Goal: Task Accomplishment & Management: Manage account settings

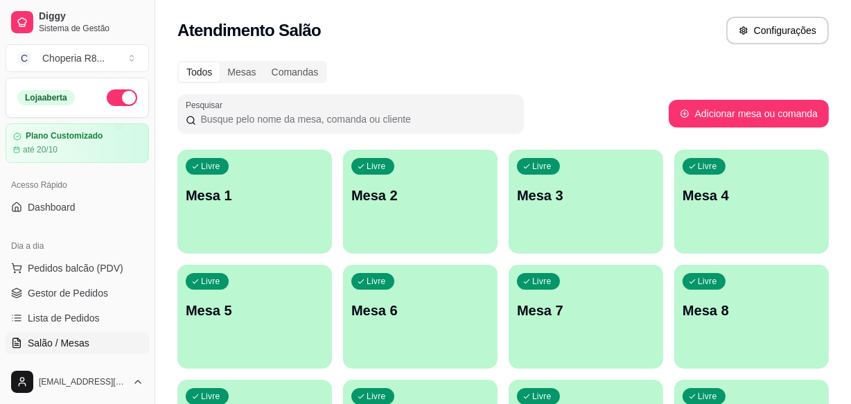
click at [416, 156] on div "Livre Mesa 2" at bounding box center [420, 193] width 155 height 87
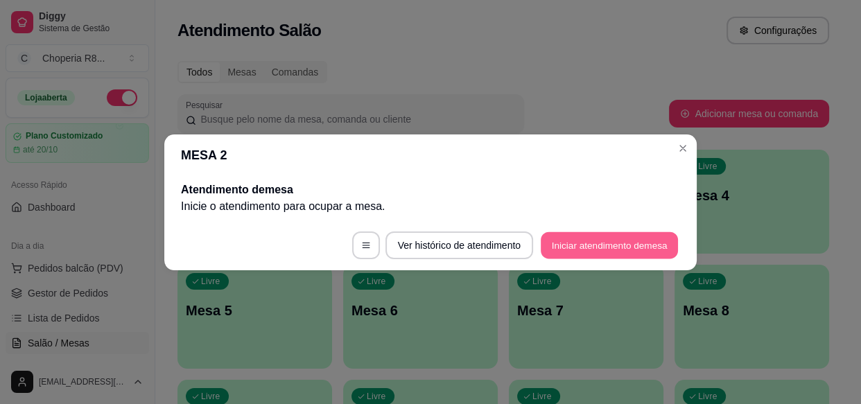
click at [620, 236] on button "Iniciar atendimento de mesa" at bounding box center [609, 244] width 137 height 27
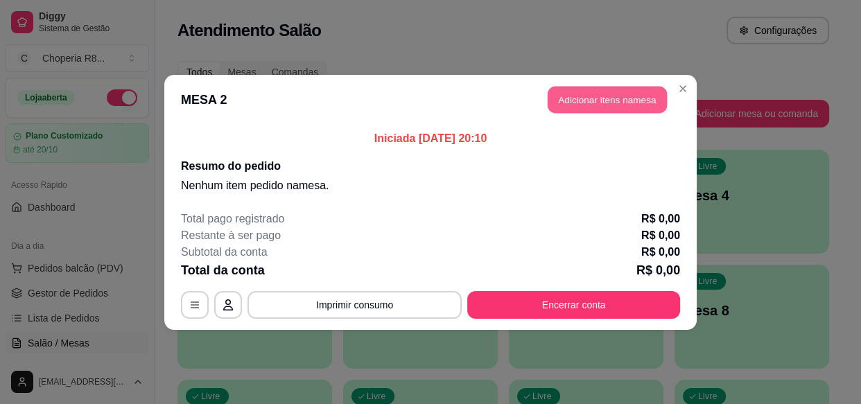
click at [609, 105] on button "Adicionar itens na mesa" at bounding box center [606, 99] width 119 height 27
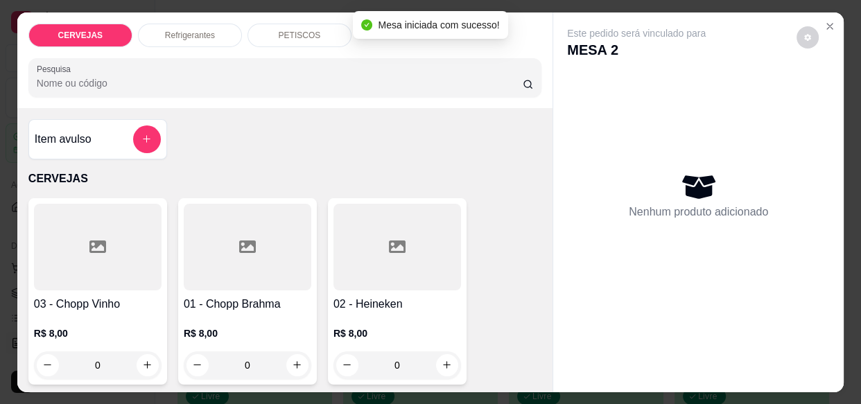
drag, startPoint x: 267, startPoint y: 363, endPoint x: 179, endPoint y: 380, distance: 88.9
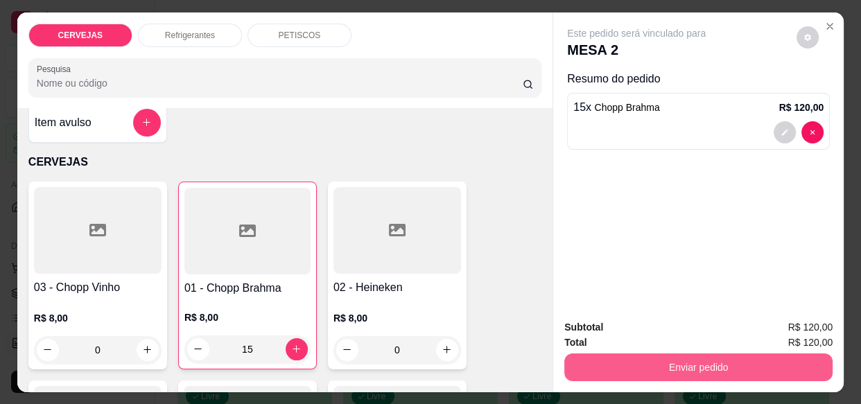
type input "15"
click at [622, 353] on button "Enviar pedido" at bounding box center [698, 367] width 268 height 28
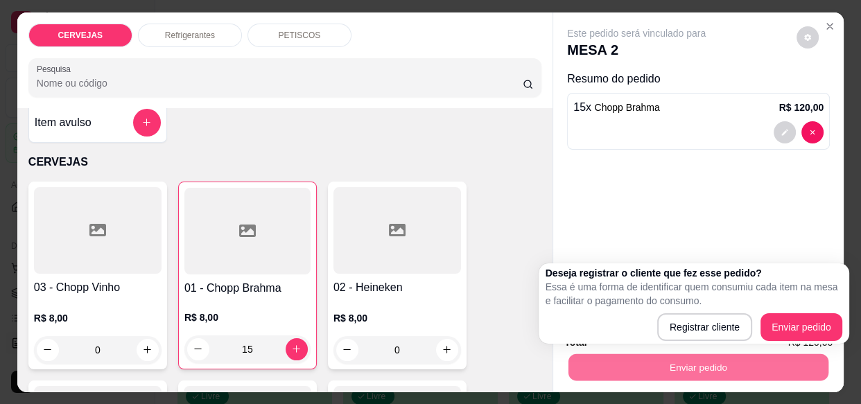
click at [801, 316] on div "Registrar cliente Enviar pedido" at bounding box center [693, 327] width 297 height 28
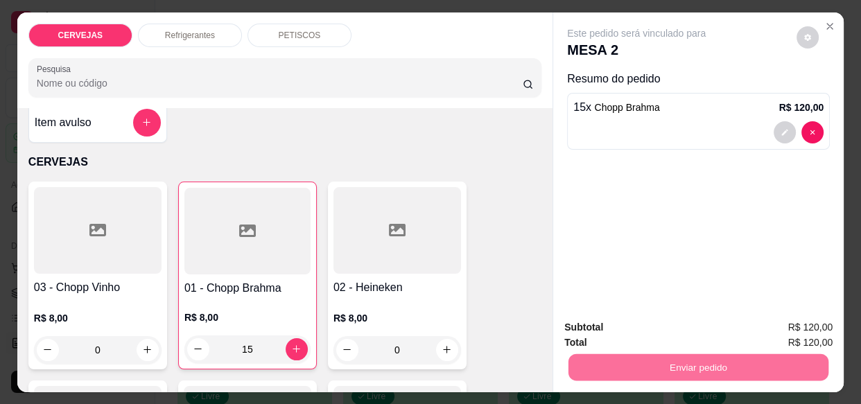
click at [800, 317] on button "Enviar pedido" at bounding box center [796, 328] width 78 height 26
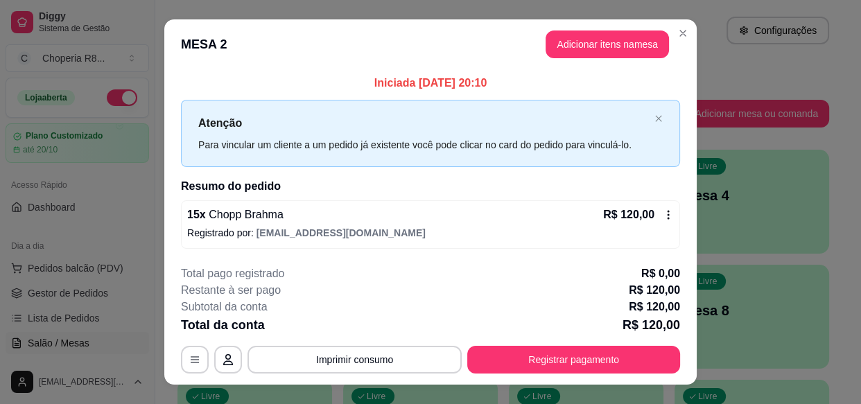
click at [368, 364] on button "Imprimir consumo" at bounding box center [354, 360] width 214 height 28
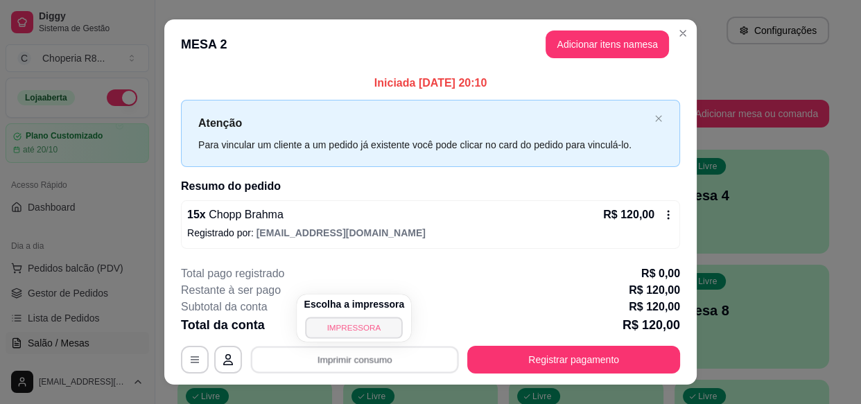
click at [361, 321] on button "IMPRESSORA" at bounding box center [354, 327] width 97 height 21
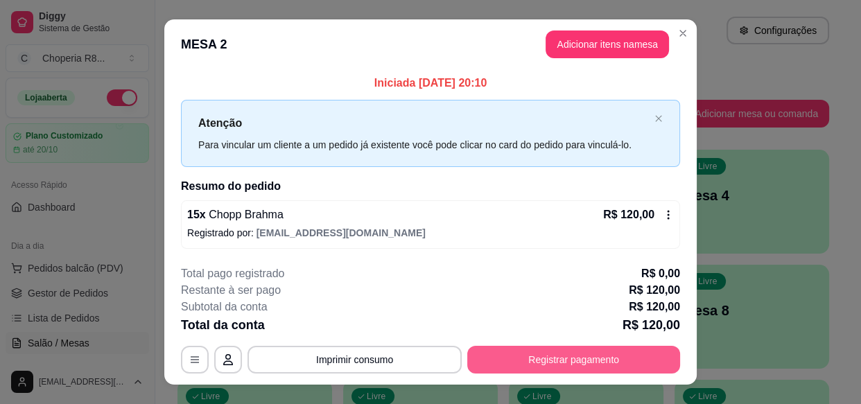
click at [595, 367] on button "Registrar pagamento" at bounding box center [573, 360] width 213 height 28
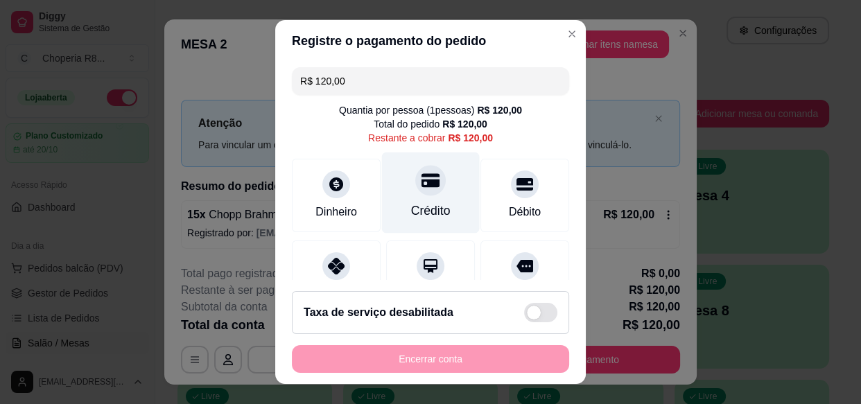
click at [424, 186] on icon at bounding box center [430, 181] width 18 height 14
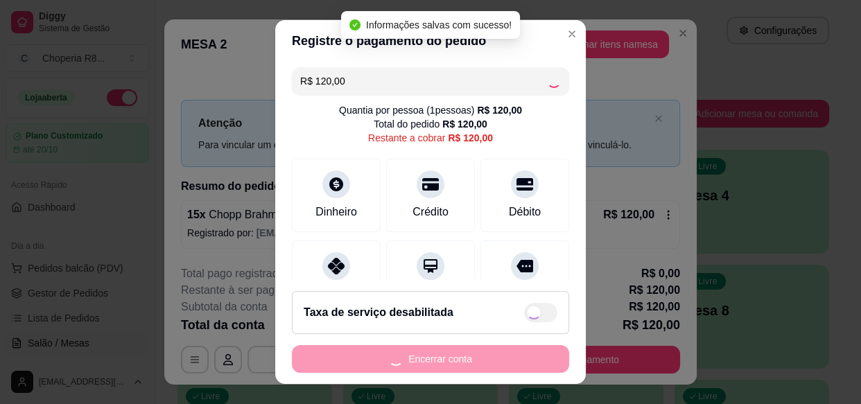
type input "R$ 0,00"
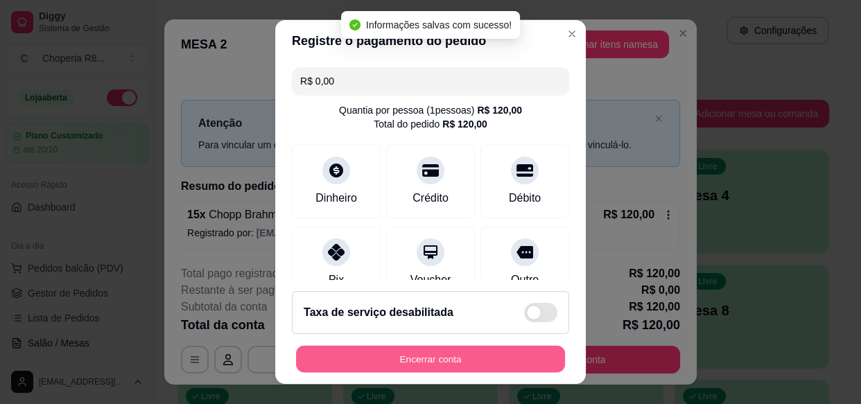
click at [465, 360] on button "Encerrar conta" at bounding box center [430, 358] width 269 height 27
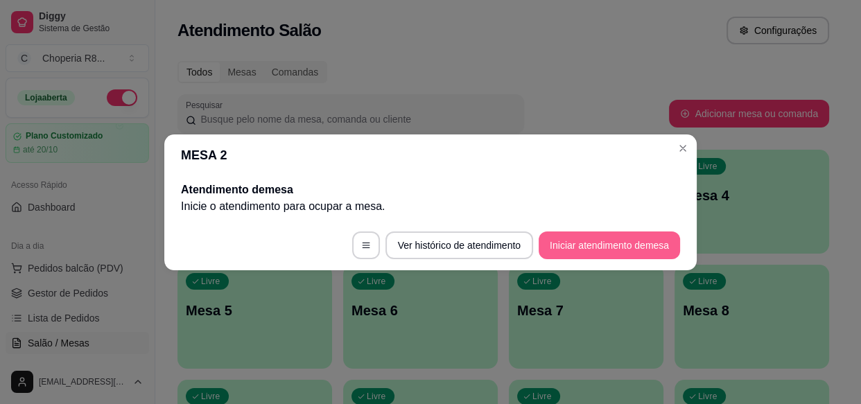
click at [581, 249] on button "Iniciar atendimento de mesa" at bounding box center [608, 245] width 141 height 28
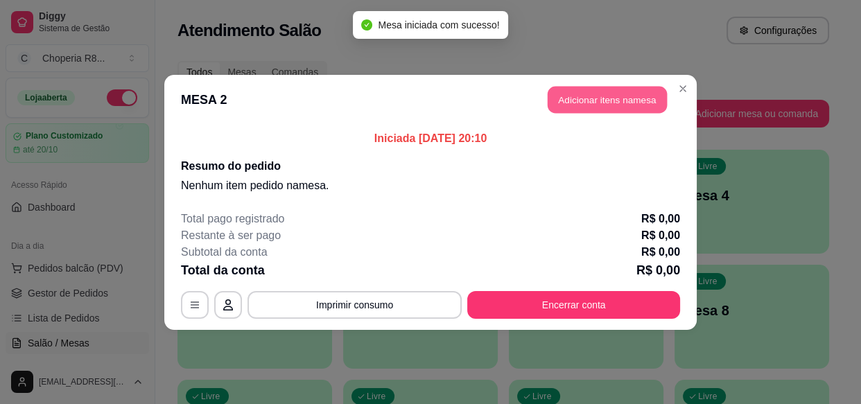
click at [612, 104] on button "Adicionar itens na mesa" at bounding box center [606, 99] width 119 height 27
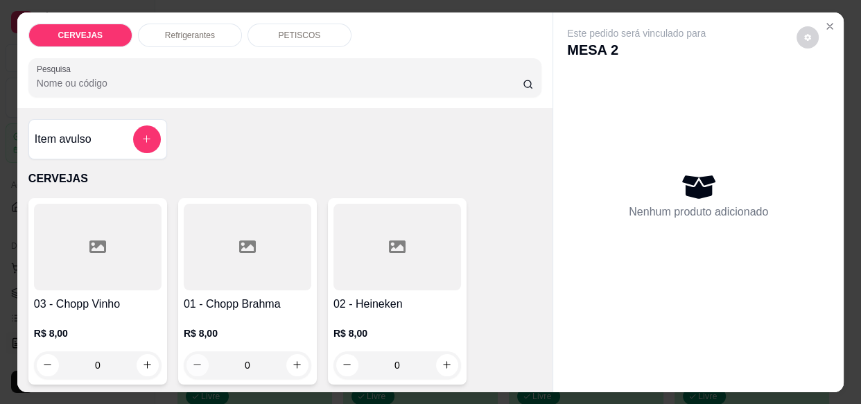
drag, startPoint x: 252, startPoint y: 367, endPoint x: 189, endPoint y: 367, distance: 63.1
click at [189, 367] on div "0" at bounding box center [247, 365] width 122 height 28
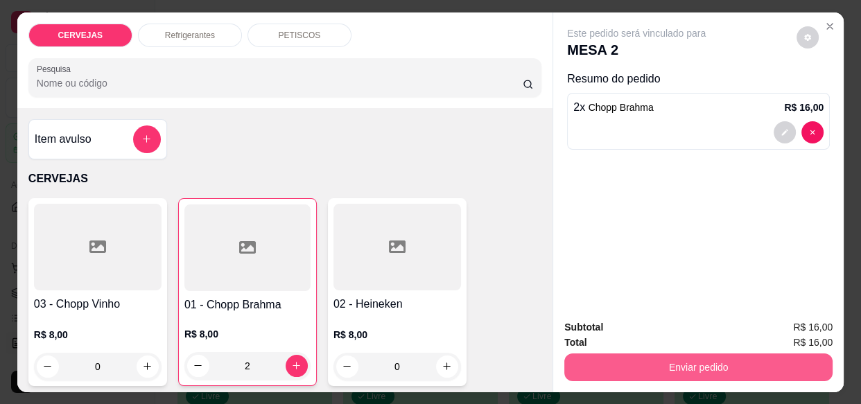
type input "2"
click at [703, 358] on button "Enviar pedido" at bounding box center [698, 366] width 260 height 27
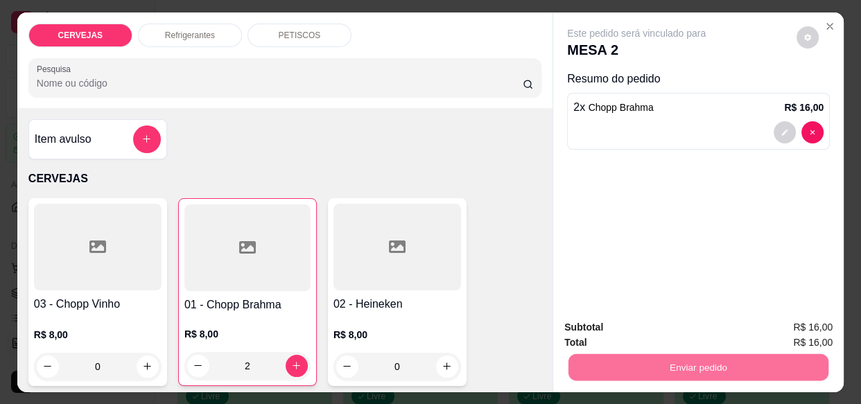
click at [784, 326] on button "Enviar pedido" at bounding box center [797, 328] width 76 height 26
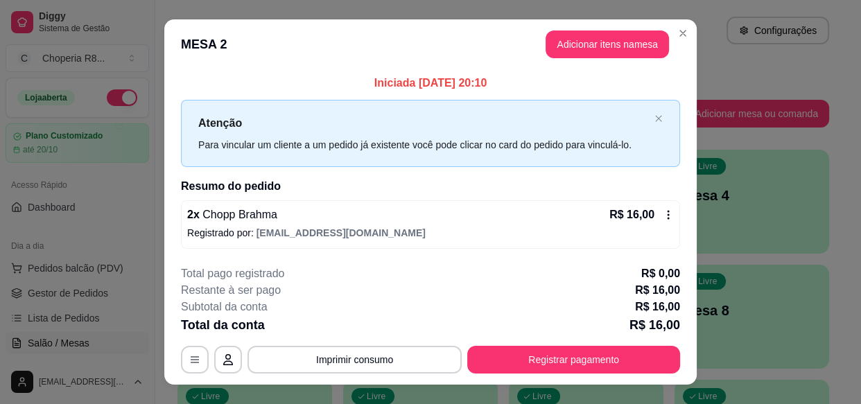
click at [365, 360] on button "Imprimir consumo" at bounding box center [354, 360] width 214 height 28
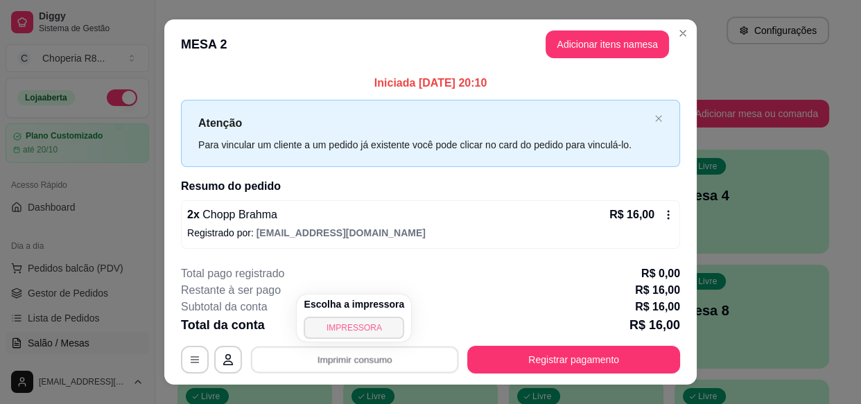
click at [363, 328] on button "IMPRESSORA" at bounding box center [354, 328] width 100 height 22
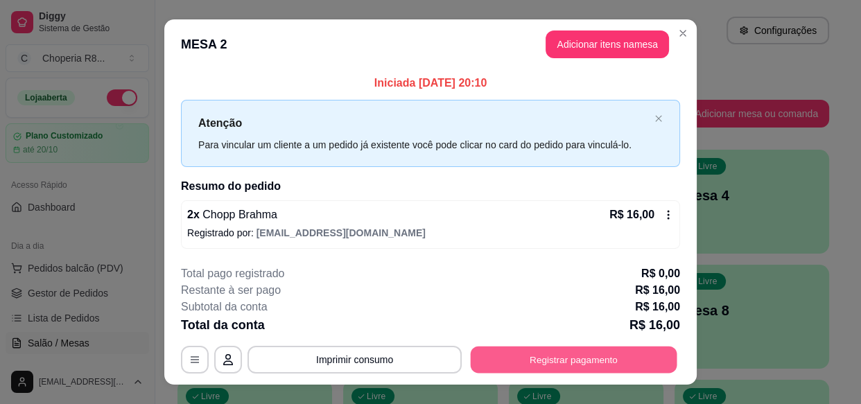
click at [551, 351] on button "Registrar pagamento" at bounding box center [574, 360] width 207 height 27
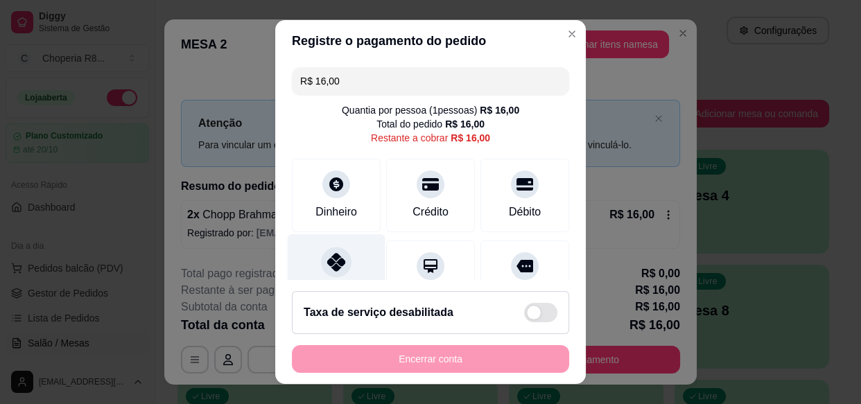
click at [344, 266] on div "Pix" at bounding box center [337, 274] width 98 height 81
type input "R$ 0,00"
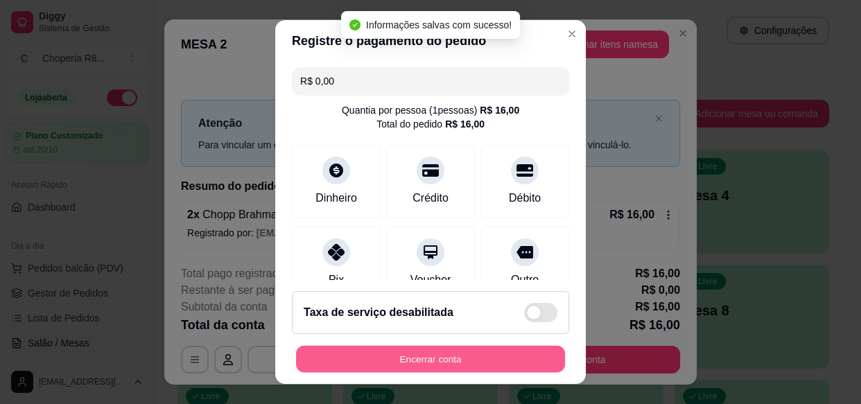
click at [419, 365] on button "Encerrar conta" at bounding box center [430, 358] width 269 height 27
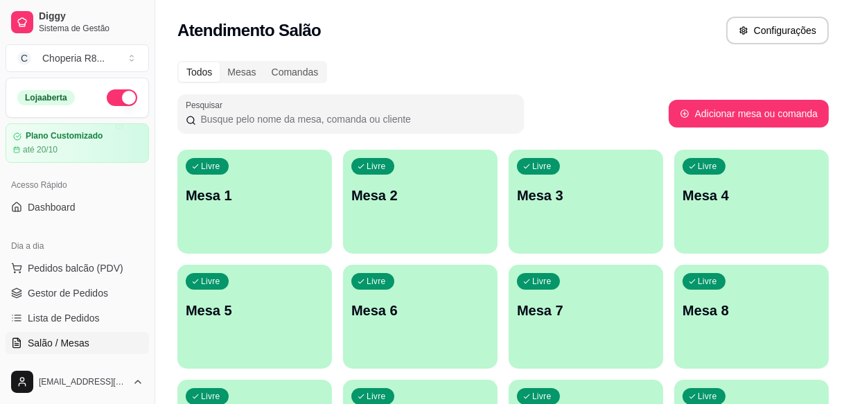
click at [422, 210] on div "Livre Mesa 2" at bounding box center [420, 193] width 155 height 87
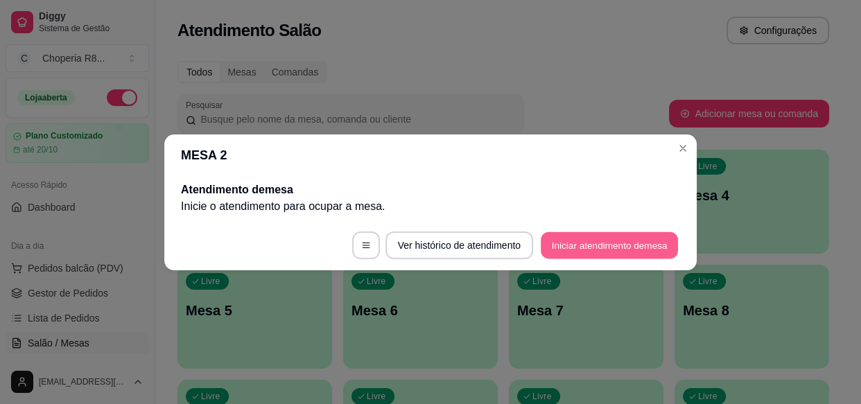
click at [590, 234] on button "Iniciar atendimento de mesa" at bounding box center [609, 244] width 137 height 27
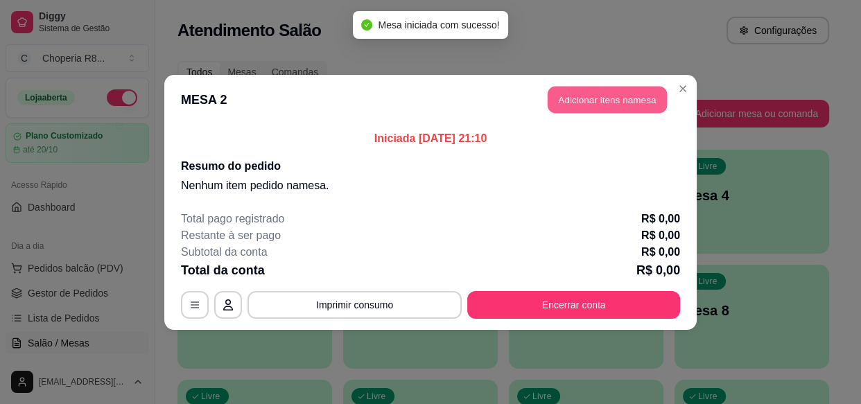
click at [614, 109] on button "Adicionar itens na mesa" at bounding box center [606, 99] width 119 height 27
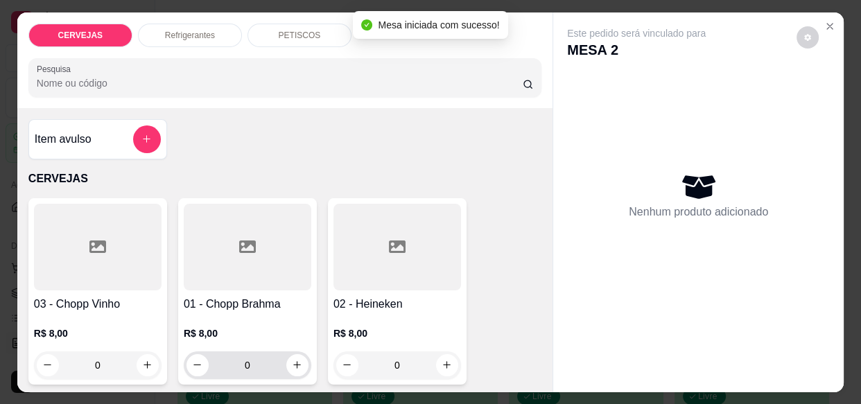
click at [186, 367] on div "0" at bounding box center [247, 365] width 122 height 28
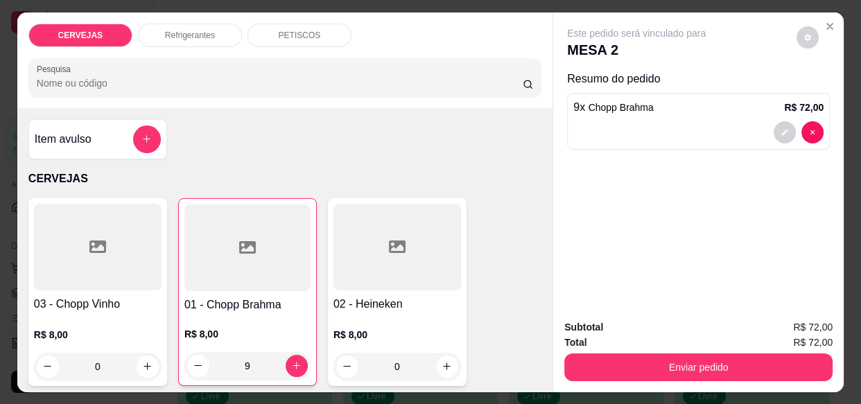
type input "9"
drag, startPoint x: 163, startPoint y: 44, endPoint x: 173, endPoint y: 38, distance: 11.5
click at [168, 44] on div "CERVEJAS Refrigerantes PETISCOS Pesquisa" at bounding box center [284, 60] width 535 height 96
click at [178, 35] on div "Refrigerantes" at bounding box center [190, 36] width 104 height 24
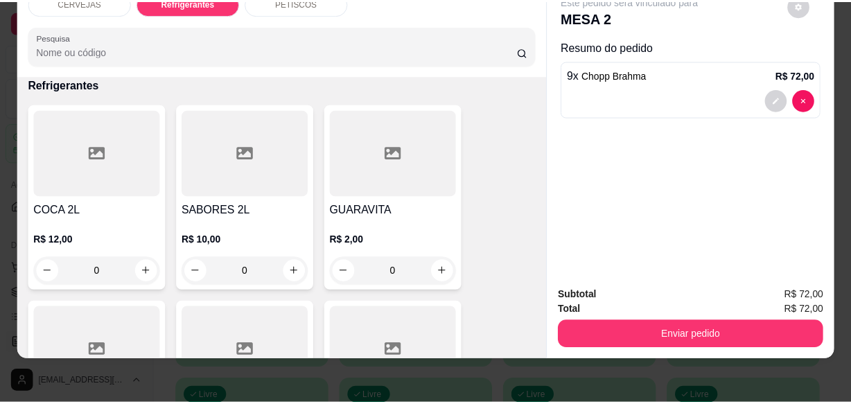
scroll to position [998, 0]
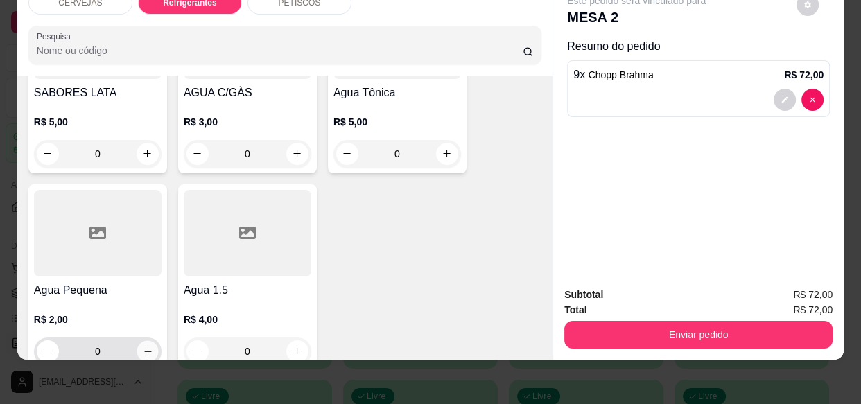
click at [143, 346] on icon "increase-product-quantity" at bounding box center [148, 351] width 10 height 10
type input "1"
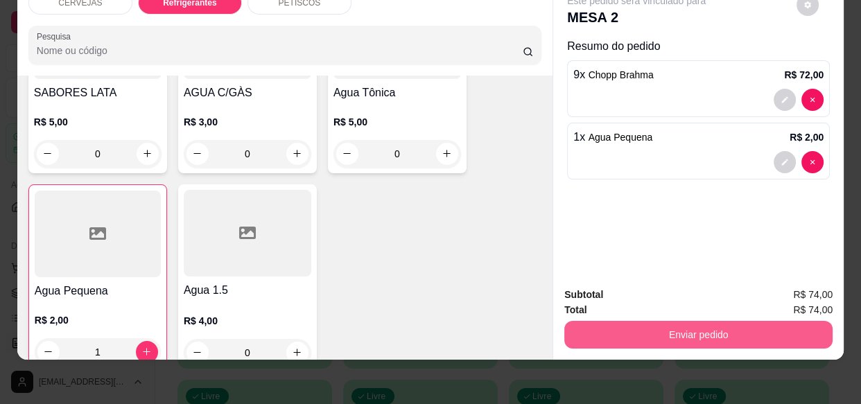
click at [681, 321] on button "Enviar pedido" at bounding box center [698, 335] width 268 height 28
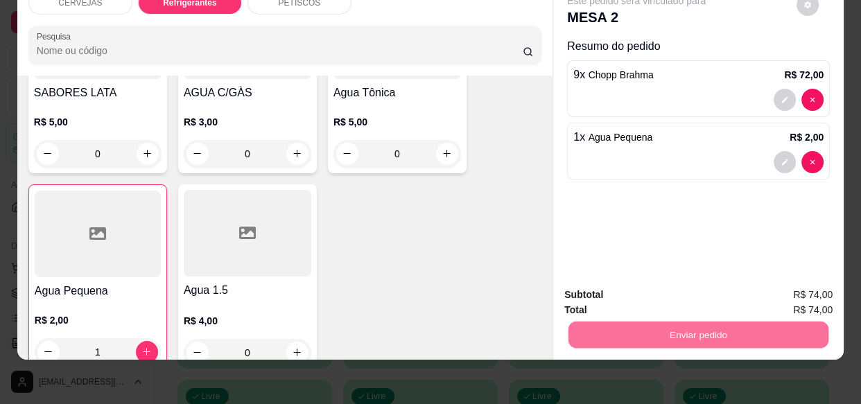
click at [784, 291] on button "Enviar pedido" at bounding box center [797, 291] width 76 height 26
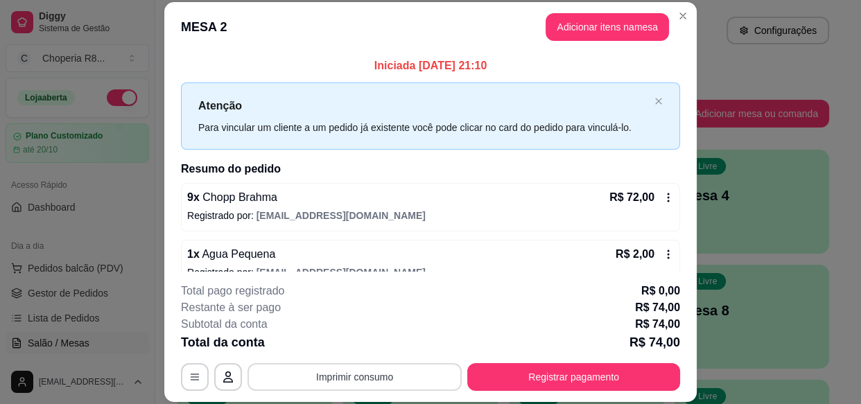
click at [413, 381] on button "Imprimir consumo" at bounding box center [354, 377] width 214 height 28
click at [354, 342] on button "IMPRESSORA" at bounding box center [354, 344] width 97 height 21
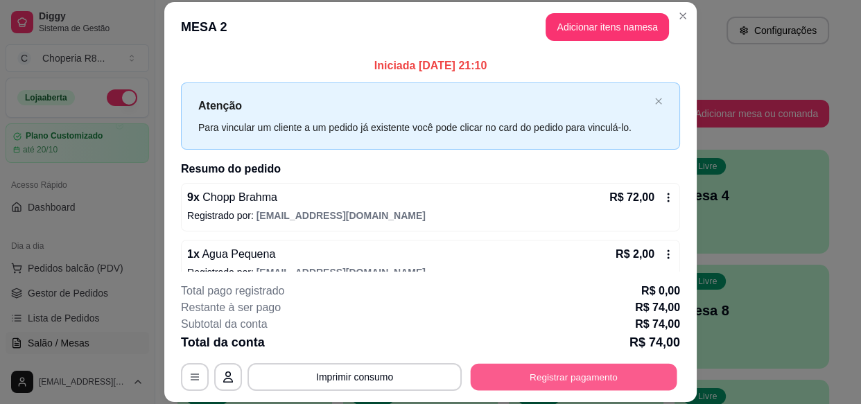
click at [530, 380] on button "Registrar pagamento" at bounding box center [574, 377] width 207 height 27
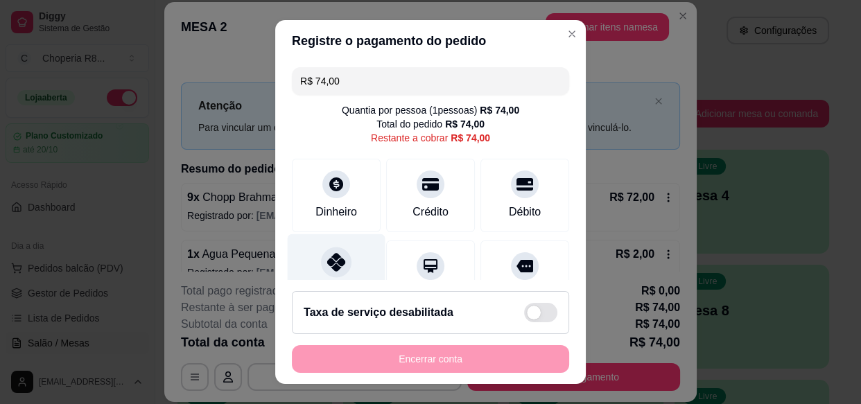
click at [327, 265] on icon at bounding box center [336, 262] width 18 height 18
type input "R$ 0,00"
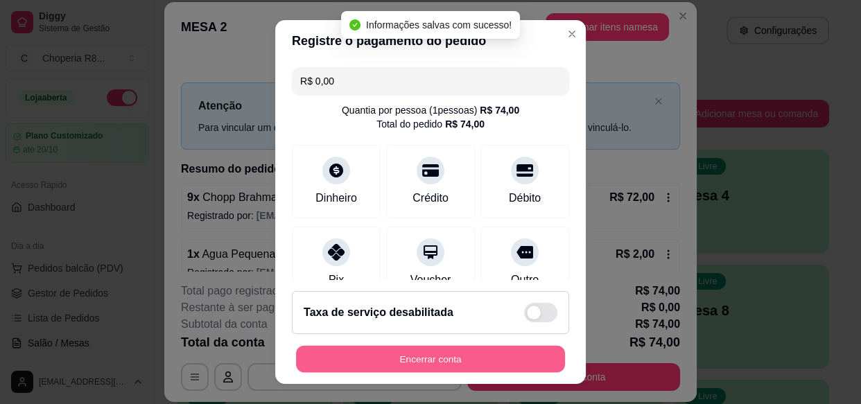
click at [440, 356] on button "Encerrar conta" at bounding box center [430, 358] width 269 height 27
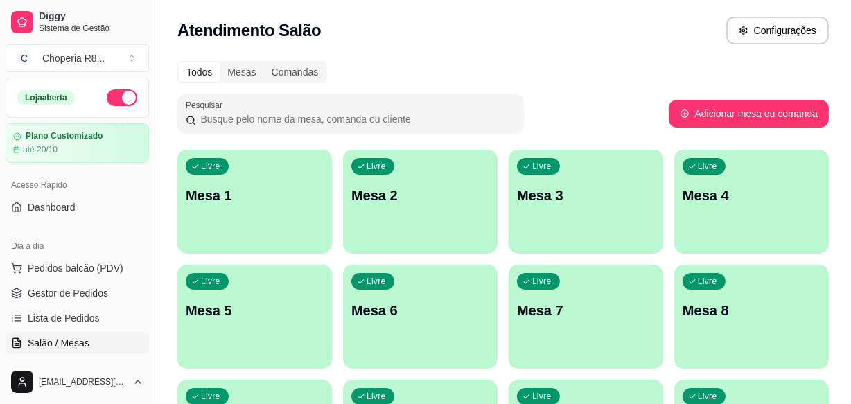
click at [660, 192] on div "Livre Mesa 3" at bounding box center [586, 193] width 155 height 87
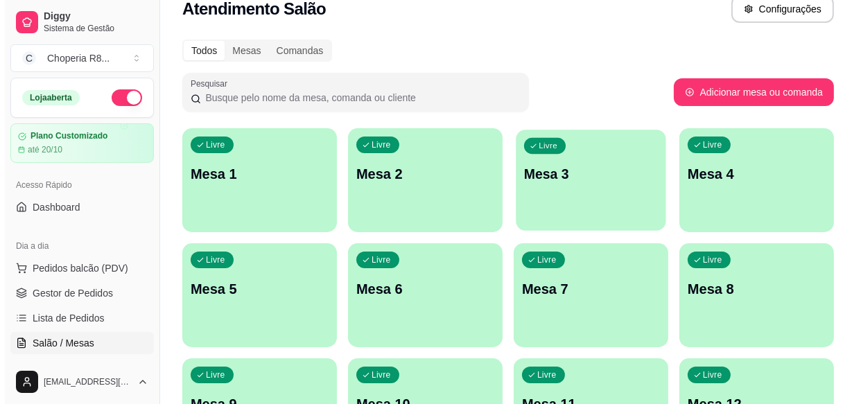
scroll to position [62, 0]
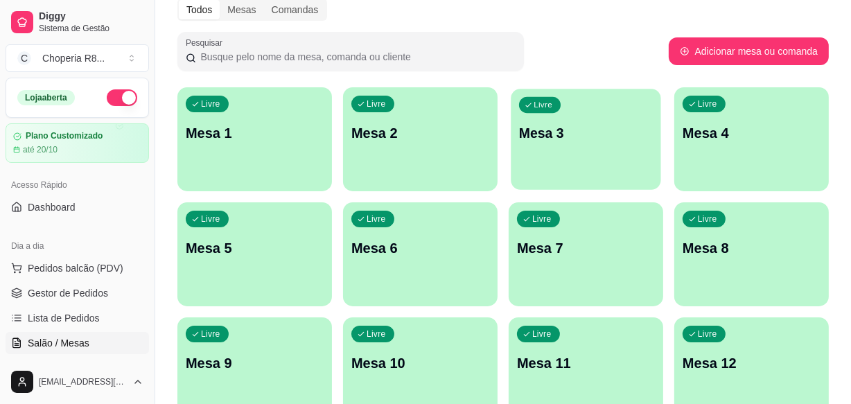
click at [291, 131] on p "Mesa 1" at bounding box center [255, 132] width 138 height 19
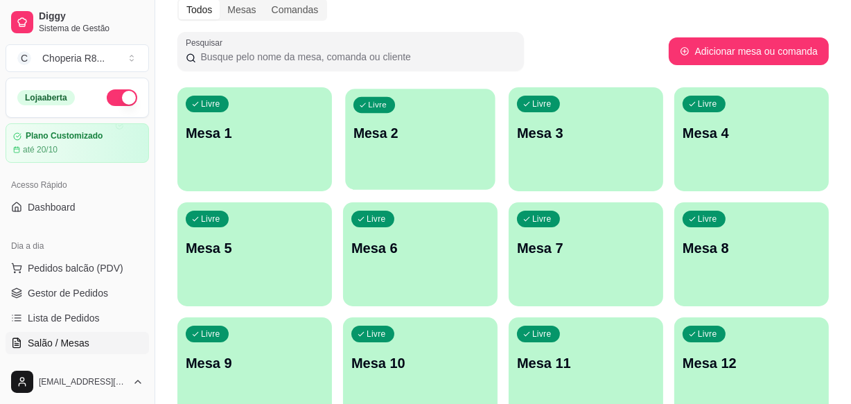
click at [375, 166] on div "Livre Mesa 2" at bounding box center [420, 131] width 150 height 85
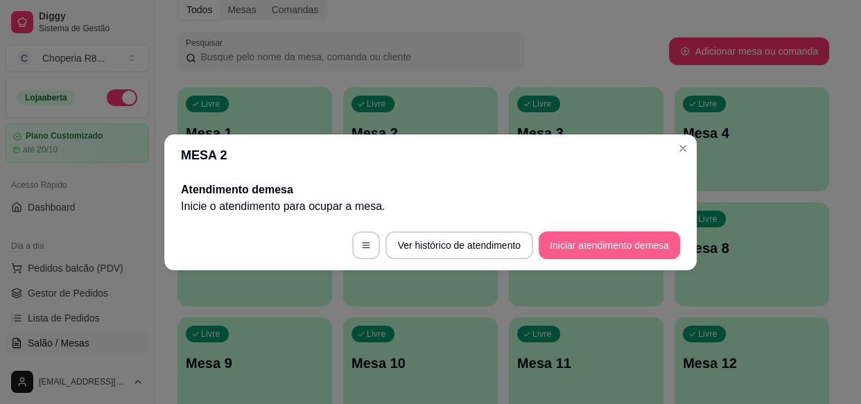
click at [599, 244] on button "Iniciar atendimento de mesa" at bounding box center [608, 245] width 141 height 28
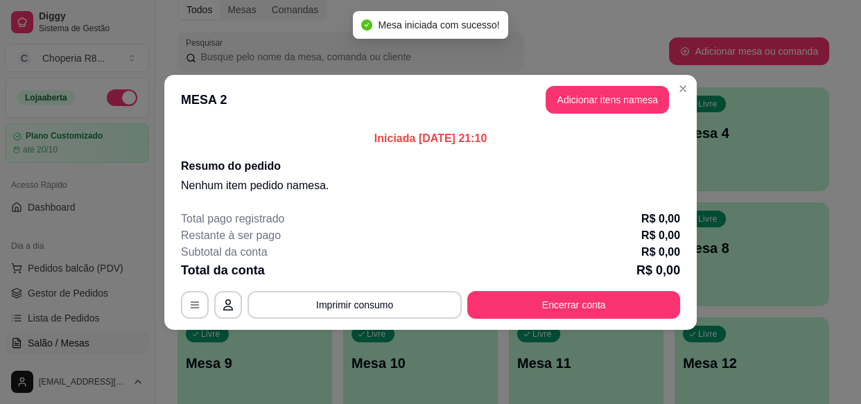
click at [651, 113] on header "MESA 2 Adicionar itens na mesa" at bounding box center [430, 100] width 532 height 50
click at [620, 98] on button "Adicionar itens na mesa" at bounding box center [606, 100] width 123 height 28
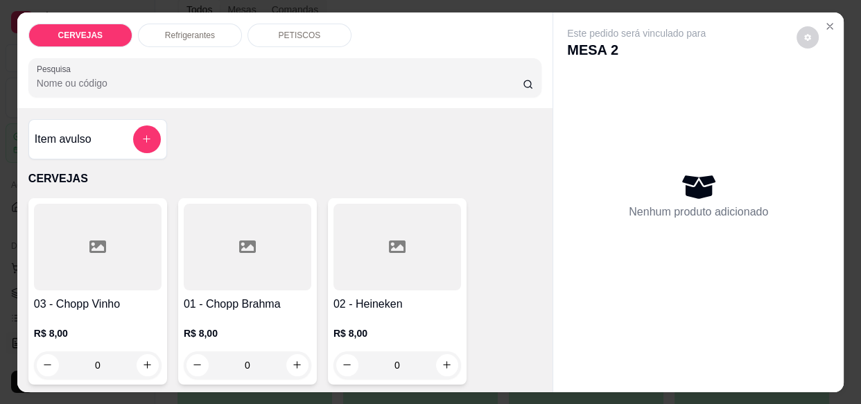
drag, startPoint x: 264, startPoint y: 358, endPoint x: 125, endPoint y: 352, distance: 139.4
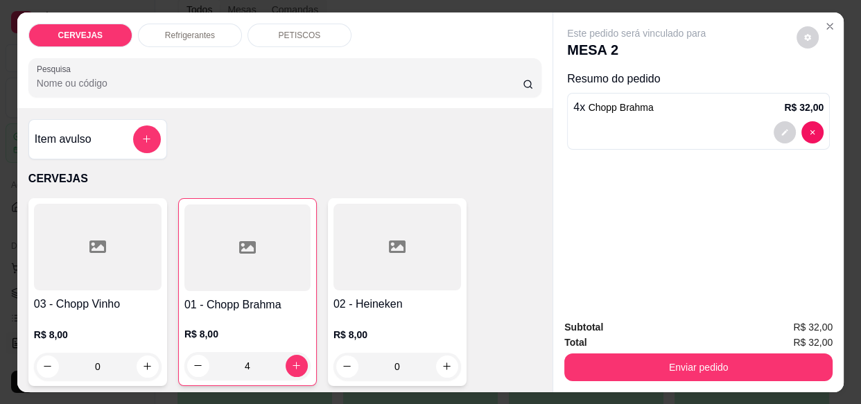
type input "4"
click at [298, 35] on div "PETISCOS" at bounding box center [299, 36] width 104 height 24
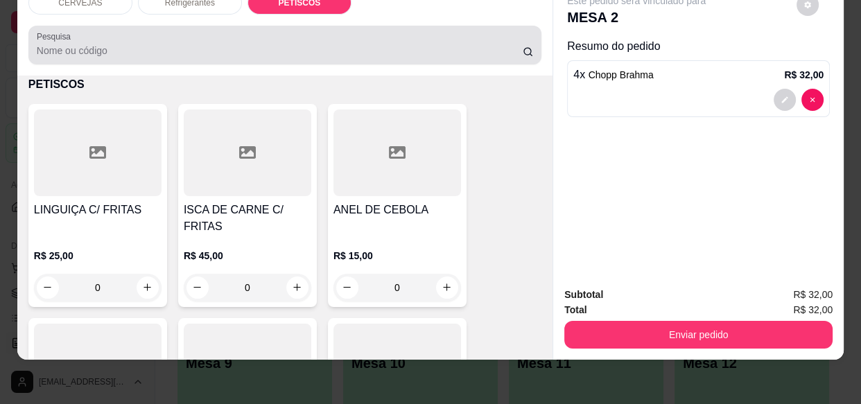
scroll to position [0, 0]
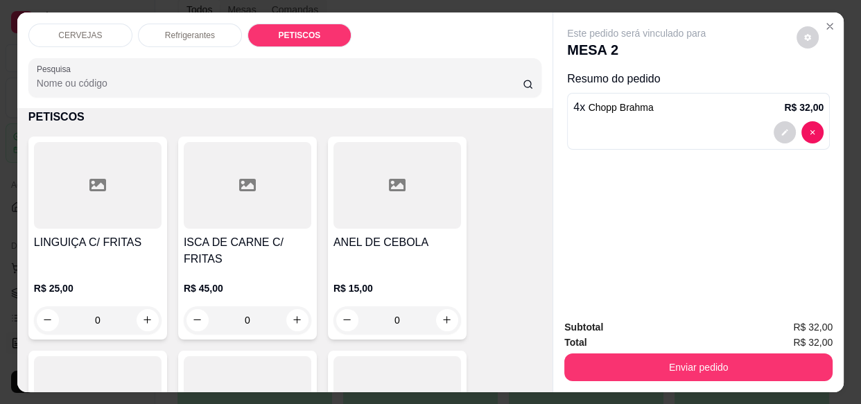
click at [194, 34] on p "Refrigerantes" at bounding box center [190, 35] width 50 height 11
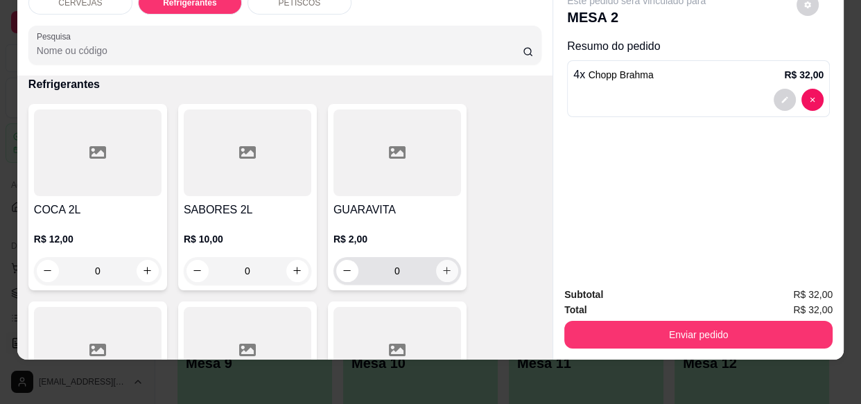
click at [436, 268] on button "increase-product-quantity" at bounding box center [447, 271] width 22 height 22
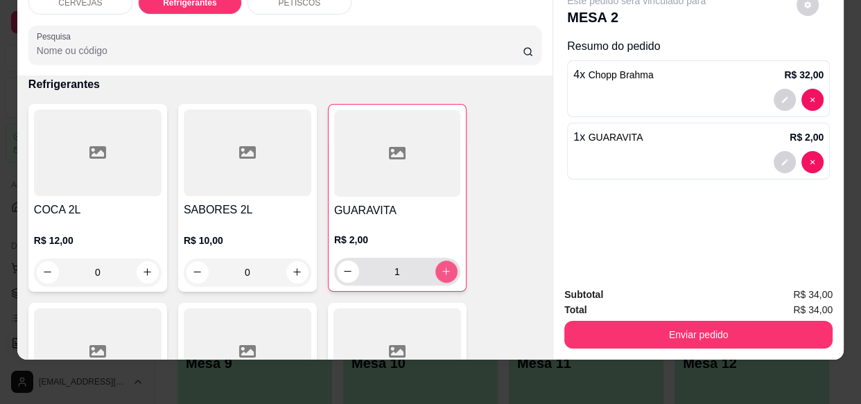
click at [441, 266] on icon "increase-product-quantity" at bounding box center [446, 271] width 10 height 10
type input "3"
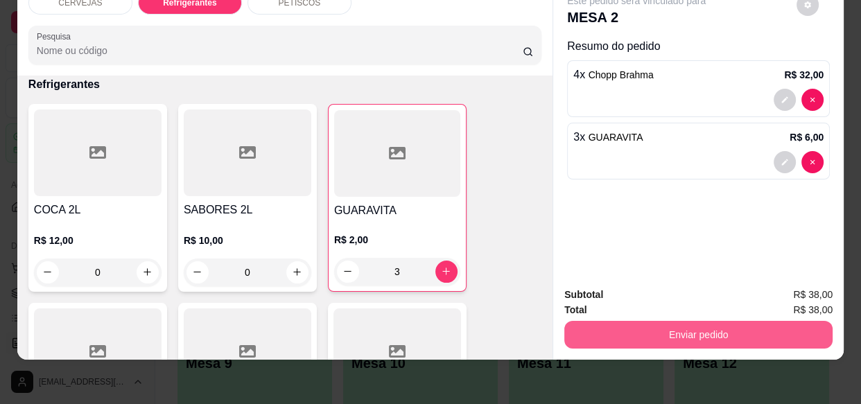
click at [663, 330] on button "Enviar pedido" at bounding box center [698, 335] width 268 height 28
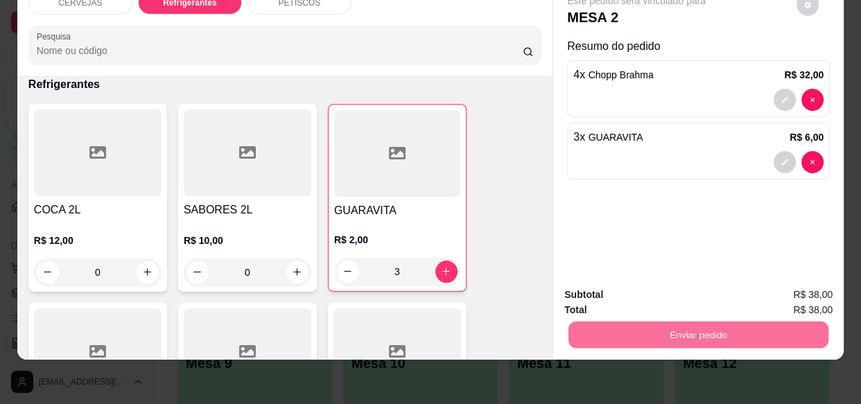
click at [827, 284] on button "Enviar pedido" at bounding box center [796, 292] width 78 height 26
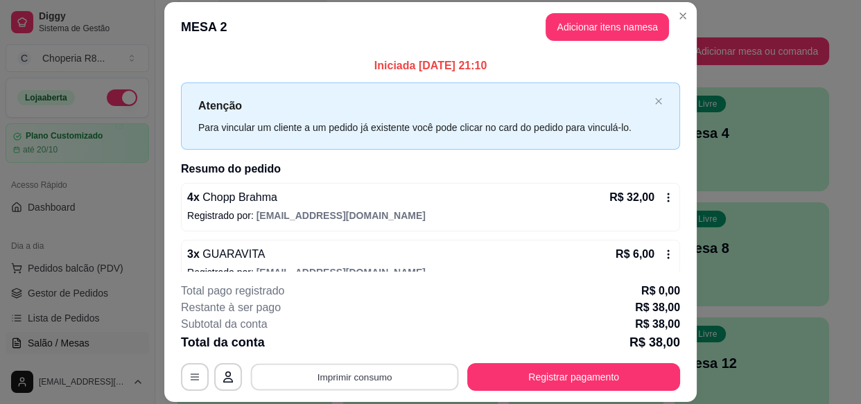
click at [369, 367] on button "Imprimir consumo" at bounding box center [355, 377] width 208 height 27
click at [369, 350] on button "IMPRESSORA" at bounding box center [354, 345] width 97 height 21
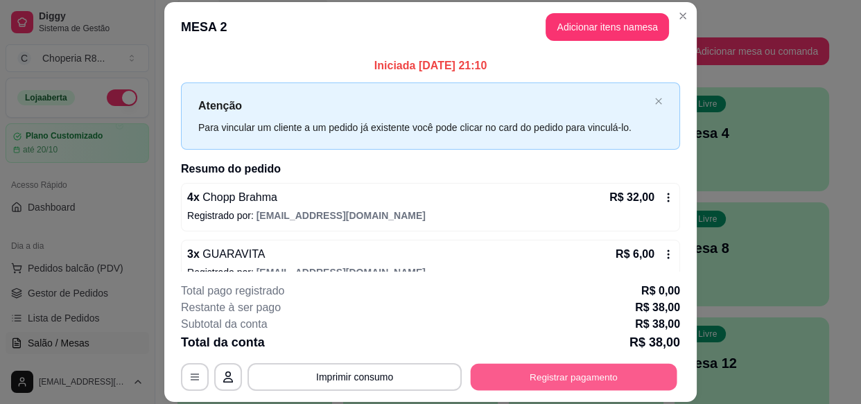
click at [530, 382] on button "Registrar pagamento" at bounding box center [574, 377] width 207 height 27
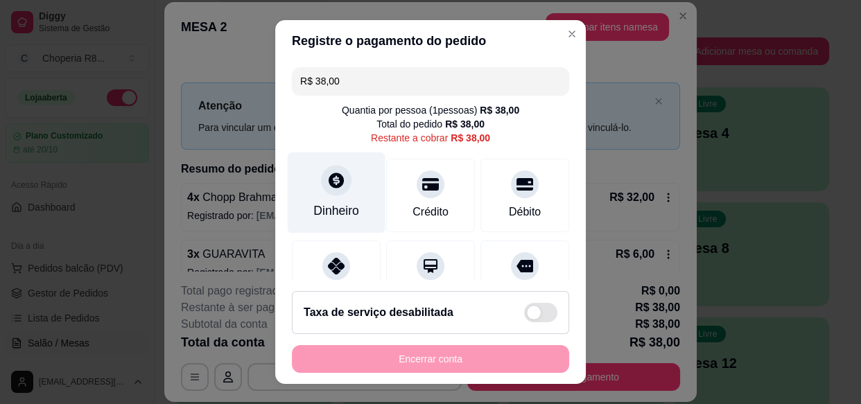
click at [347, 202] on div "Dinheiro" at bounding box center [336, 211] width 46 height 18
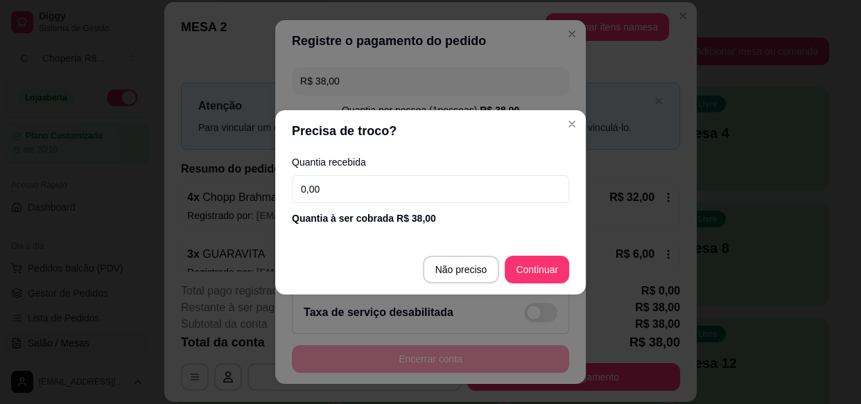
drag, startPoint x: 372, startPoint y: 188, endPoint x: 180, endPoint y: 217, distance: 194.2
click at [182, 220] on div "Precisa de troco? Quantia recebida 0,00 Quantia à ser cobrada R$ 38,00 Não prec…" at bounding box center [430, 202] width 861 height 404
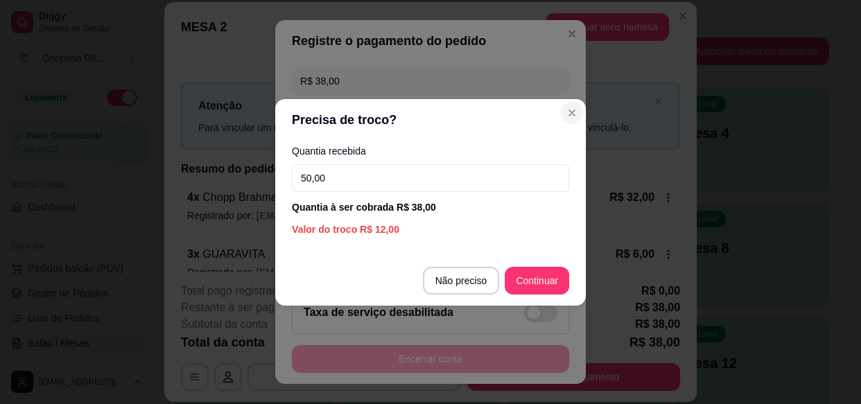
type input "50,00"
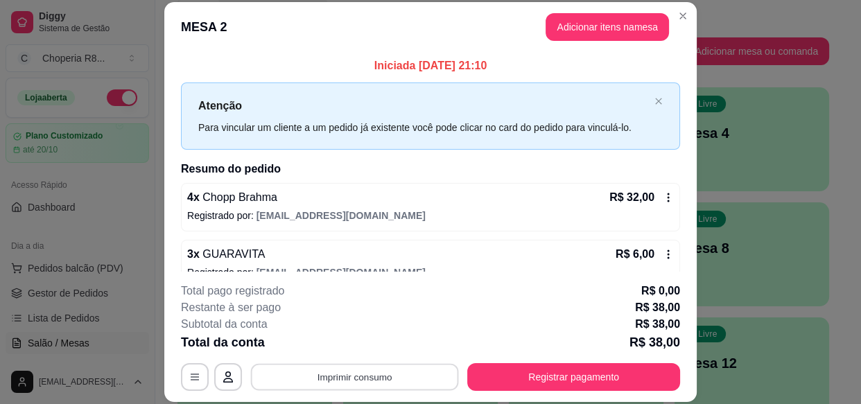
click at [348, 389] on button "Imprimir consumo" at bounding box center [355, 377] width 208 height 27
click at [349, 347] on button "IMPRESSORA" at bounding box center [354, 345] width 97 height 21
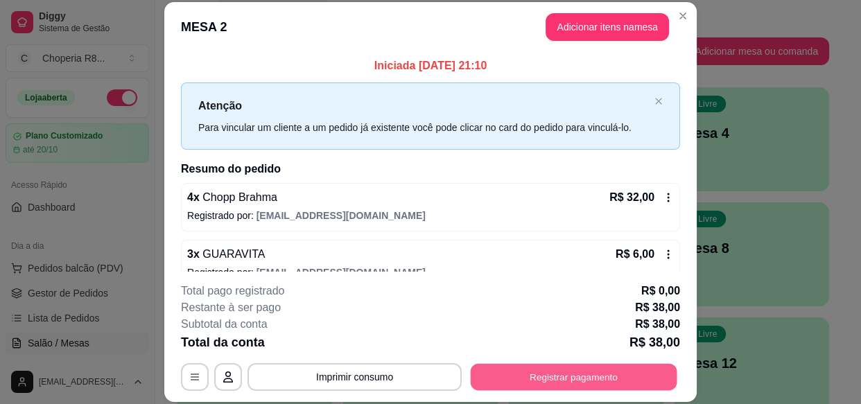
click at [593, 380] on button "Registrar pagamento" at bounding box center [574, 377] width 207 height 27
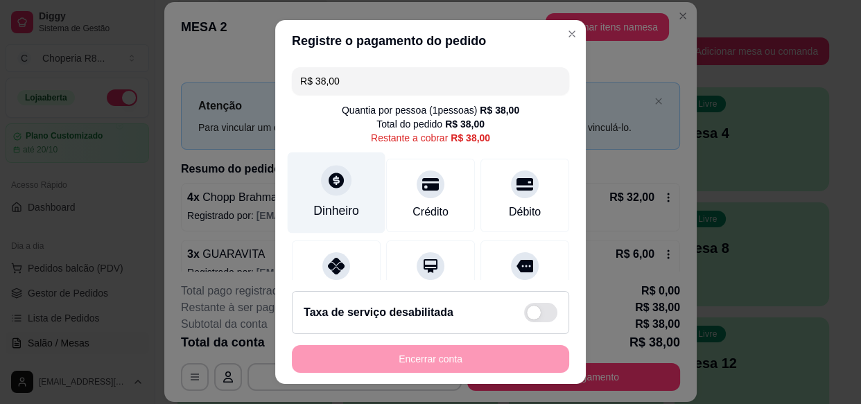
click at [334, 191] on div at bounding box center [336, 181] width 30 height 30
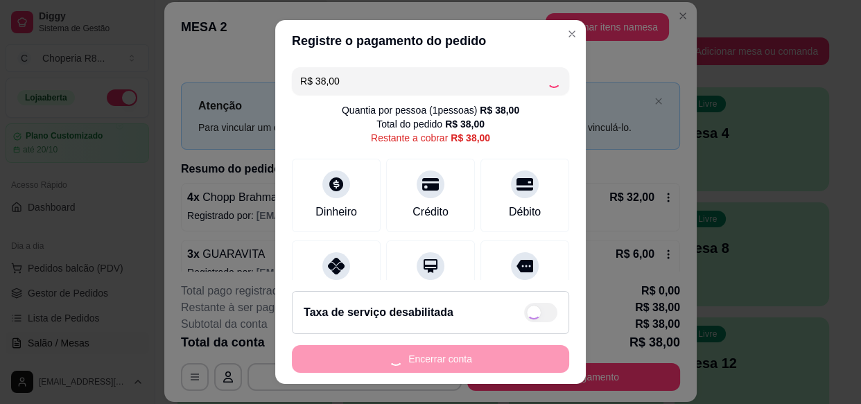
type input "R$ 0,00"
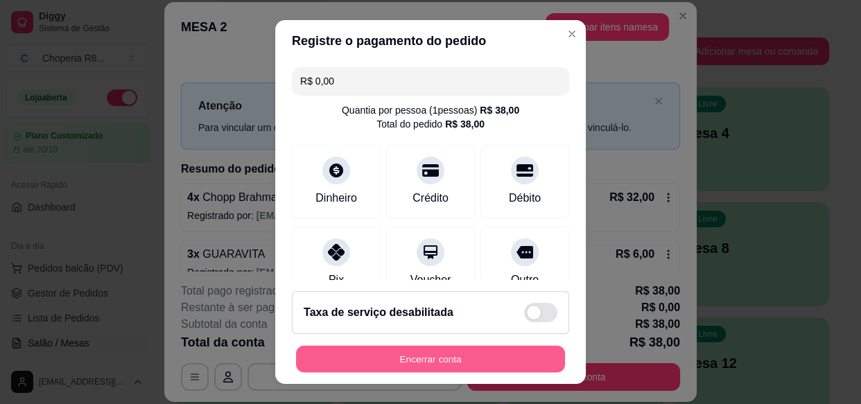
click at [484, 351] on button "Encerrar conta" at bounding box center [430, 358] width 269 height 27
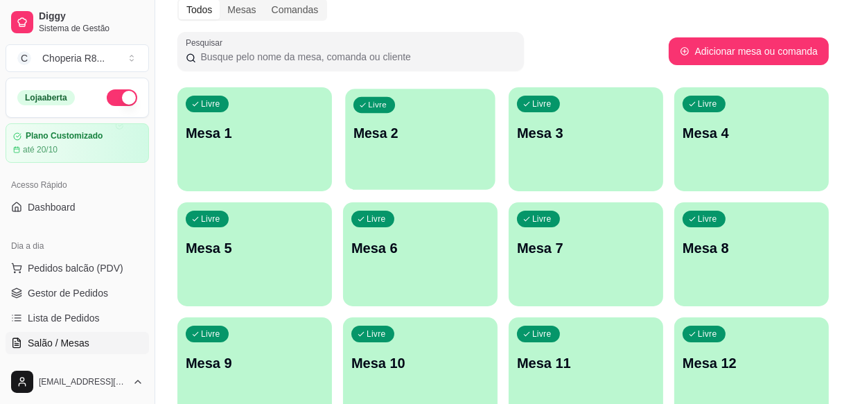
click at [417, 139] on p "Mesa 2" at bounding box center [420, 133] width 134 height 19
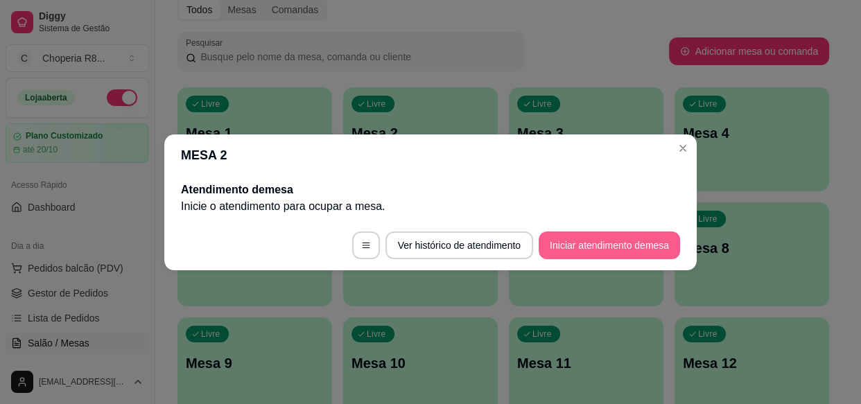
click at [605, 249] on button "Iniciar atendimento de mesa" at bounding box center [608, 245] width 141 height 28
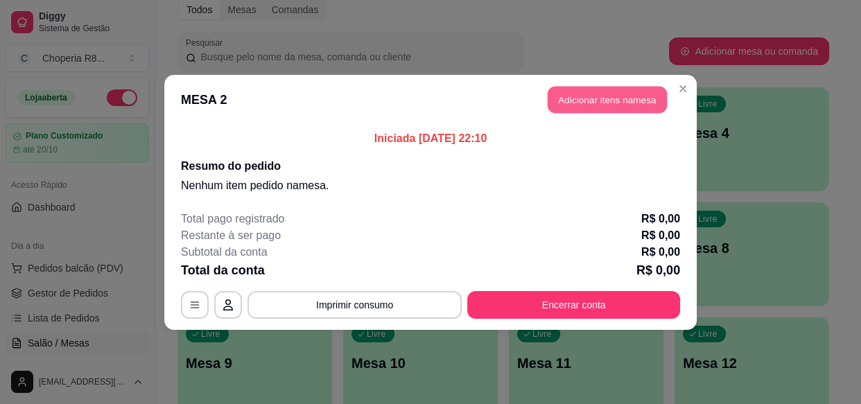
click at [598, 98] on button "Adicionar itens na mesa" at bounding box center [606, 99] width 119 height 27
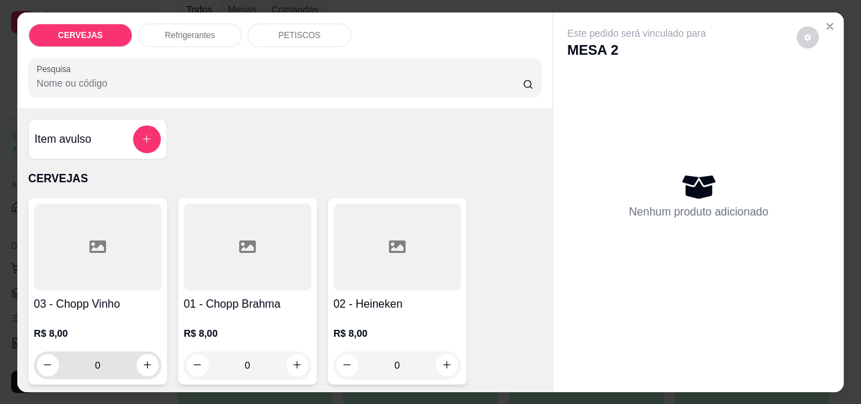
drag, startPoint x: 265, startPoint y: 360, endPoint x: 156, endPoint y: 356, distance: 109.6
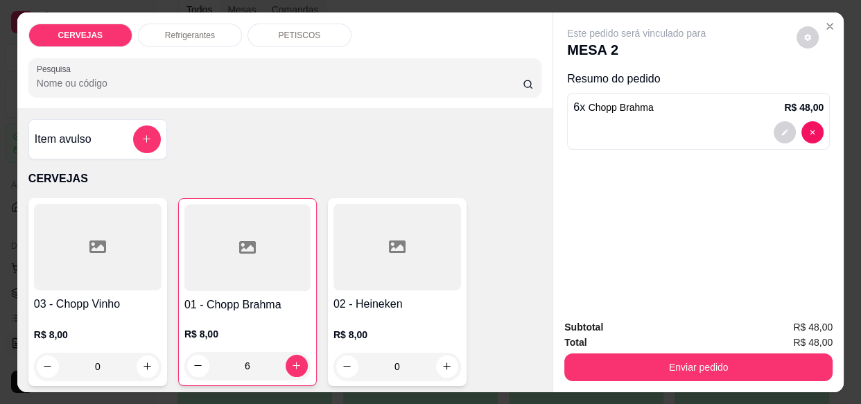
type input "6"
click at [189, 30] on p "Refrigerantes" at bounding box center [190, 35] width 50 height 11
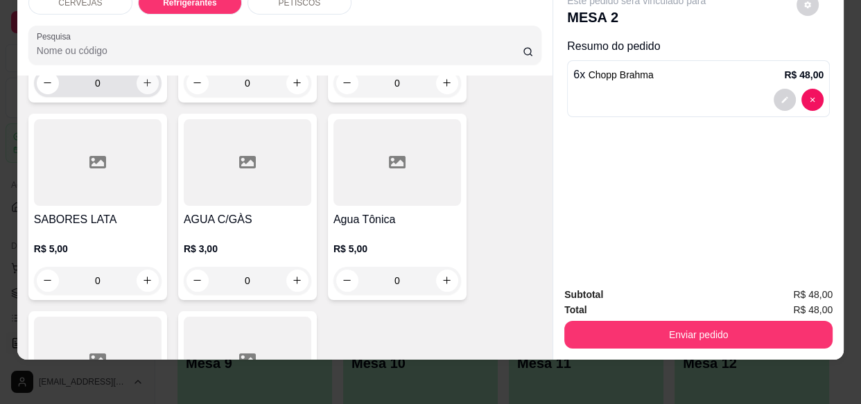
scroll to position [873, 0]
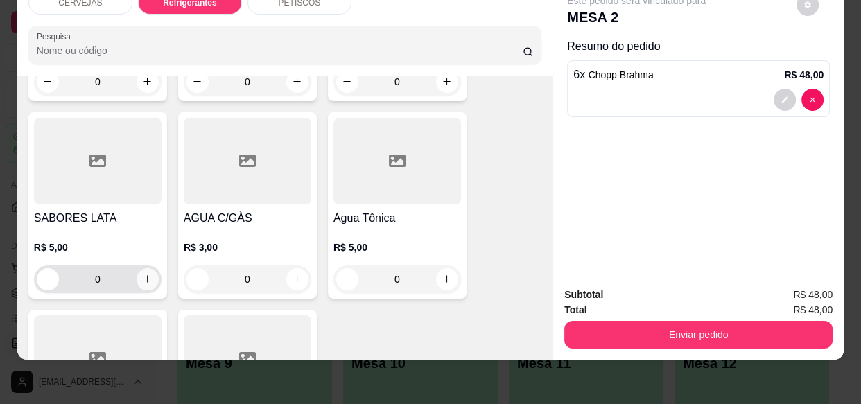
click at [146, 268] on button "increase-product-quantity" at bounding box center [148, 279] width 22 height 22
type input "1"
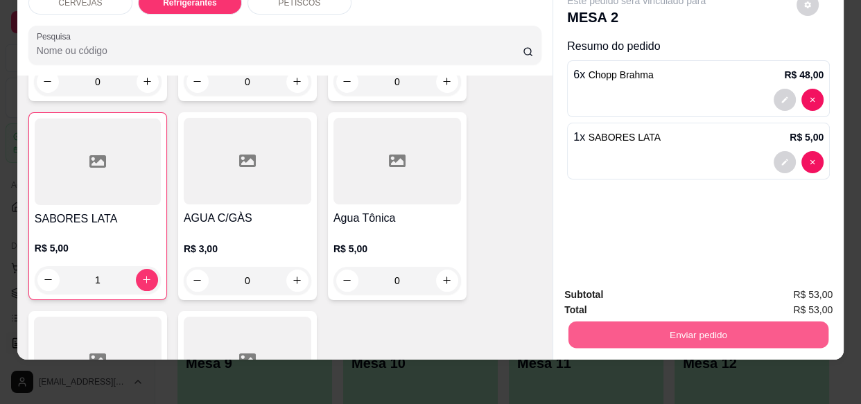
click at [683, 331] on button "Enviar pedido" at bounding box center [698, 334] width 260 height 27
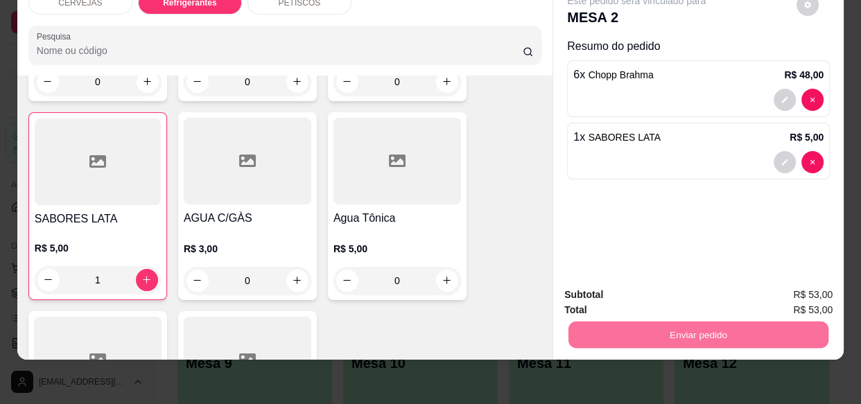
click at [803, 290] on button "Enviar pedido" at bounding box center [796, 292] width 78 height 26
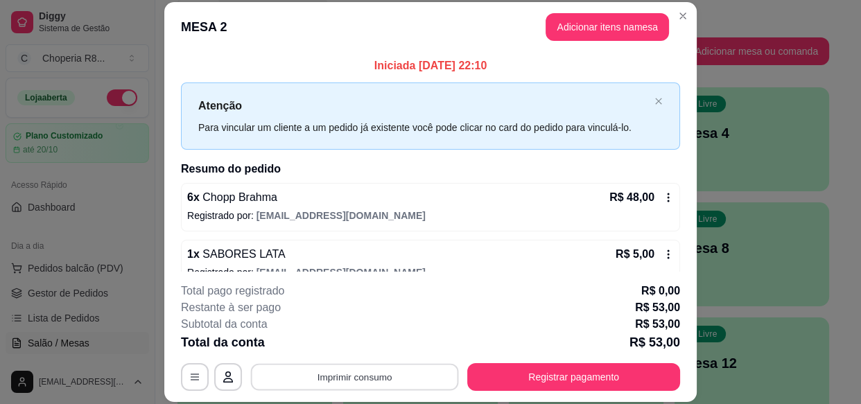
click at [408, 381] on button "Imprimir consumo" at bounding box center [355, 377] width 208 height 27
click at [369, 344] on button "IMPRESSORA" at bounding box center [354, 345] width 97 height 21
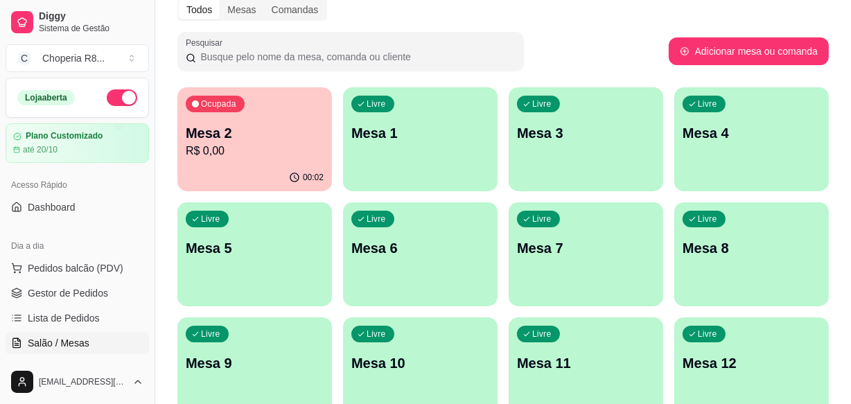
click at [480, 150] on div "Livre Mesa 1" at bounding box center [420, 130] width 155 height 87
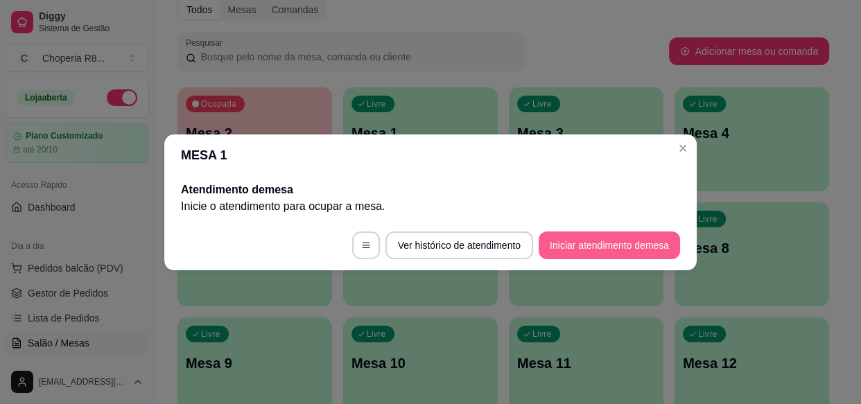
click at [599, 238] on button "Iniciar atendimento de mesa" at bounding box center [608, 245] width 141 height 28
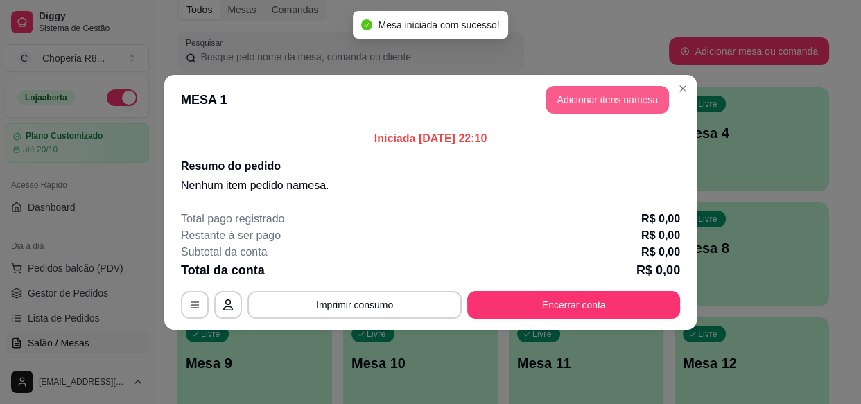
click at [620, 98] on button "Adicionar itens na mesa" at bounding box center [606, 100] width 123 height 28
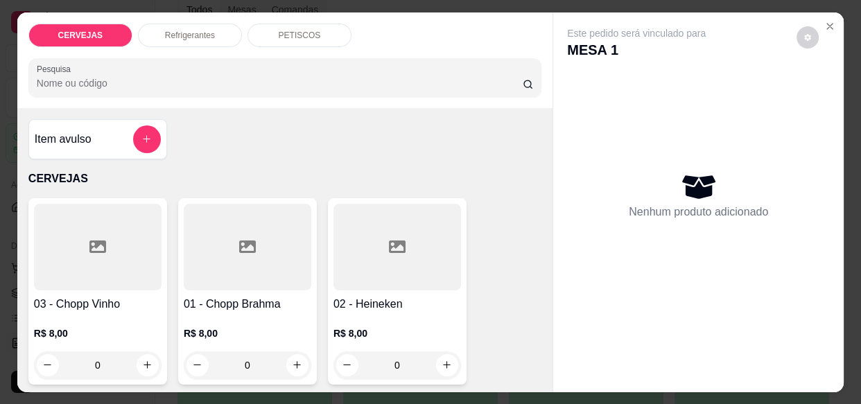
drag, startPoint x: 249, startPoint y: 363, endPoint x: 214, endPoint y: 354, distance: 35.8
click at [214, 355] on input "0" at bounding box center [248, 365] width 78 height 28
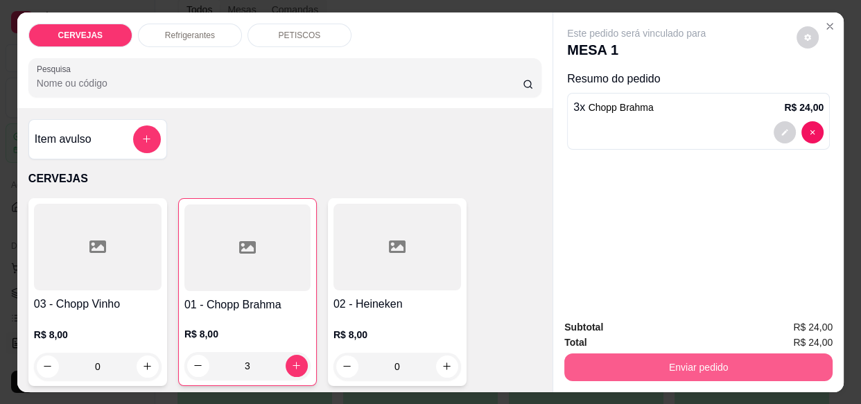
type input "3"
click at [665, 355] on button "Enviar pedido" at bounding box center [698, 366] width 260 height 27
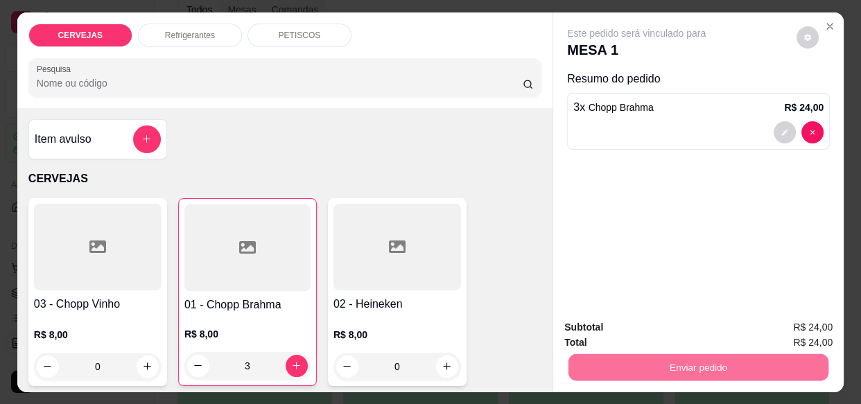
click at [811, 330] on button "Enviar pedido" at bounding box center [796, 328] width 78 height 26
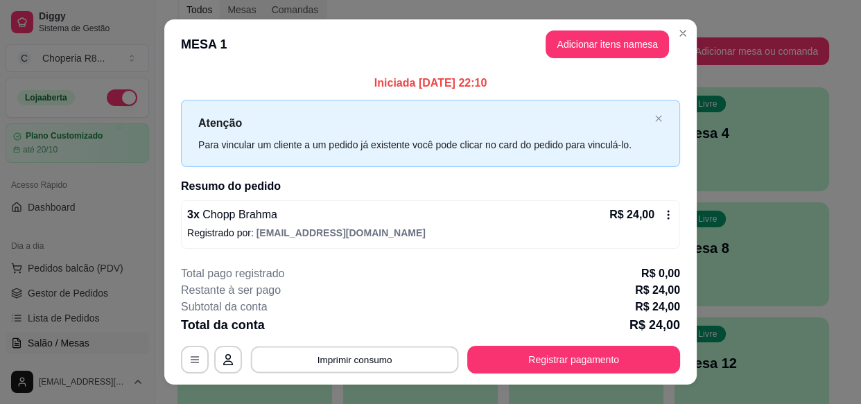
click at [388, 362] on button "Imprimir consumo" at bounding box center [355, 360] width 208 height 27
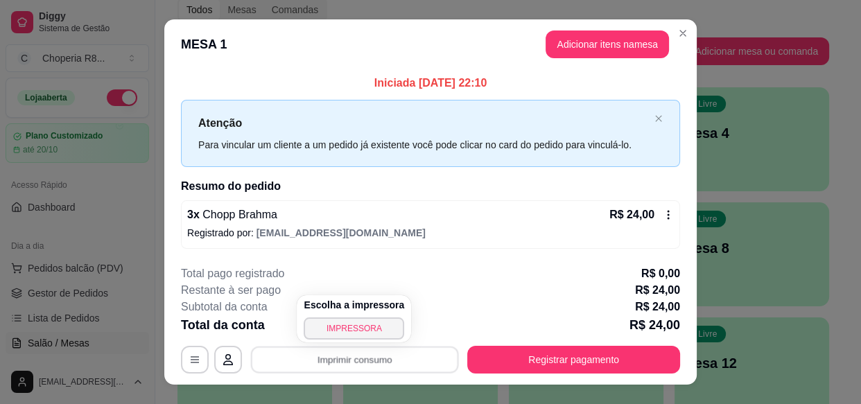
click at [377, 342] on div "**********" at bounding box center [430, 319] width 499 height 108
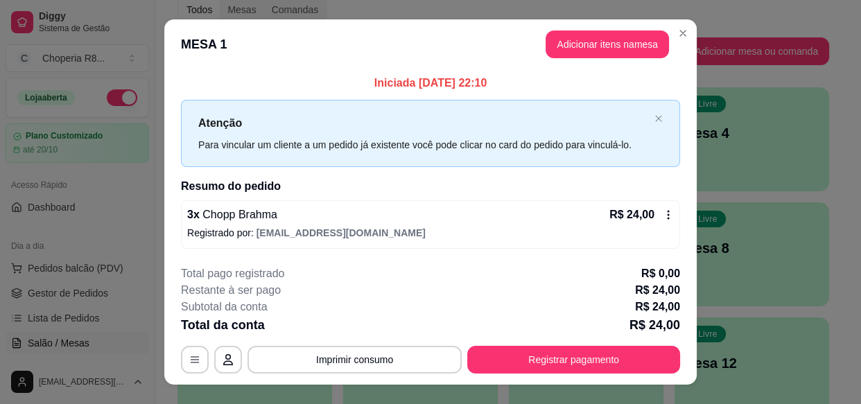
click at [380, 333] on div "Total da conta R$ 24,00" at bounding box center [430, 324] width 499 height 19
click at [360, 362] on button "Imprimir consumo" at bounding box center [354, 360] width 214 height 28
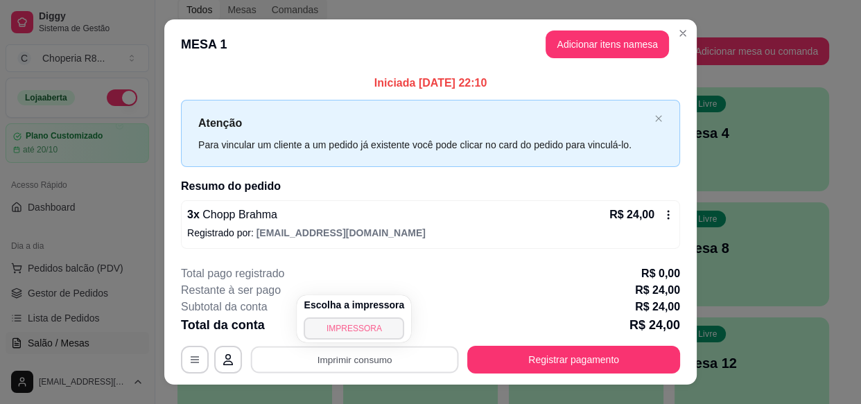
click at [369, 324] on button "IMPRESSORA" at bounding box center [354, 328] width 100 height 22
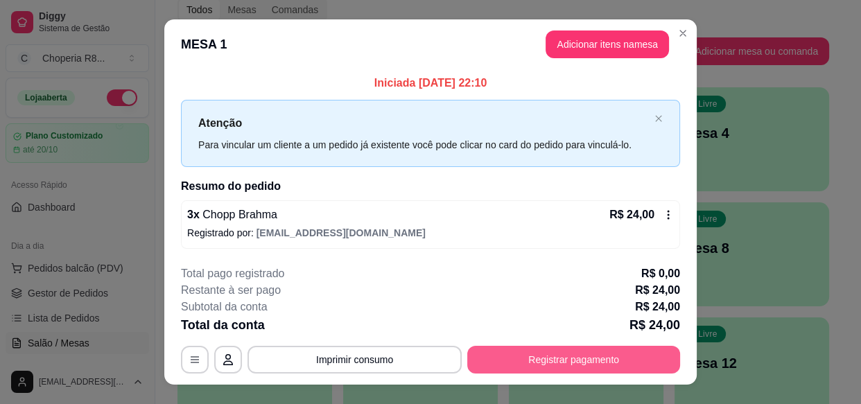
click at [629, 367] on button "Registrar pagamento" at bounding box center [573, 360] width 213 height 28
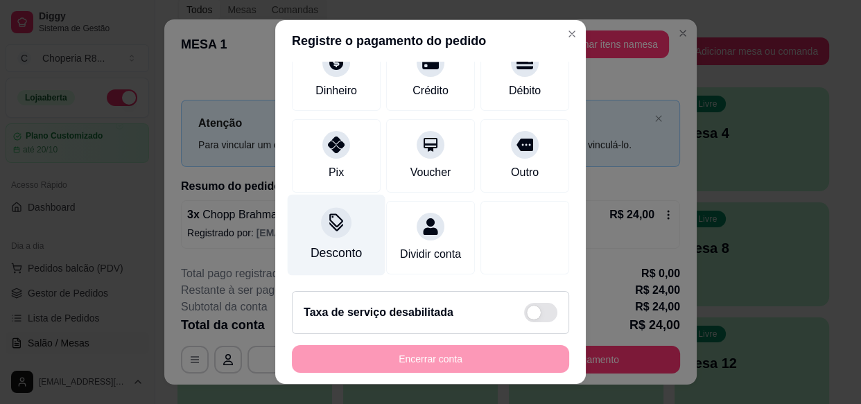
scroll to position [138, 0]
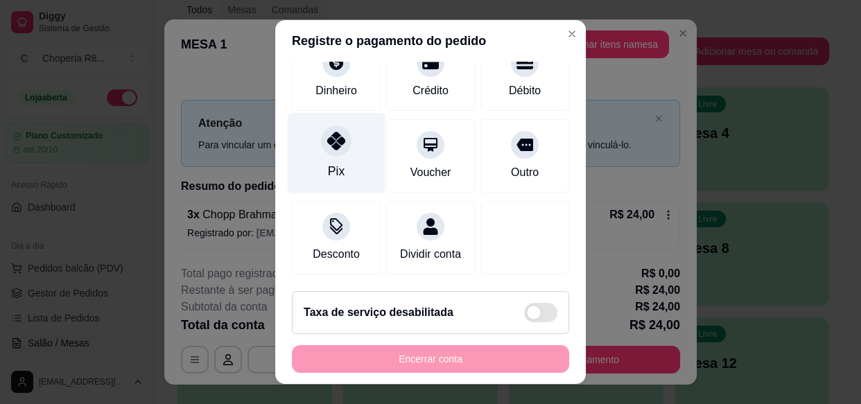
click at [345, 149] on div "Pix" at bounding box center [337, 153] width 98 height 81
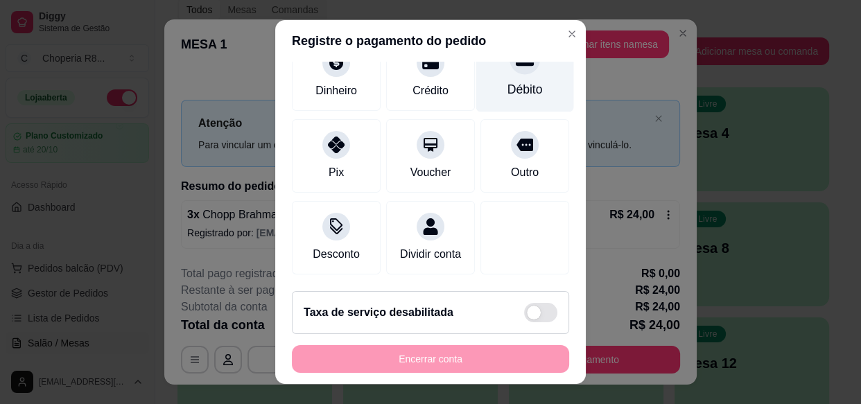
click at [514, 80] on div "Débito" at bounding box center [524, 89] width 35 height 18
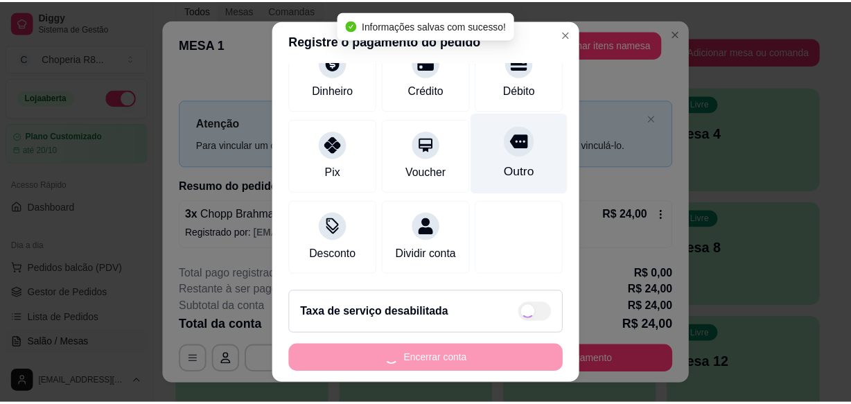
scroll to position [75, 0]
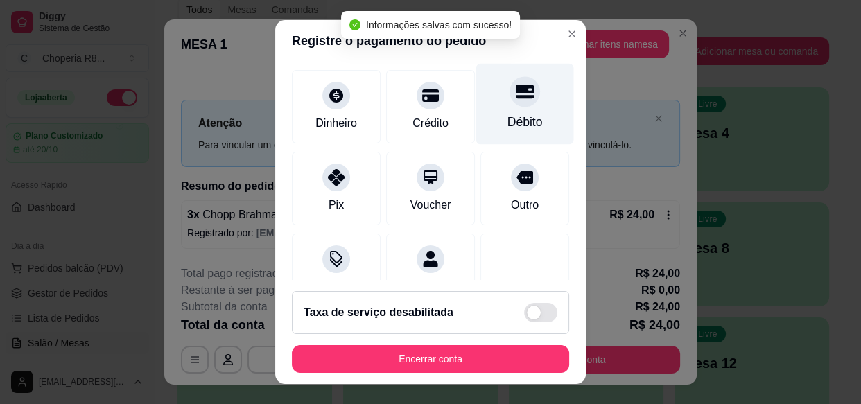
type input "R$ 0,00"
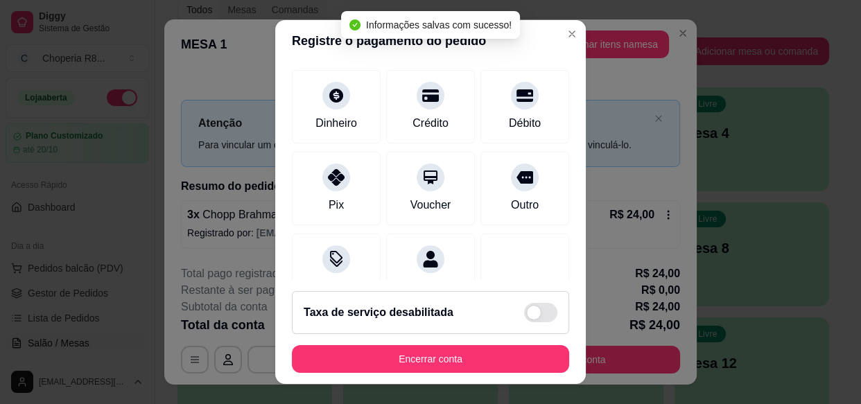
drag, startPoint x: 424, startPoint y: 339, endPoint x: 428, endPoint y: 352, distance: 13.6
click at [424, 343] on footer "Taxa de serviço desabilitada Encerrar conta" at bounding box center [430, 332] width 310 height 104
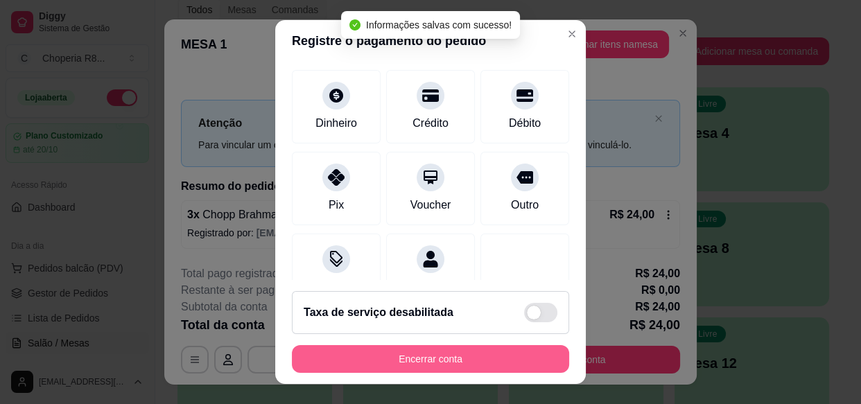
click at [432, 361] on button "Encerrar conta" at bounding box center [430, 359] width 277 height 28
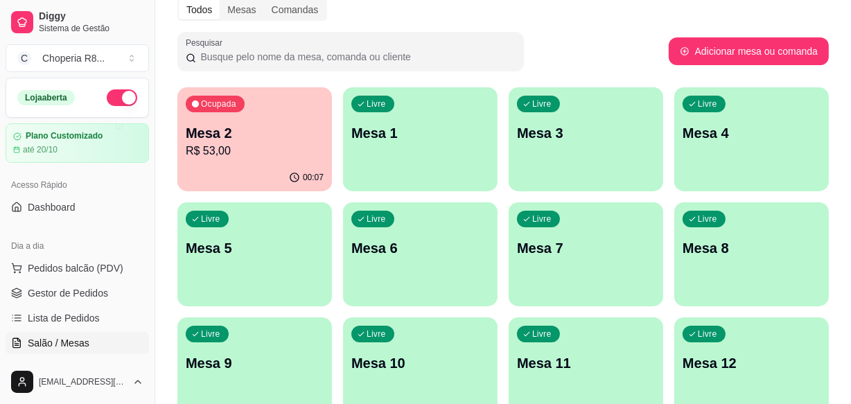
click at [246, 127] on p "Mesa 2" at bounding box center [255, 132] width 138 height 19
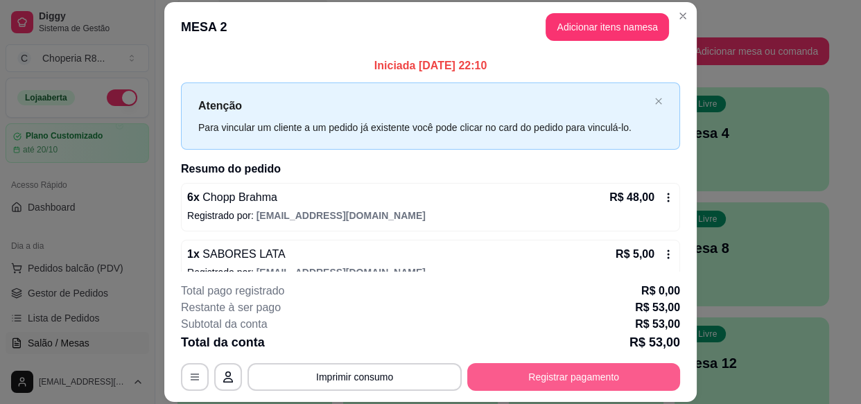
click at [552, 383] on button "Registrar pagamento" at bounding box center [573, 377] width 213 height 28
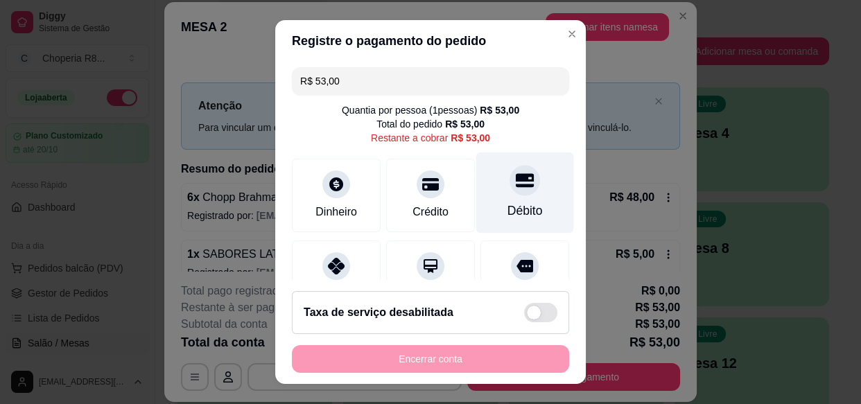
click at [507, 210] on div "Débito" at bounding box center [524, 211] width 35 height 18
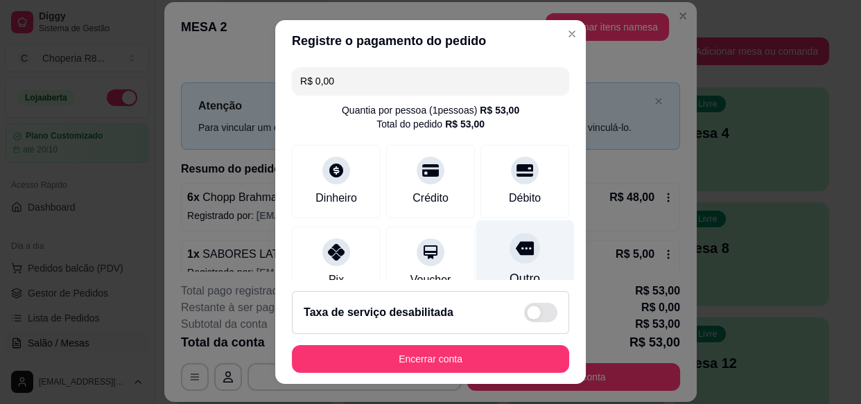
type input "R$ 0,00"
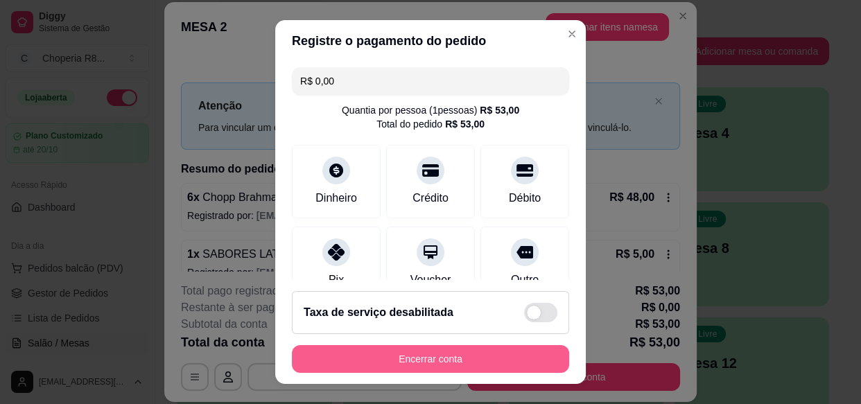
click at [491, 370] on button "Encerrar conta" at bounding box center [430, 359] width 277 height 28
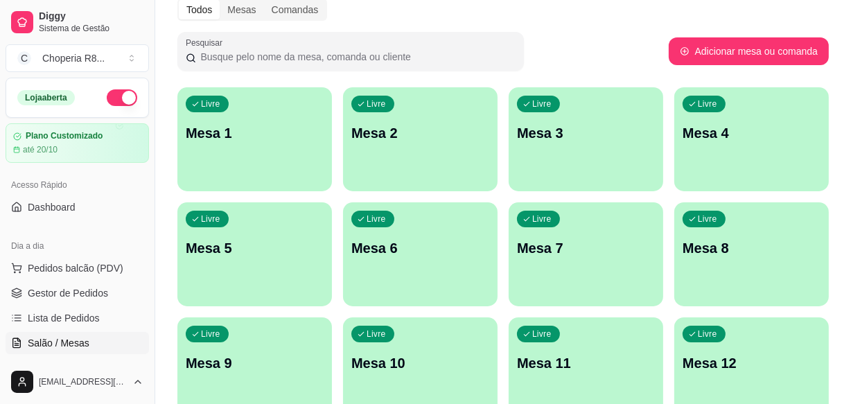
click at [453, 152] on div "Livre Mesa 2" at bounding box center [420, 130] width 155 height 87
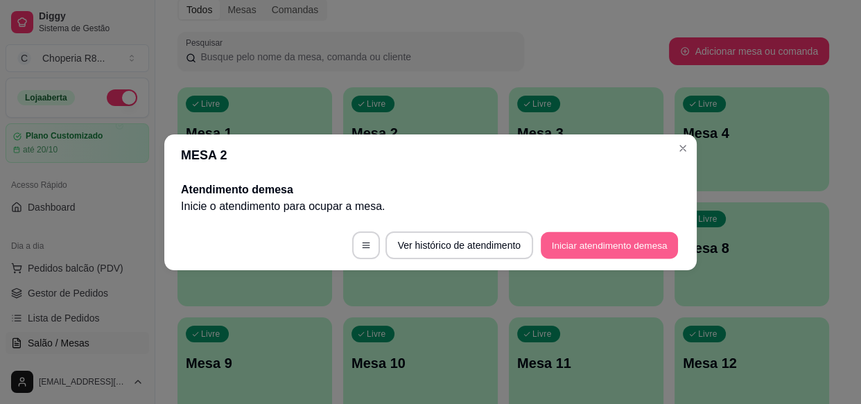
click at [656, 252] on button "Iniciar atendimento de mesa" at bounding box center [609, 244] width 137 height 27
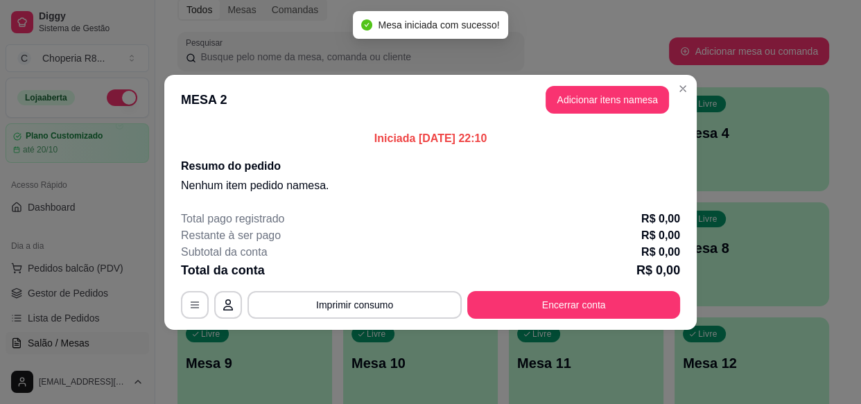
click at [527, 137] on section "MESA 2 Adicionar itens na mesa Iniciada [DATE] 22:10 Resumo do pedido Nenhum it…" at bounding box center [430, 202] width 532 height 255
click at [564, 87] on button "Adicionar itens na mesa" at bounding box center [606, 99] width 119 height 27
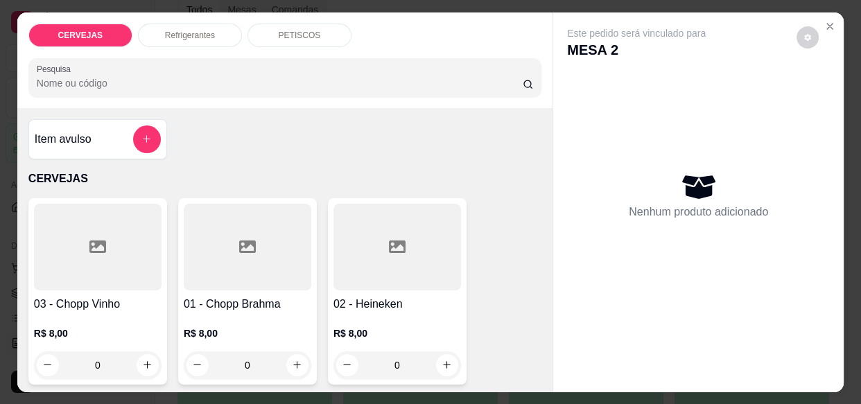
drag, startPoint x: 213, startPoint y: 356, endPoint x: 128, endPoint y: 373, distance: 87.5
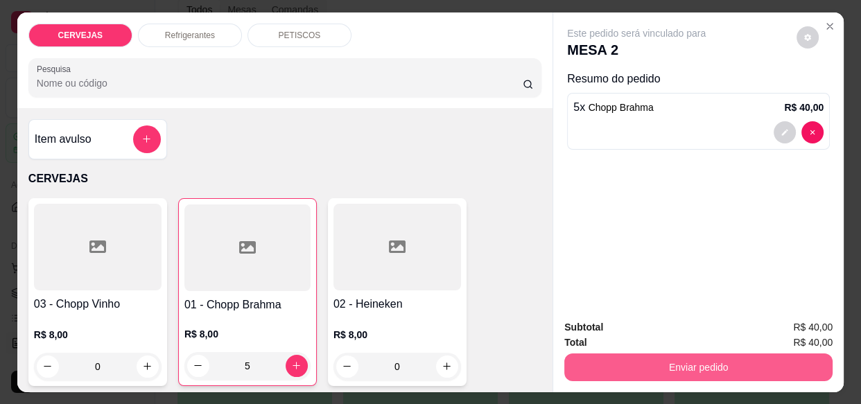
type input "5"
click at [746, 356] on button "Enviar pedido" at bounding box center [698, 366] width 260 height 27
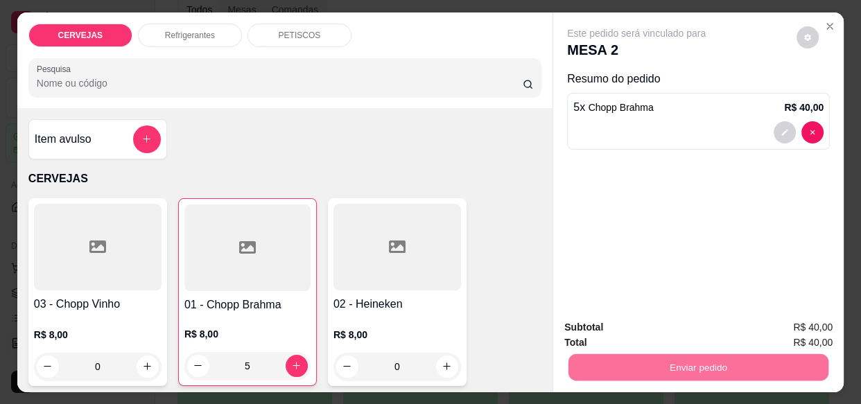
click at [789, 326] on button "Enviar pedido" at bounding box center [797, 328] width 76 height 26
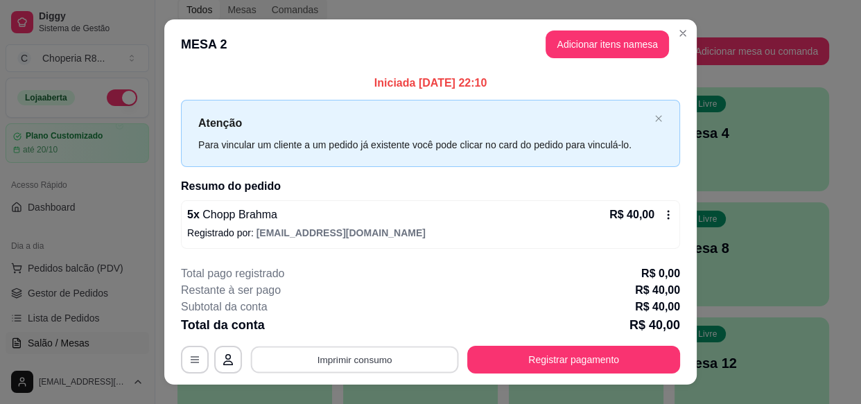
click at [321, 361] on button "Imprimir consumo" at bounding box center [355, 360] width 208 height 27
click at [315, 335] on button "IMPRESSORA" at bounding box center [354, 328] width 100 height 22
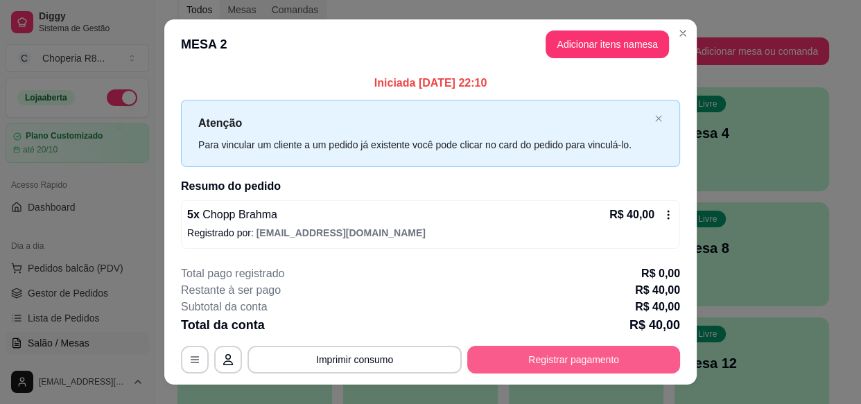
click at [549, 363] on button "Registrar pagamento" at bounding box center [573, 360] width 213 height 28
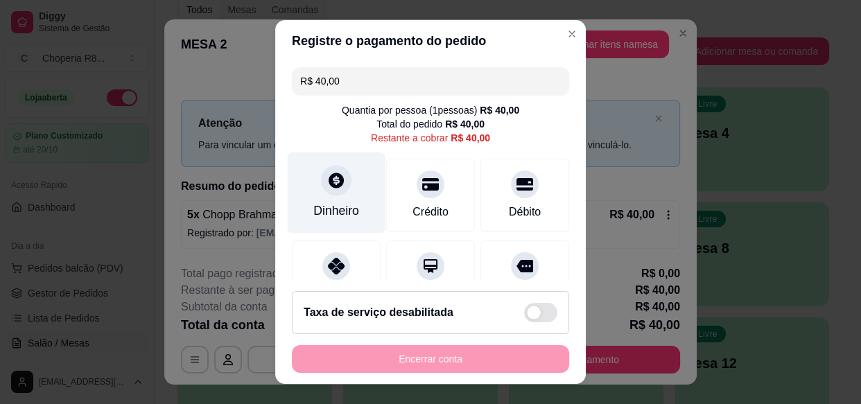
click at [342, 207] on div "Dinheiro" at bounding box center [336, 211] width 46 height 18
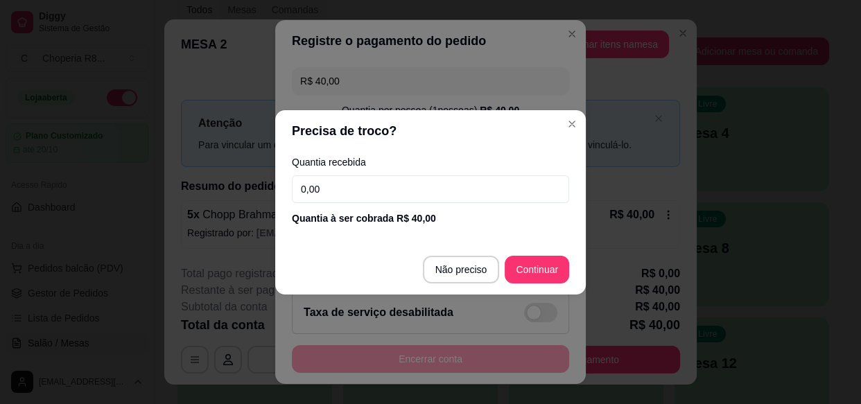
drag, startPoint x: 380, startPoint y: 199, endPoint x: 324, endPoint y: 200, distance: 56.2
click at [324, 200] on input "0,00" at bounding box center [430, 189] width 277 height 28
click at [293, 204] on div "Quantia recebida 0,00 Quantia à ser cobrada R$ 40,00" at bounding box center [430, 191] width 310 height 79
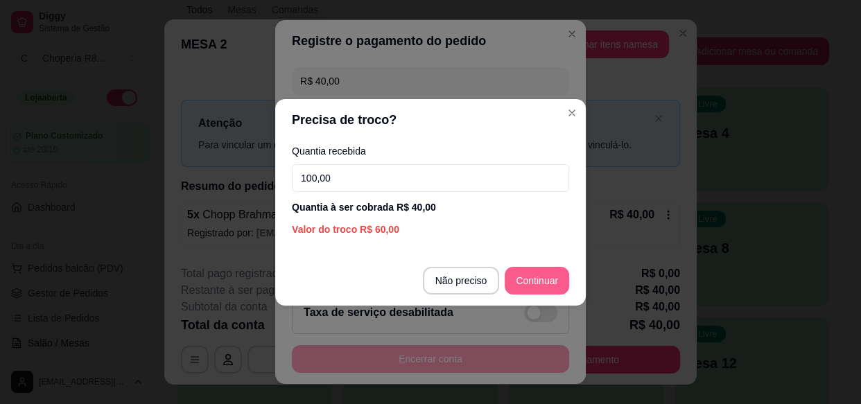
type input "100,00"
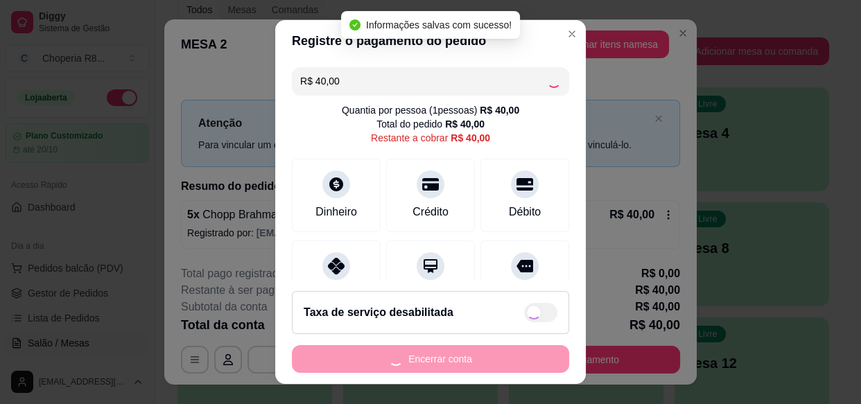
type input "R$ 0,00"
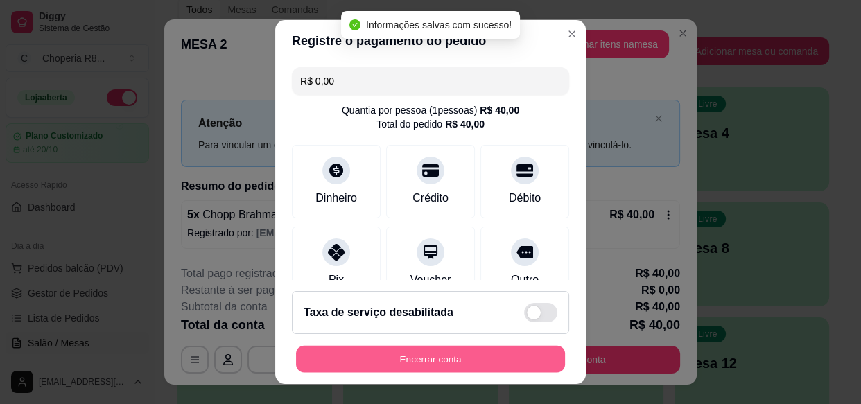
click at [437, 356] on button "Encerrar conta" at bounding box center [430, 358] width 269 height 27
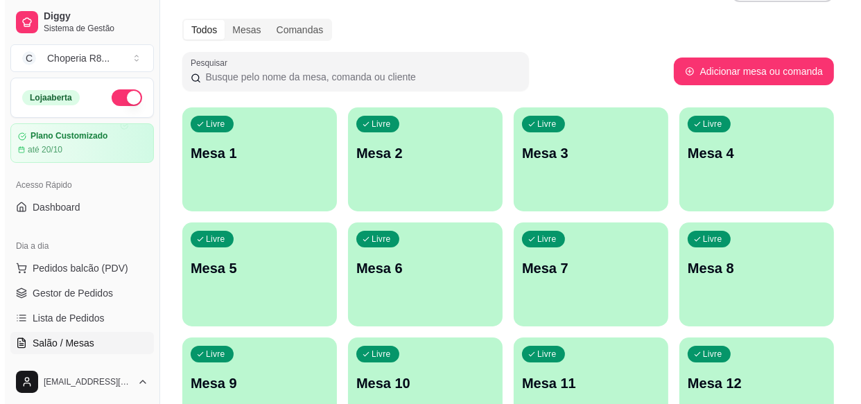
scroll to position [46, 0]
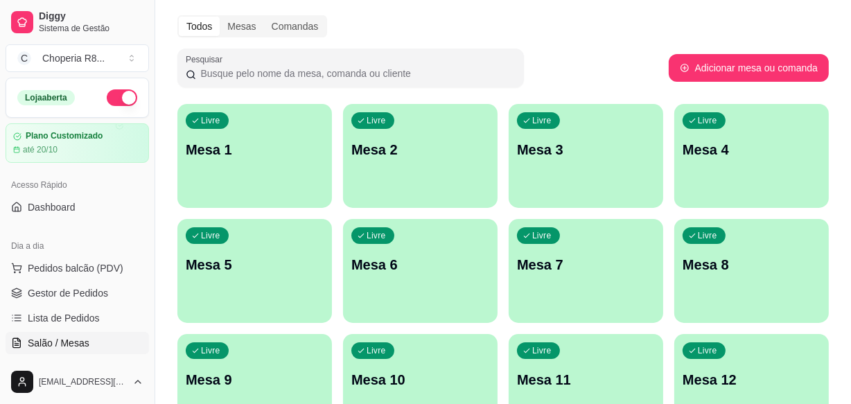
drag, startPoint x: 692, startPoint y: 123, endPoint x: 554, endPoint y: 35, distance: 163.6
click at [554, 35] on div "Todos Mesas Comandas" at bounding box center [502, 26] width 651 height 22
click at [450, 177] on div "Livre Mesa 2" at bounding box center [420, 147] width 155 height 87
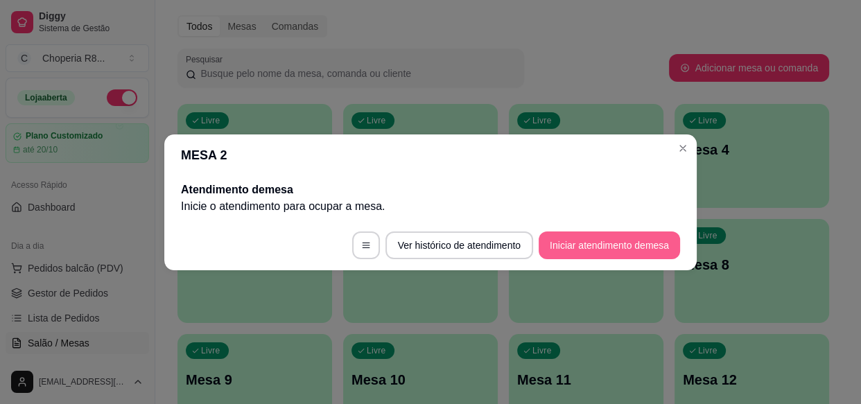
click at [582, 254] on button "Iniciar atendimento de mesa" at bounding box center [608, 245] width 141 height 28
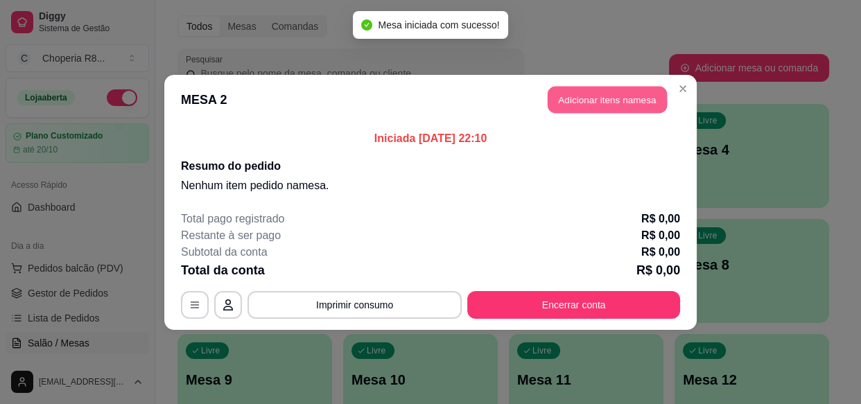
click at [626, 97] on button "Adicionar itens na mesa" at bounding box center [606, 99] width 119 height 27
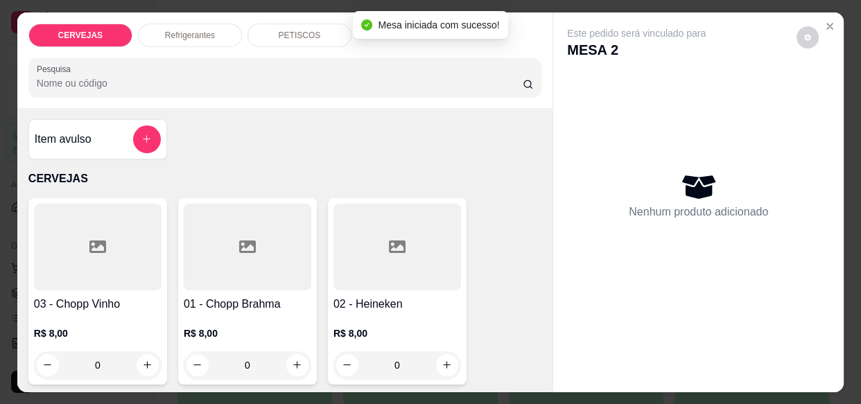
drag, startPoint x: 258, startPoint y: 362, endPoint x: 204, endPoint y: 360, distance: 54.8
click at [209, 362] on input "0" at bounding box center [248, 365] width 78 height 28
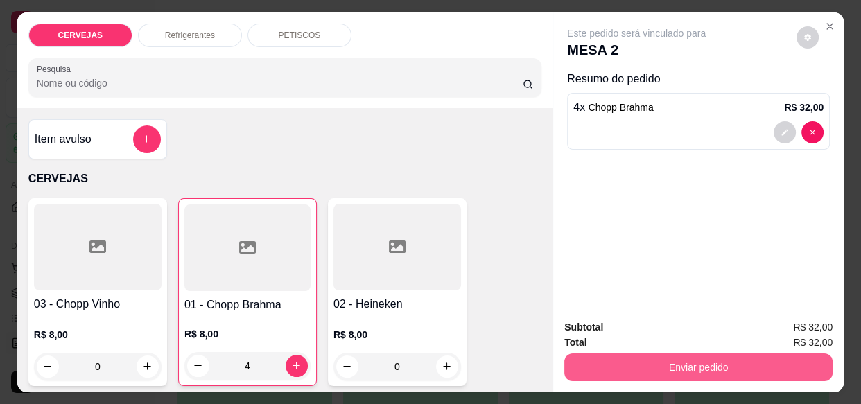
type input "4"
click at [662, 365] on button "Enviar pedido" at bounding box center [698, 367] width 268 height 28
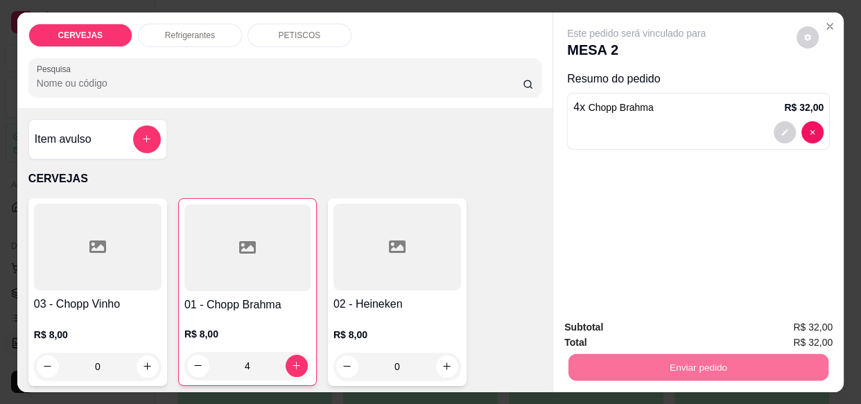
click at [794, 322] on button "Enviar pedido" at bounding box center [796, 328] width 78 height 26
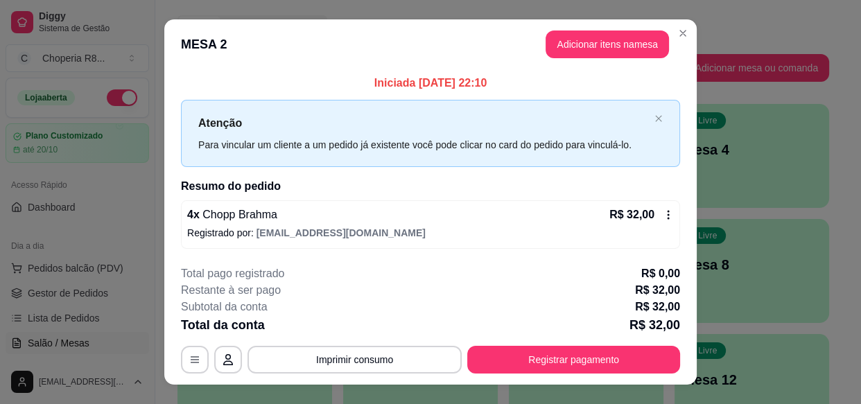
click at [552, 285] on section "**********" at bounding box center [430, 201] width 532 height 365
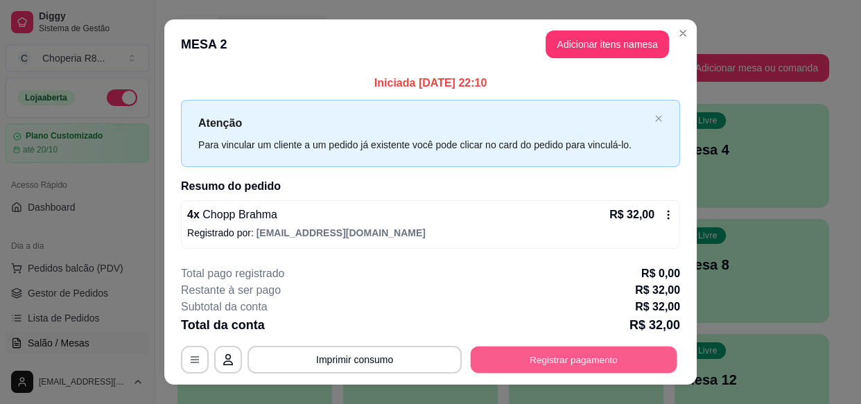
click at [560, 353] on button "Registrar pagamento" at bounding box center [574, 360] width 207 height 27
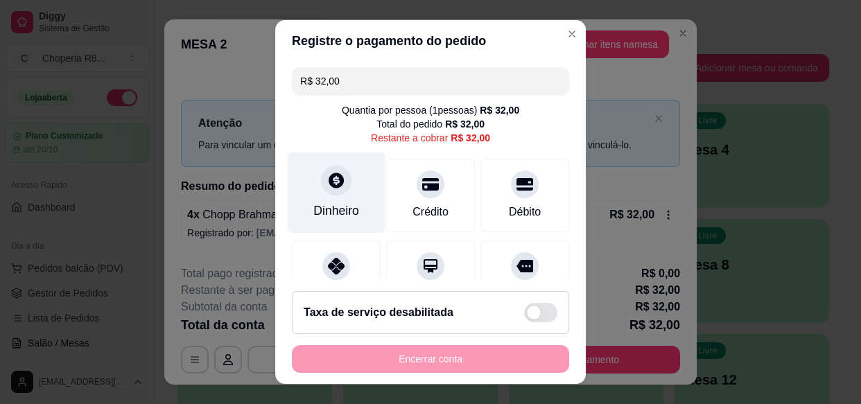
click at [321, 189] on div at bounding box center [336, 181] width 30 height 30
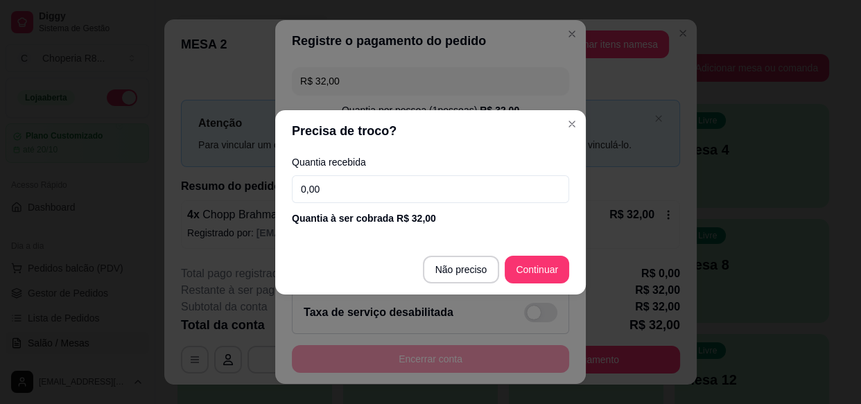
drag, startPoint x: 367, startPoint y: 186, endPoint x: 263, endPoint y: 195, distance: 104.3
click at [277, 195] on div "Quantia recebida 0,00 Quantia à ser cobrada R$ 32,00" at bounding box center [430, 191] width 310 height 79
type input "50,00"
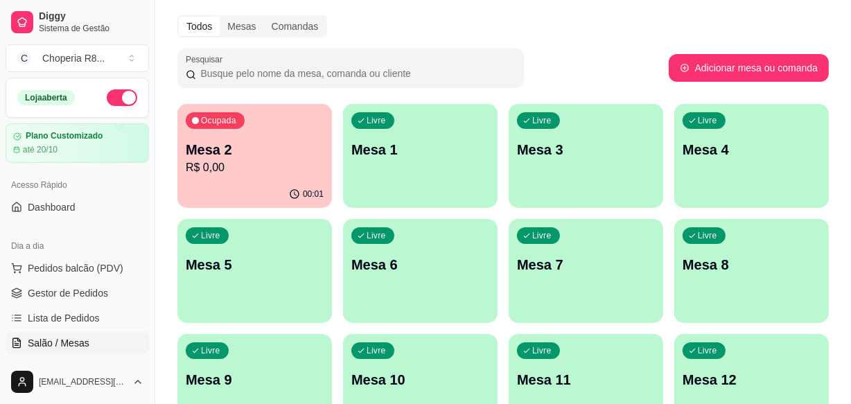
click at [678, 30] on div "Todos Mesas Comandas" at bounding box center [502, 26] width 651 height 22
click at [441, 141] on p "Mesa 1" at bounding box center [420, 150] width 134 height 19
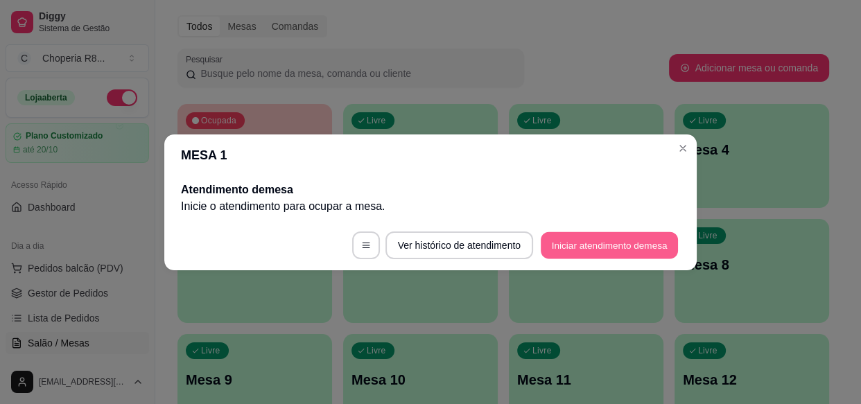
click at [623, 236] on button "Iniciar atendimento de mesa" at bounding box center [609, 244] width 137 height 27
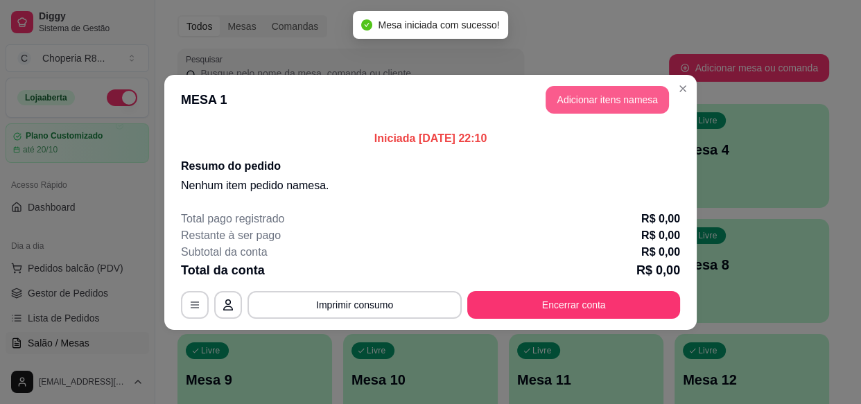
click at [586, 103] on button "Adicionar itens na mesa" at bounding box center [606, 100] width 123 height 28
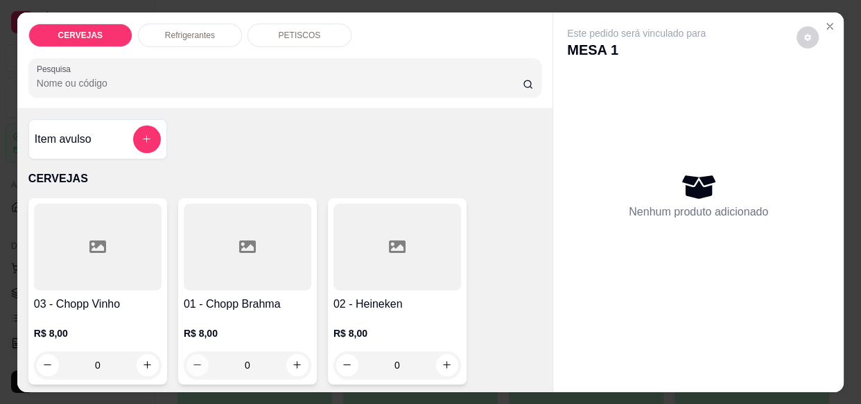
drag, startPoint x: 223, startPoint y: 356, endPoint x: 159, endPoint y: 351, distance: 64.7
click at [184, 351] on div "0" at bounding box center [248, 365] width 128 height 28
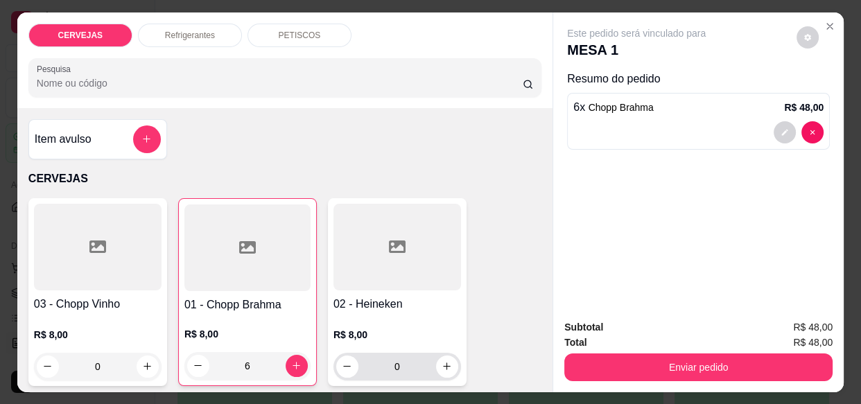
type input "6"
drag, startPoint x: 398, startPoint y: 361, endPoint x: 318, endPoint y: 358, distance: 80.5
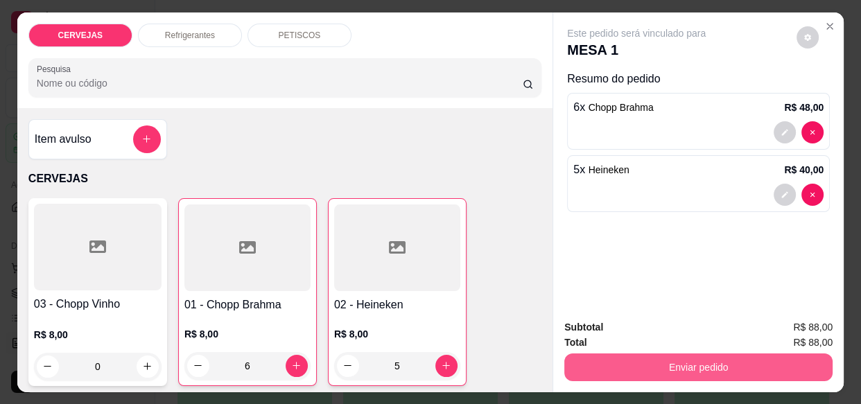
type input "5"
click at [692, 370] on button "Enviar pedido" at bounding box center [698, 367] width 268 height 28
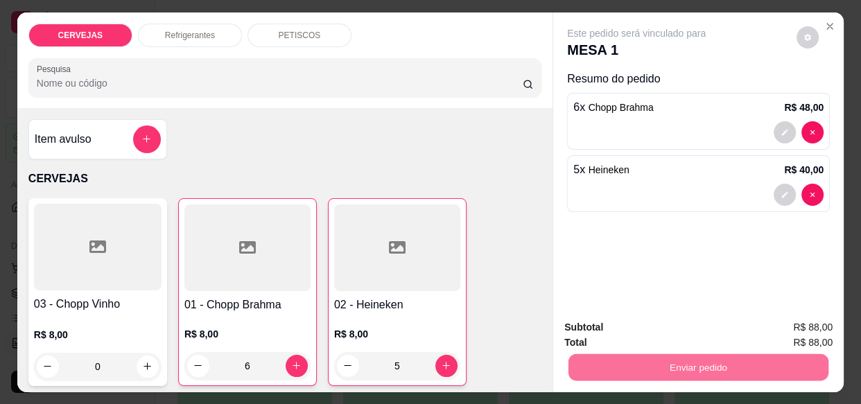
click at [789, 319] on button "Enviar pedido" at bounding box center [796, 328] width 78 height 26
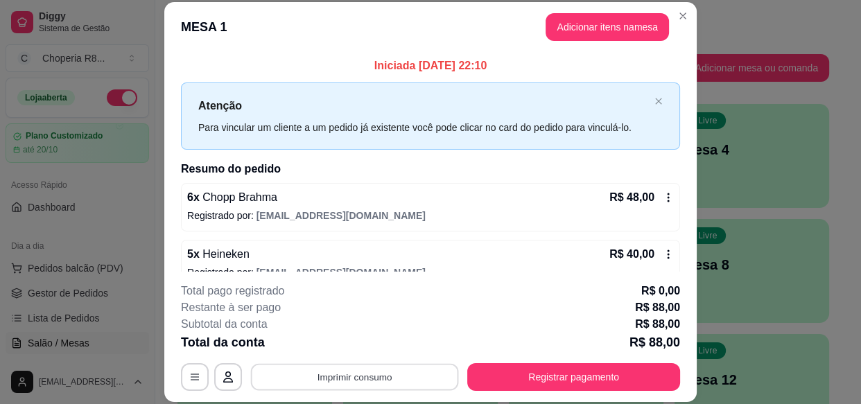
click at [369, 375] on button "Imprimir consumo" at bounding box center [355, 377] width 208 height 27
click at [357, 343] on button "IMPRESSORA" at bounding box center [354, 345] width 100 height 22
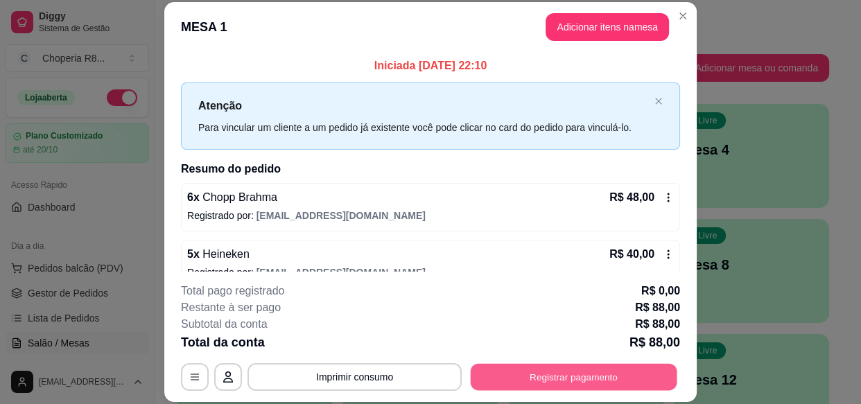
click at [477, 371] on button "Registrar pagamento" at bounding box center [574, 377] width 207 height 27
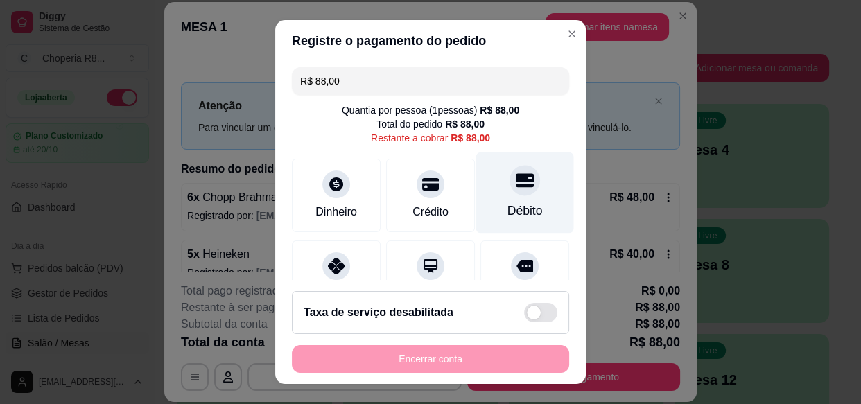
click at [514, 198] on div "Débito" at bounding box center [525, 192] width 98 height 81
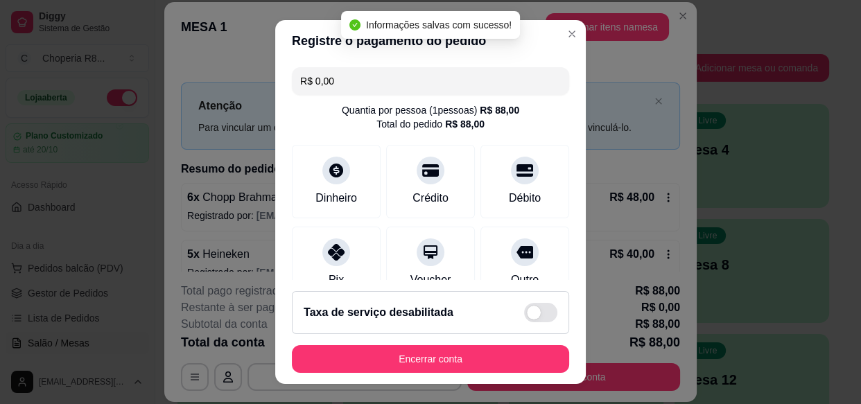
type input "R$ 0,00"
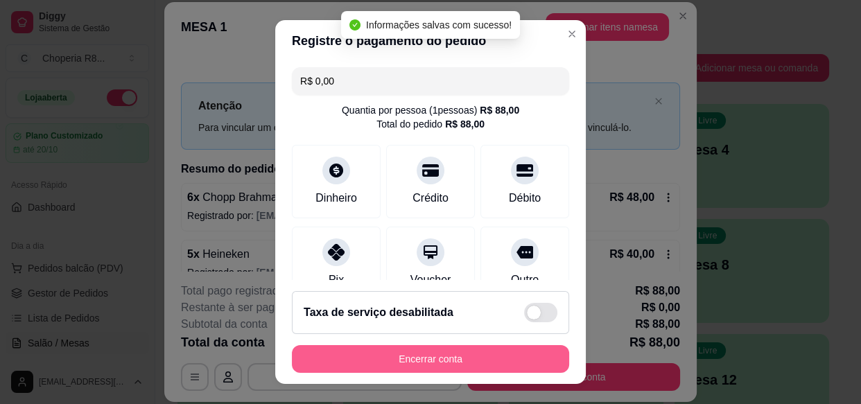
click at [482, 353] on button "Encerrar conta" at bounding box center [430, 359] width 277 height 28
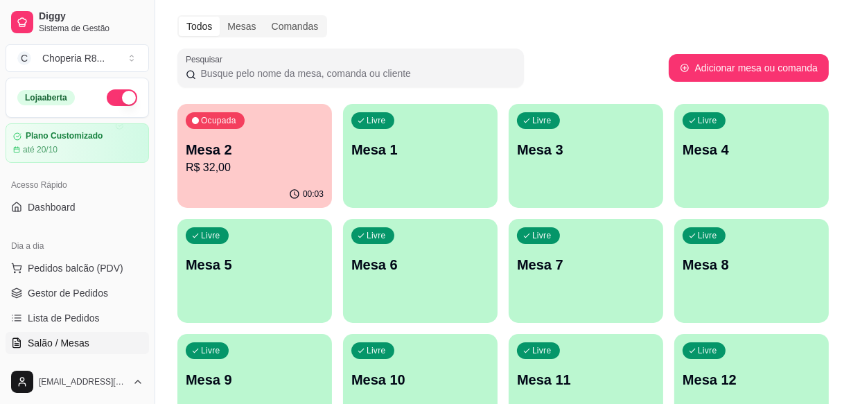
click at [281, 153] on p "Mesa 2" at bounding box center [255, 149] width 138 height 19
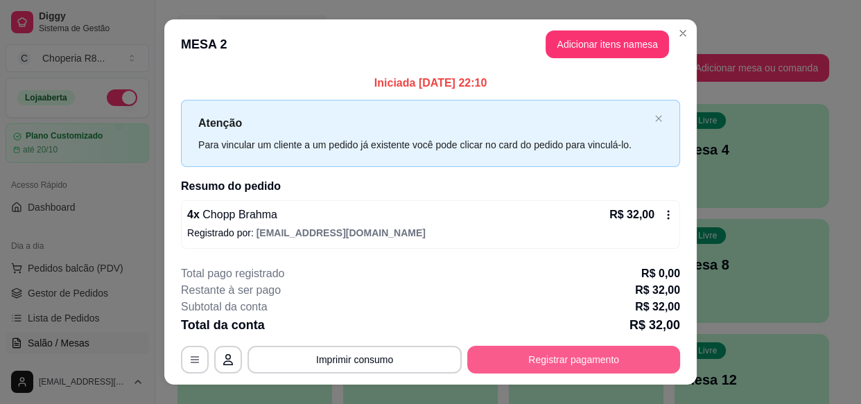
click at [600, 358] on button "Registrar pagamento" at bounding box center [573, 360] width 213 height 28
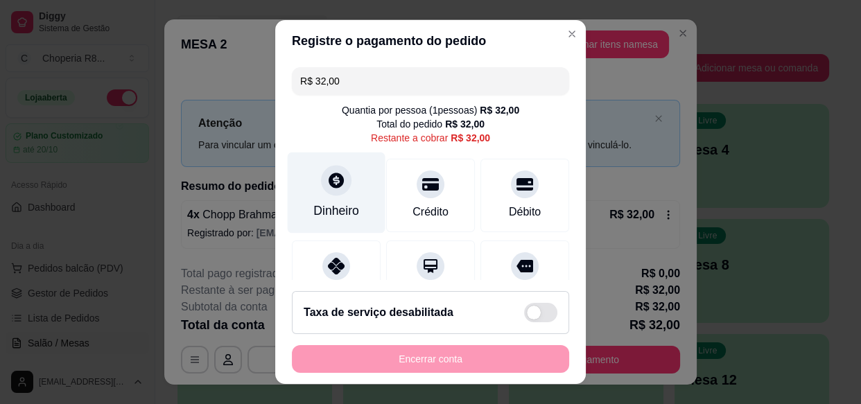
click at [340, 195] on div "Dinheiro" at bounding box center [337, 192] width 98 height 81
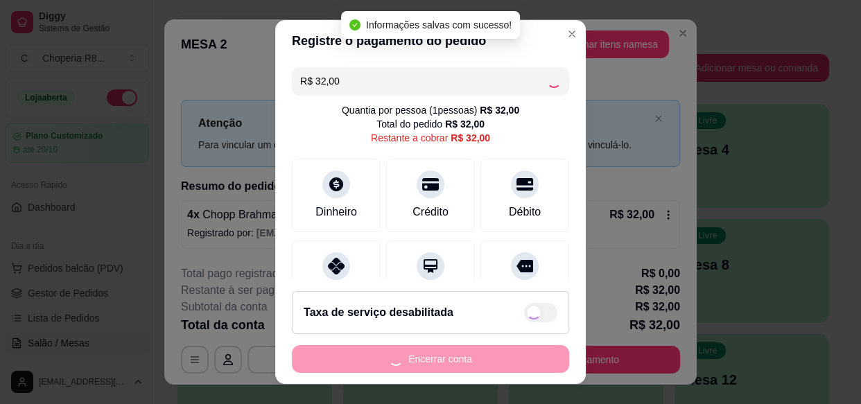
type input "R$ 0,00"
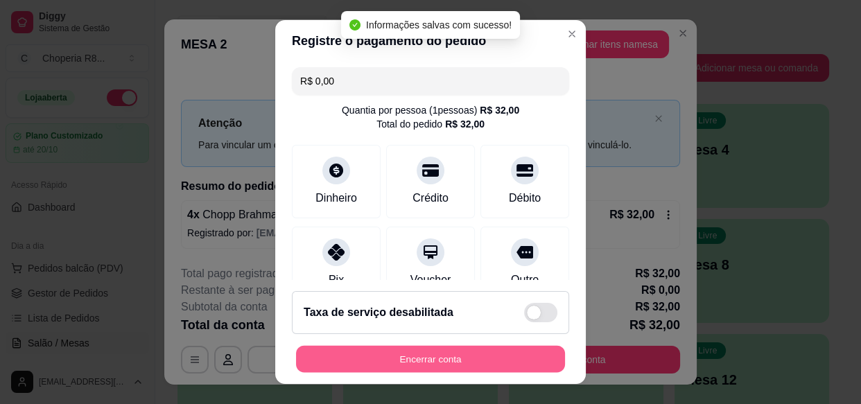
click at [514, 366] on button "Encerrar conta" at bounding box center [430, 358] width 269 height 27
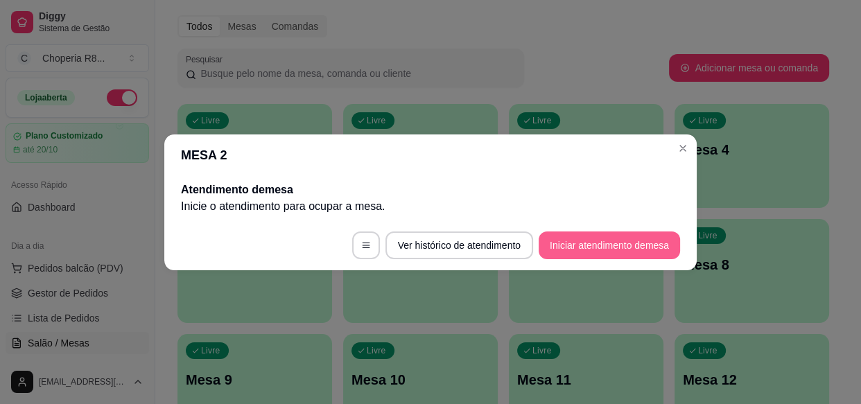
click at [593, 232] on button "Iniciar atendimento de mesa" at bounding box center [608, 245] width 141 height 28
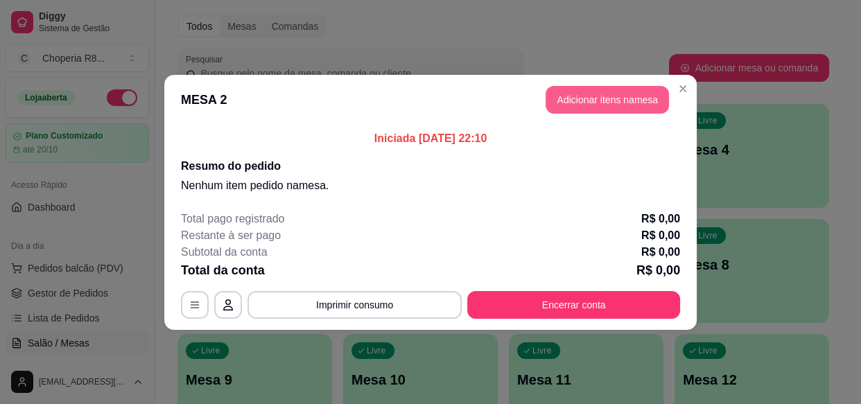
click at [647, 101] on button "Adicionar itens na mesa" at bounding box center [606, 100] width 123 height 28
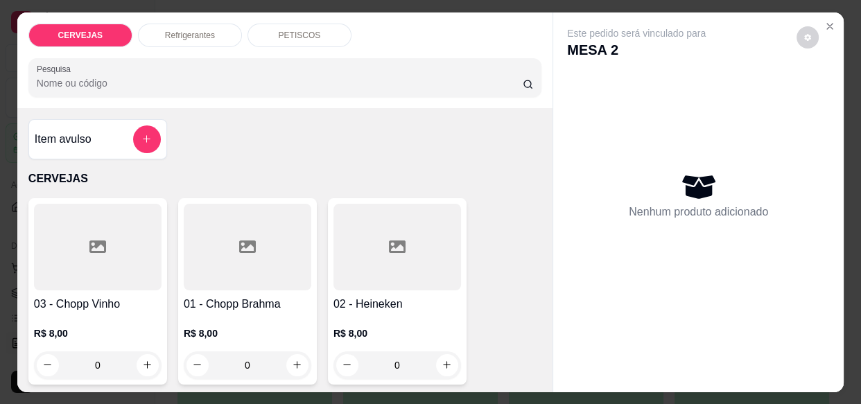
drag, startPoint x: 263, startPoint y: 365, endPoint x: 171, endPoint y: 367, distance: 92.2
click at [184, 369] on div "0" at bounding box center [248, 365] width 128 height 28
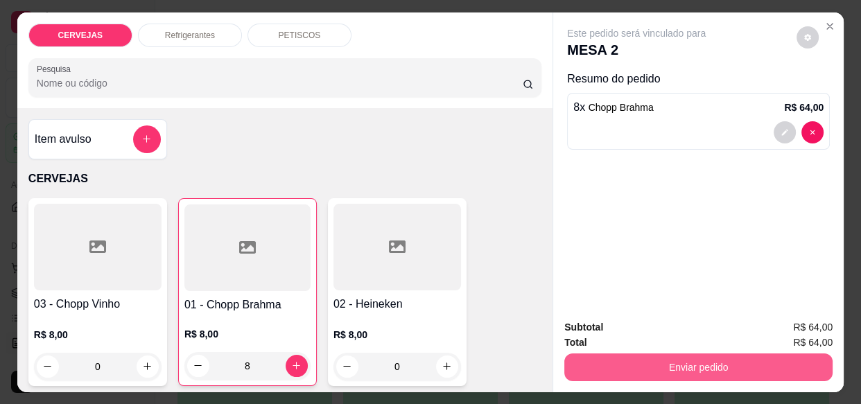
type input "8"
click at [643, 360] on button "Enviar pedido" at bounding box center [698, 367] width 268 height 28
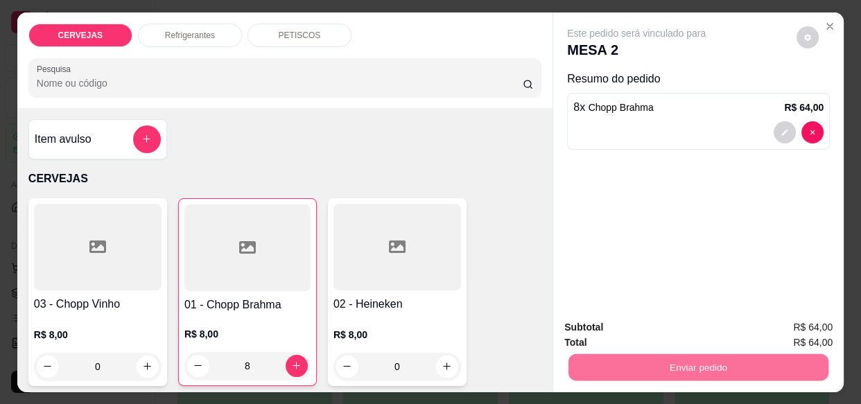
click at [795, 321] on button "Enviar pedido" at bounding box center [797, 328] width 76 height 26
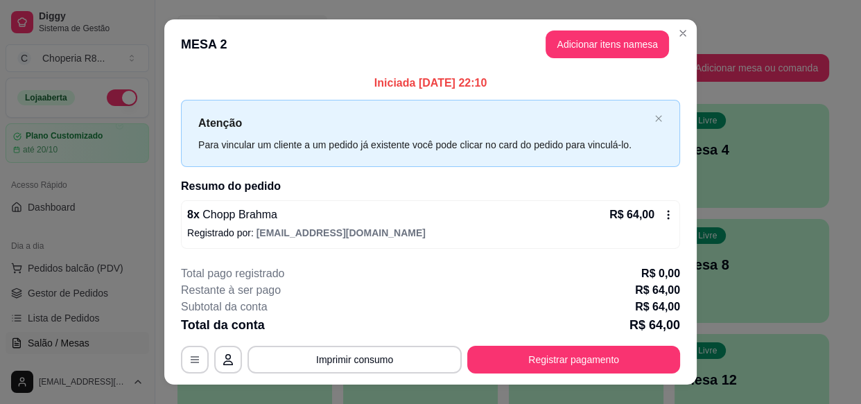
click at [367, 354] on button "Imprimir consumo" at bounding box center [354, 360] width 214 height 28
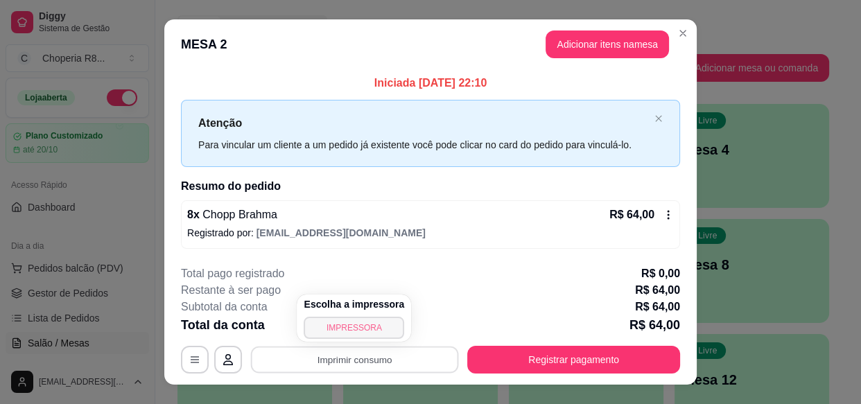
click at [346, 317] on button "IMPRESSORA" at bounding box center [354, 328] width 100 height 22
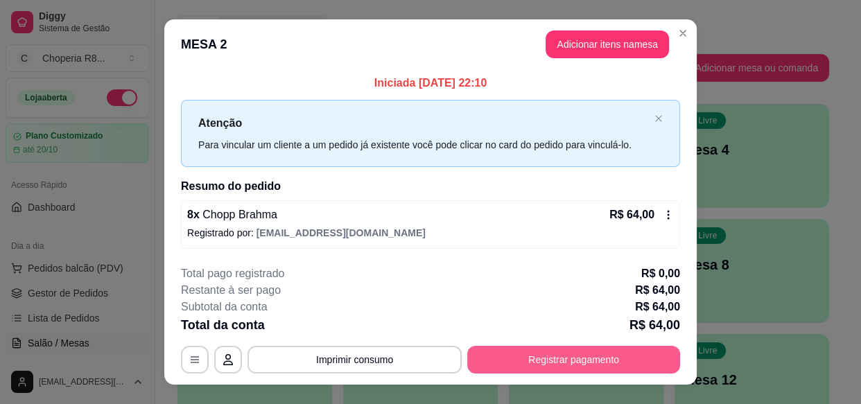
click at [574, 348] on button "Registrar pagamento" at bounding box center [573, 360] width 213 height 28
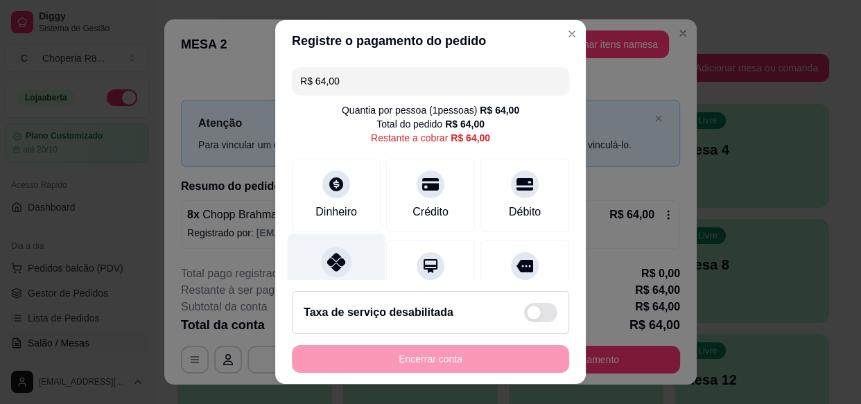
click at [345, 254] on div "Pix" at bounding box center [337, 274] width 98 height 81
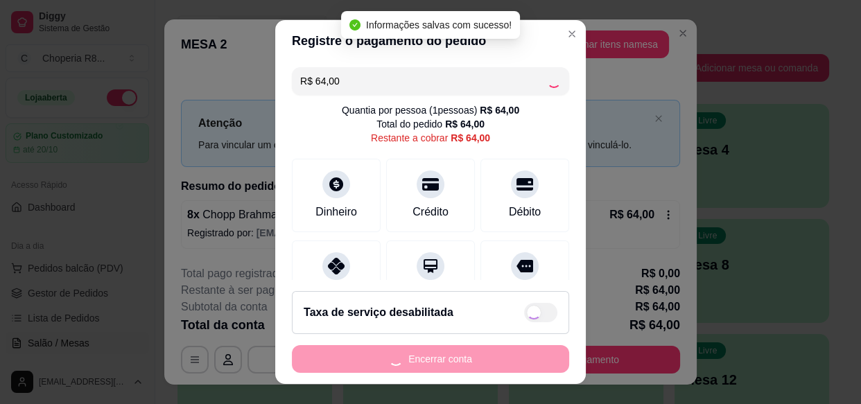
type input "R$ 0,00"
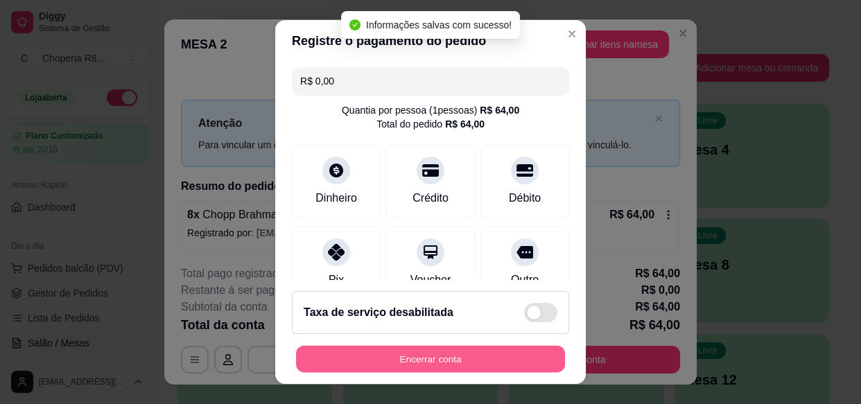
click at [475, 349] on button "Encerrar conta" at bounding box center [430, 358] width 269 height 27
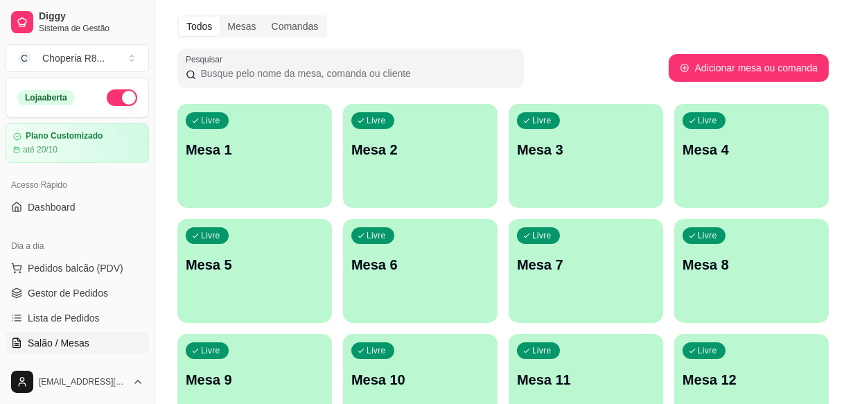
click at [699, 146] on p "Mesa 4" at bounding box center [752, 149] width 138 height 19
click at [593, 155] on p "Mesa 3" at bounding box center [586, 150] width 134 height 19
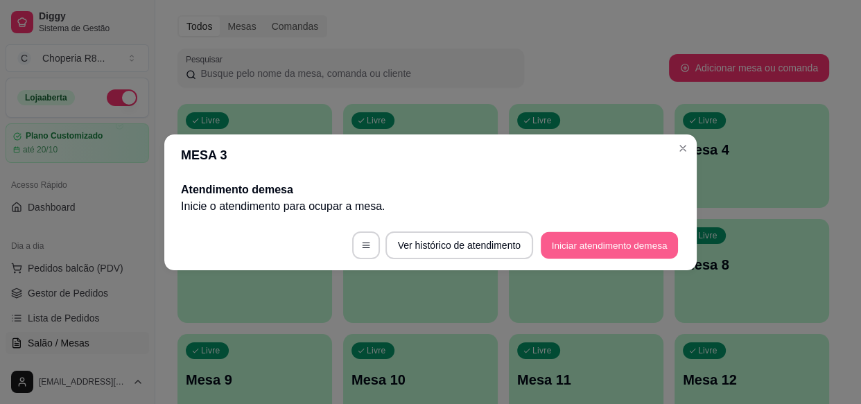
click at [599, 244] on button "Iniciar atendimento de mesa" at bounding box center [609, 244] width 137 height 27
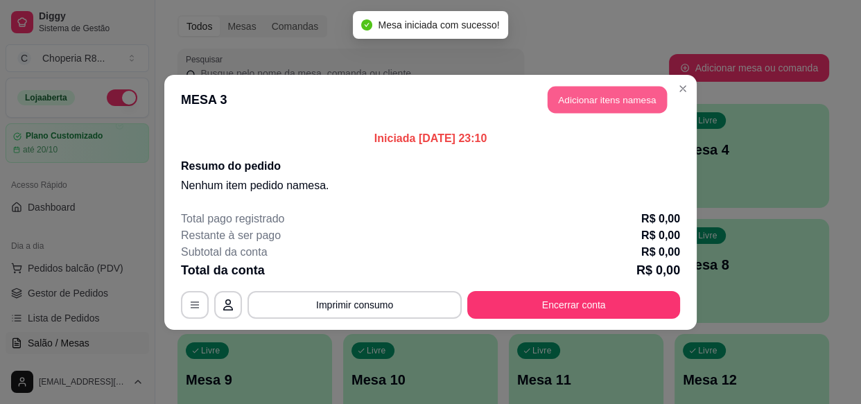
click at [639, 104] on button "Adicionar itens na mesa" at bounding box center [606, 99] width 119 height 27
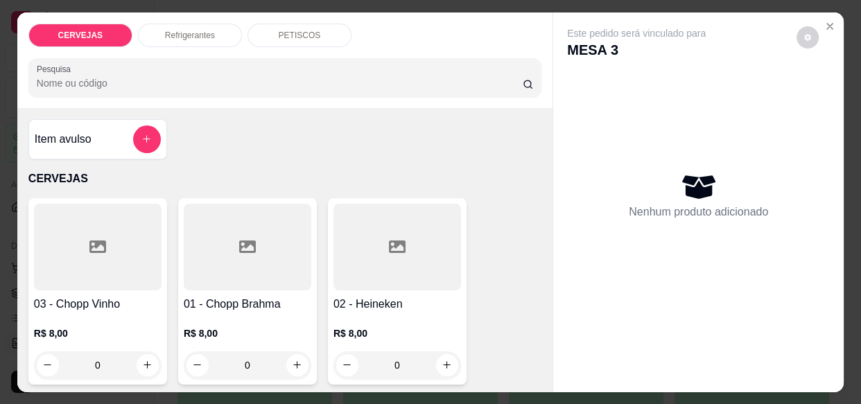
drag, startPoint x: 262, startPoint y: 367, endPoint x: 218, endPoint y: 374, distance: 44.3
click at [218, 374] on div "01 - Chopp Brahma R$ 8,00 0" at bounding box center [247, 291] width 139 height 186
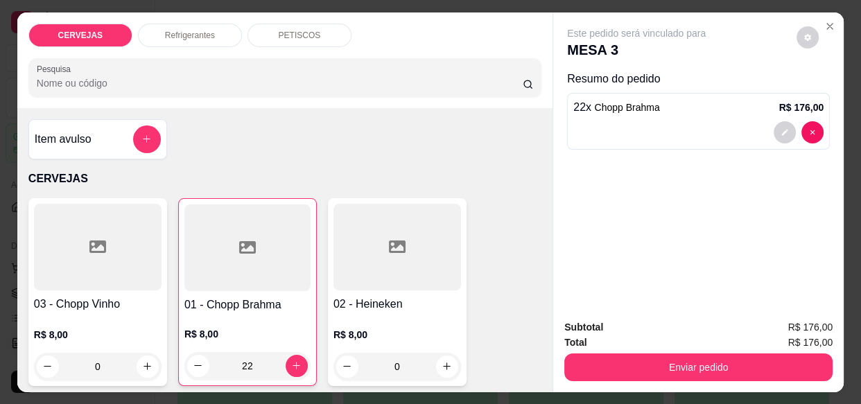
type input "22"
click at [229, 33] on div "Refrigerantes" at bounding box center [190, 36] width 104 height 24
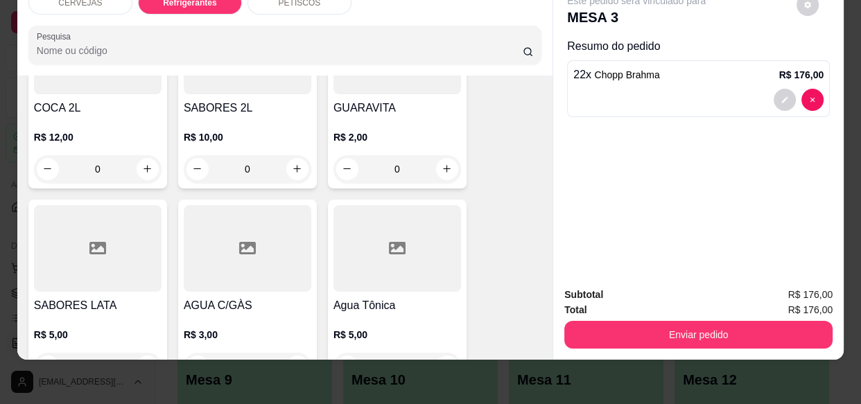
scroll to position [809, 0]
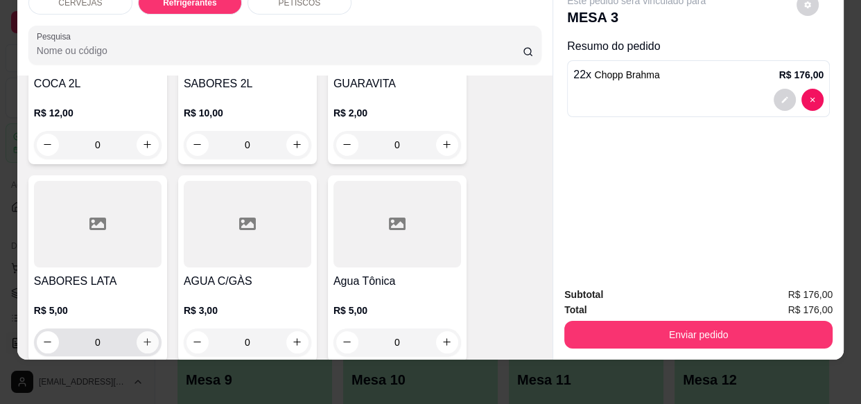
click at [151, 331] on button "increase-product-quantity" at bounding box center [148, 342] width 22 height 22
type input "1"
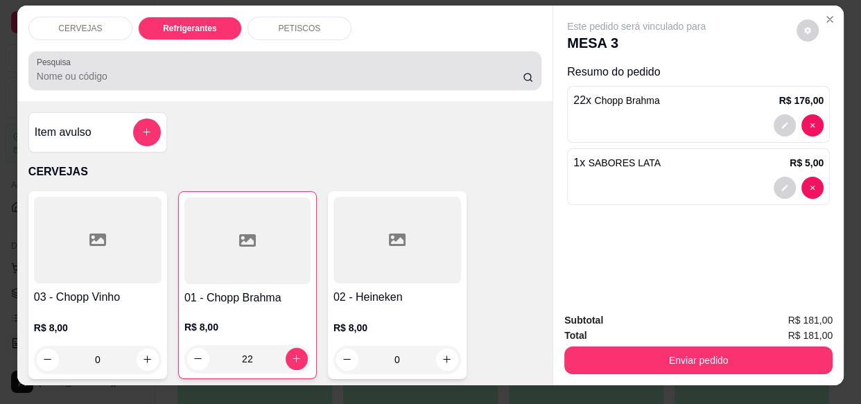
scroll to position [0, 0]
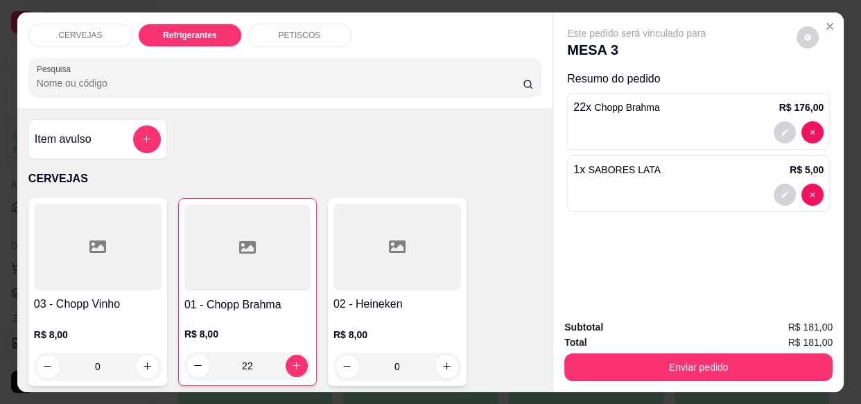
click at [304, 30] on p "PETISCOS" at bounding box center [300, 35] width 42 height 11
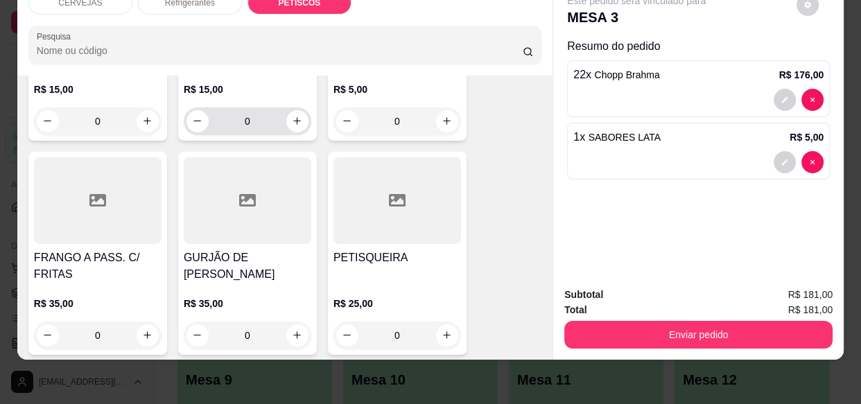
scroll to position [1683, 0]
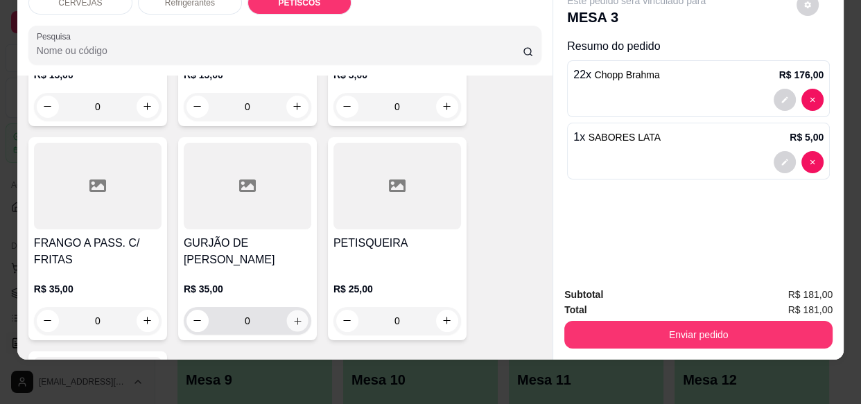
click at [293, 310] on button "increase-product-quantity" at bounding box center [296, 320] width 21 height 21
type input "1"
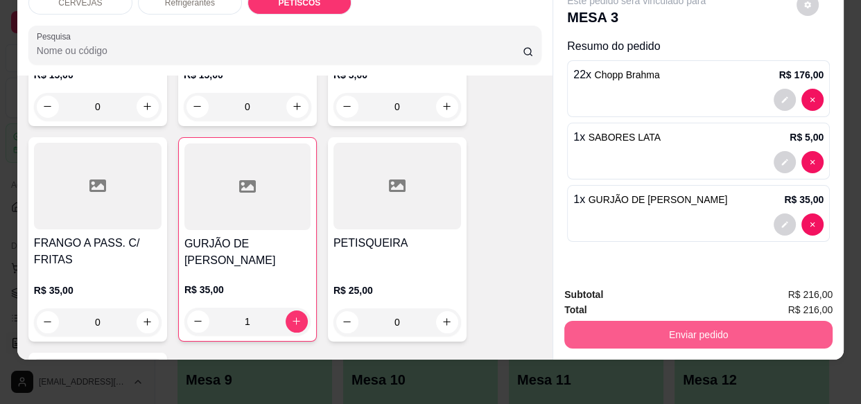
click at [640, 321] on button "Enviar pedido" at bounding box center [698, 335] width 268 height 28
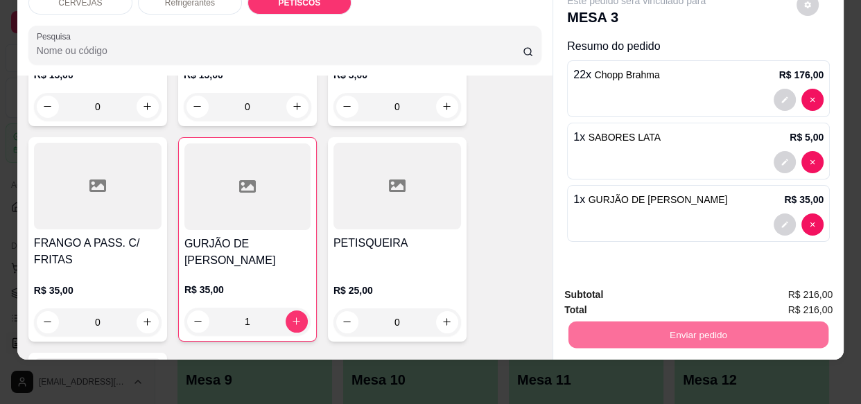
click at [786, 285] on button "Enviar pedido" at bounding box center [797, 291] width 76 height 26
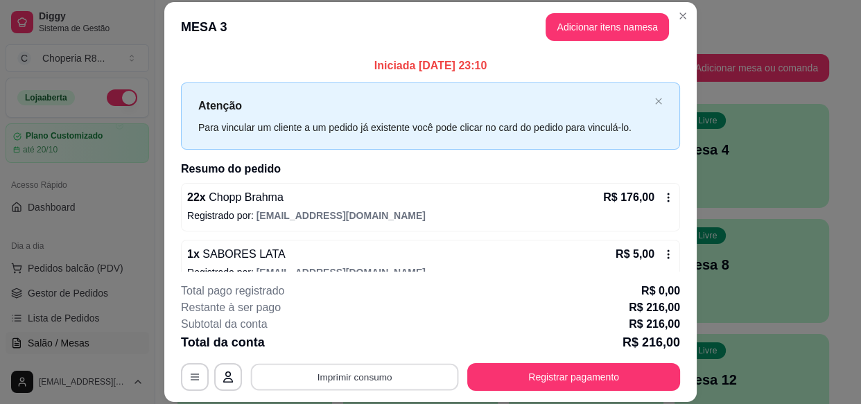
click at [376, 371] on button "Imprimir consumo" at bounding box center [355, 377] width 208 height 27
click at [371, 344] on button "IMPRESSORA" at bounding box center [354, 345] width 100 height 22
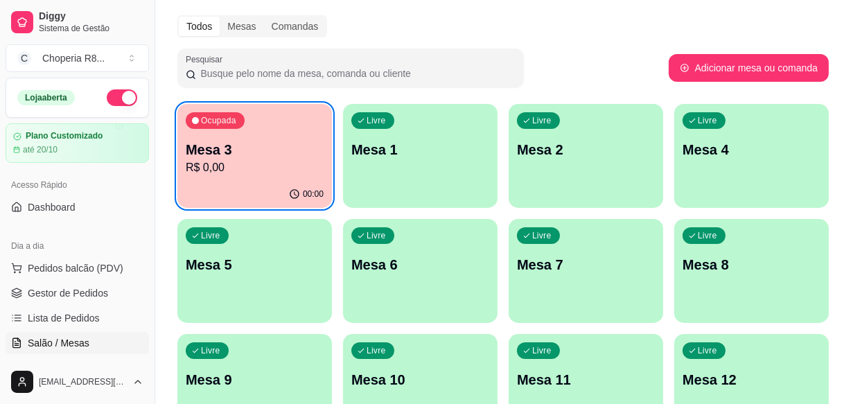
click at [274, 163] on p "R$ 0,00" at bounding box center [255, 167] width 138 height 17
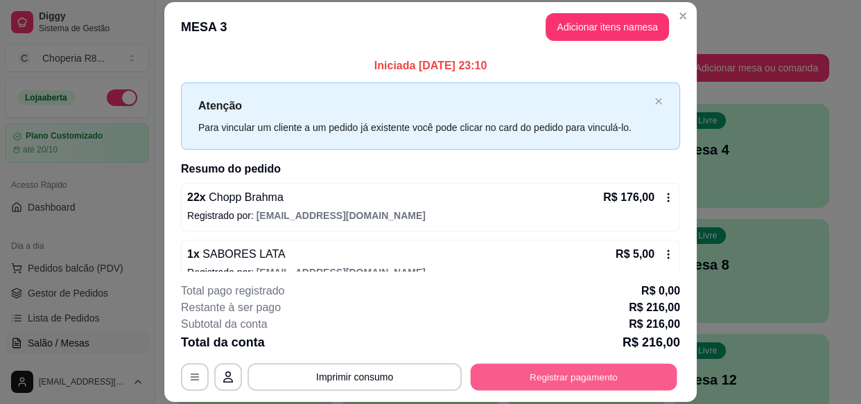
click at [541, 371] on button "Registrar pagamento" at bounding box center [574, 377] width 207 height 27
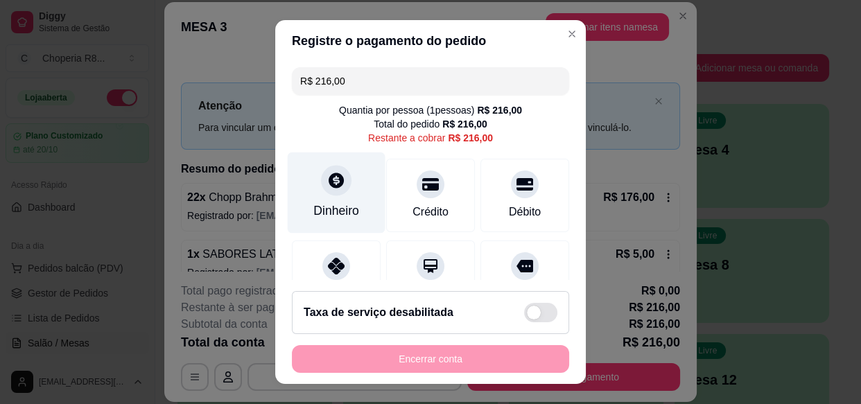
click at [366, 183] on div "Dinheiro" at bounding box center [337, 192] width 98 height 81
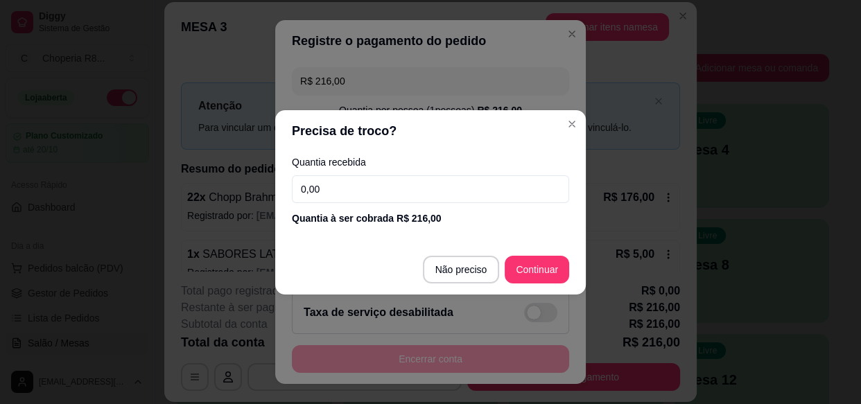
drag, startPoint x: 407, startPoint y: 194, endPoint x: 249, endPoint y: 194, distance: 157.3
click at [249, 194] on div "Precisa de troco? Quantia recebida 0,00 Quantia à ser cobrada R$ 216,00 Não pre…" at bounding box center [430, 202] width 861 height 404
type input "190,00"
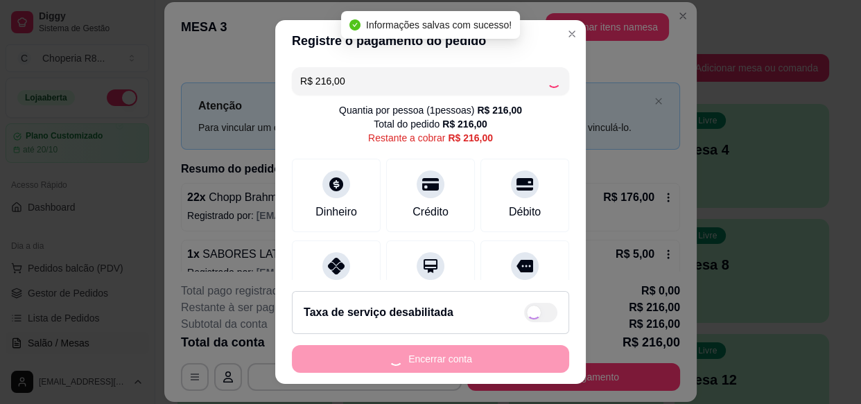
type input "R$ 0,00"
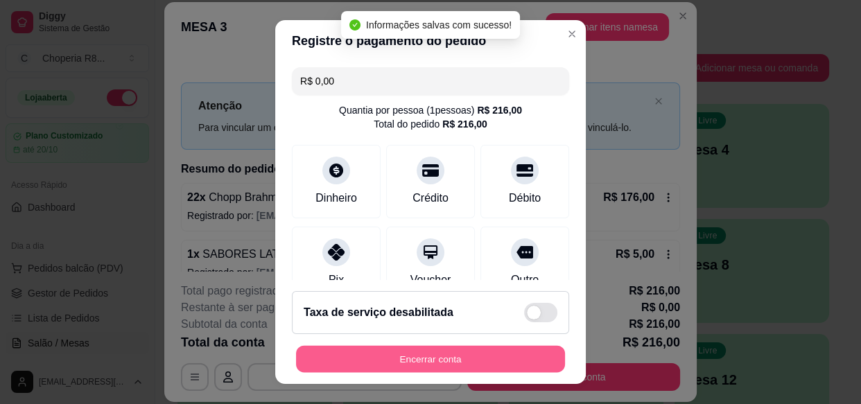
click at [402, 360] on button "Encerrar conta" at bounding box center [430, 358] width 269 height 27
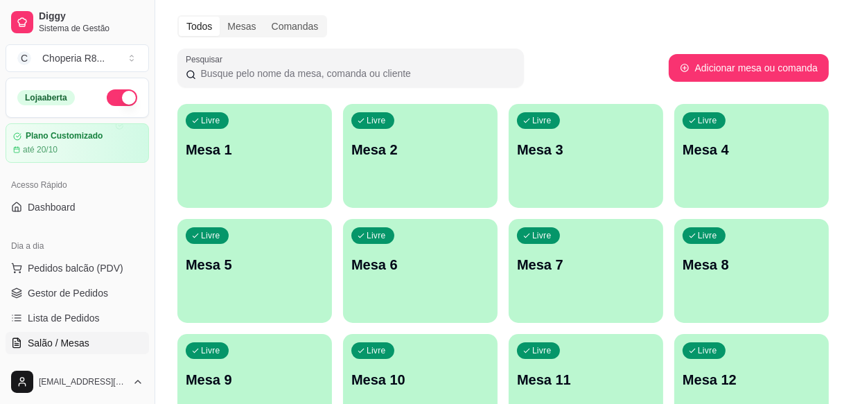
click at [468, 156] on p "Mesa 2" at bounding box center [420, 149] width 138 height 19
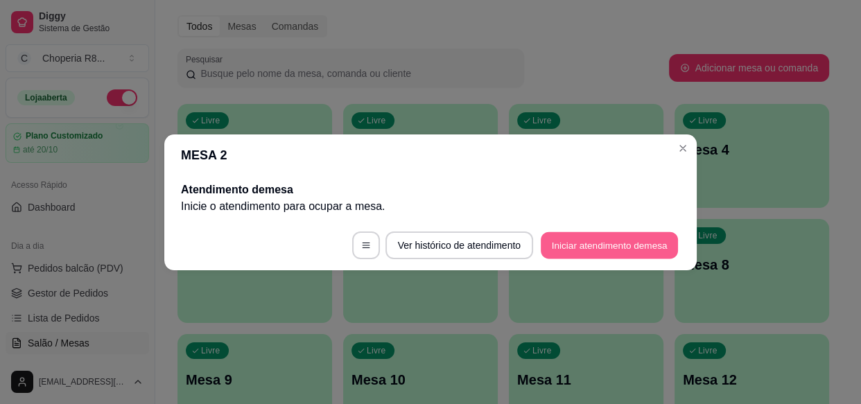
click at [653, 236] on button "Iniciar atendimento de mesa" at bounding box center [609, 244] width 137 height 27
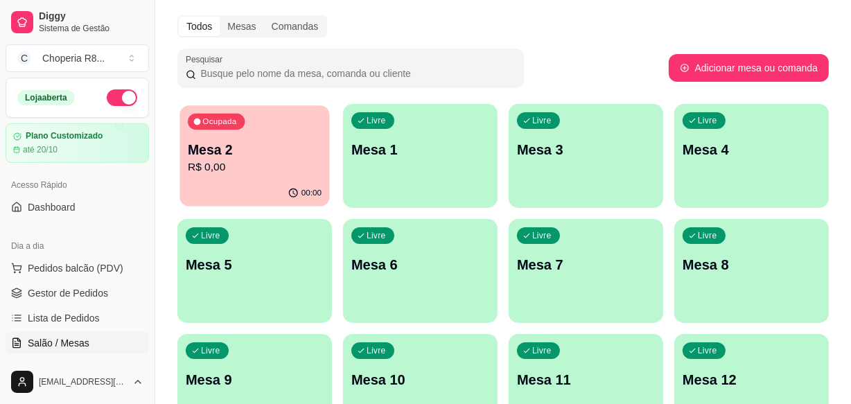
click at [218, 153] on p "Mesa 2" at bounding box center [255, 150] width 134 height 19
drag, startPoint x: 762, startPoint y: 101, endPoint x: 769, endPoint y: 100, distance: 7.1
click at [295, 146] on p "Mesa 2" at bounding box center [255, 149] width 138 height 19
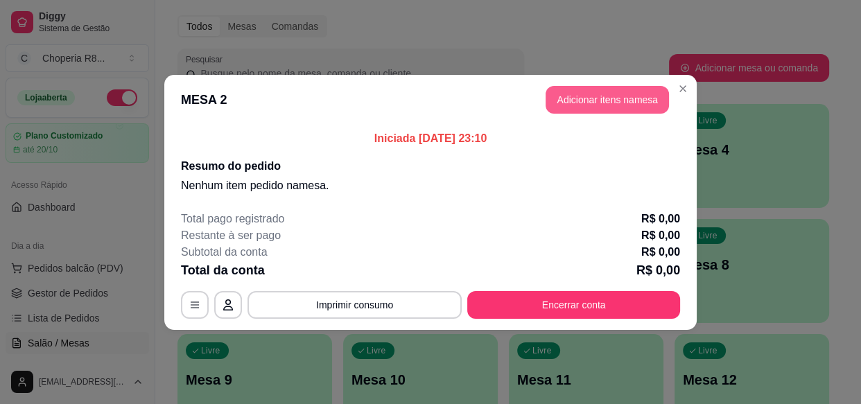
click at [579, 107] on button "Adicionar itens na mesa" at bounding box center [606, 100] width 123 height 28
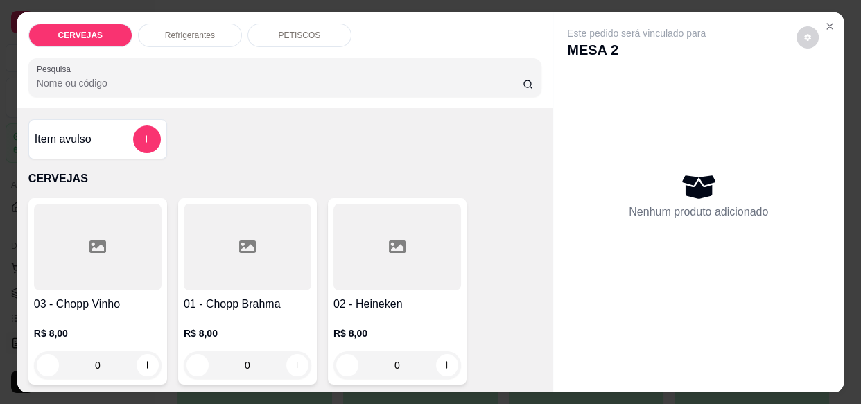
drag, startPoint x: 253, startPoint y: 362, endPoint x: 232, endPoint y: 363, distance: 20.8
click at [232, 363] on input "0" at bounding box center [248, 365] width 78 height 28
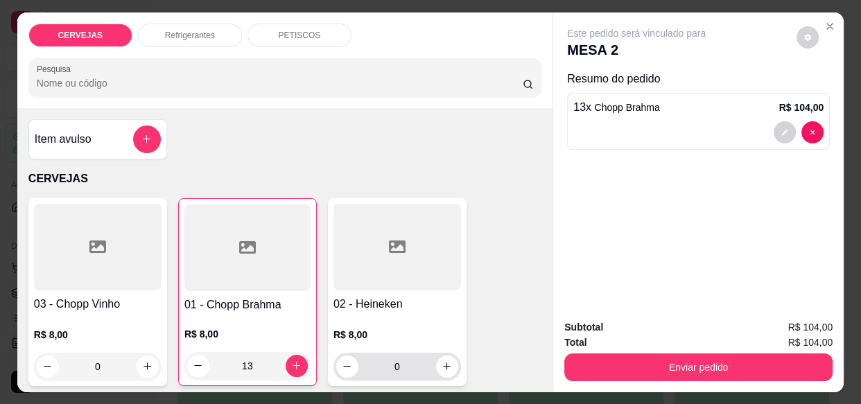
type input "13"
drag, startPoint x: 398, startPoint y: 362, endPoint x: 340, endPoint y: 358, distance: 58.4
click at [340, 358] on div "0" at bounding box center [397, 367] width 122 height 28
drag, startPoint x: 96, startPoint y: 360, endPoint x: 52, endPoint y: 368, distance: 45.0
click at [52, 368] on div "0" at bounding box center [98, 367] width 122 height 28
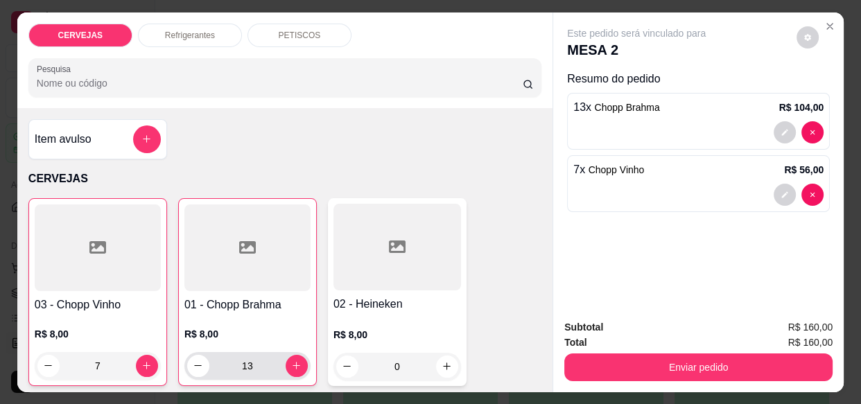
type input "7"
drag, startPoint x: 263, startPoint y: 367, endPoint x: 207, endPoint y: 364, distance: 56.2
click at [209, 364] on input "13" at bounding box center [247, 366] width 76 height 28
type input "5"
click at [284, 30] on p "PETISCOS" at bounding box center [300, 35] width 42 height 11
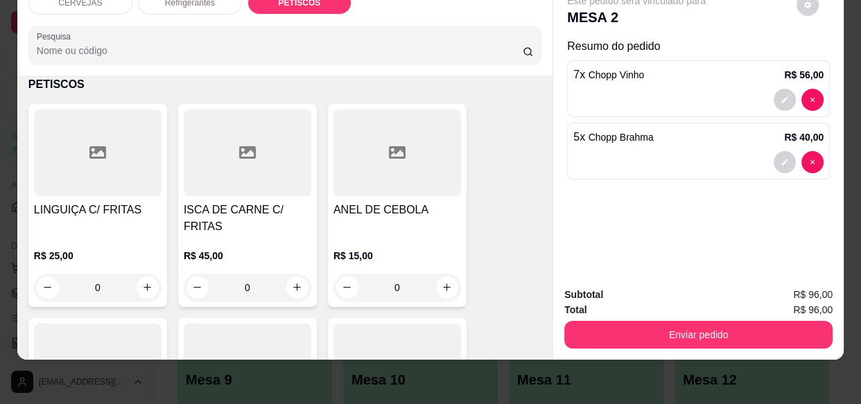
scroll to position [1745, 0]
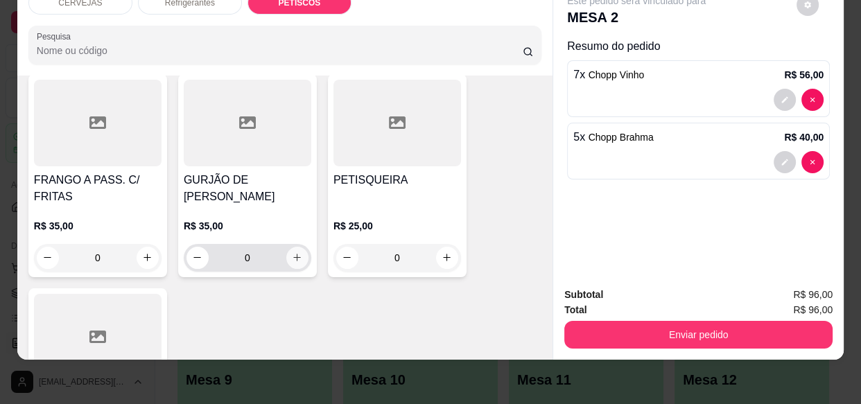
click at [299, 247] on button "increase-product-quantity" at bounding box center [297, 258] width 22 height 22
type input "1"
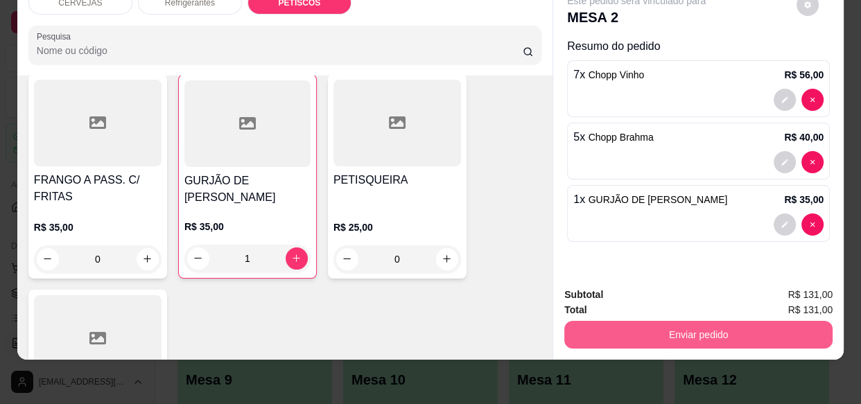
click at [660, 322] on button "Enviar pedido" at bounding box center [698, 335] width 268 height 28
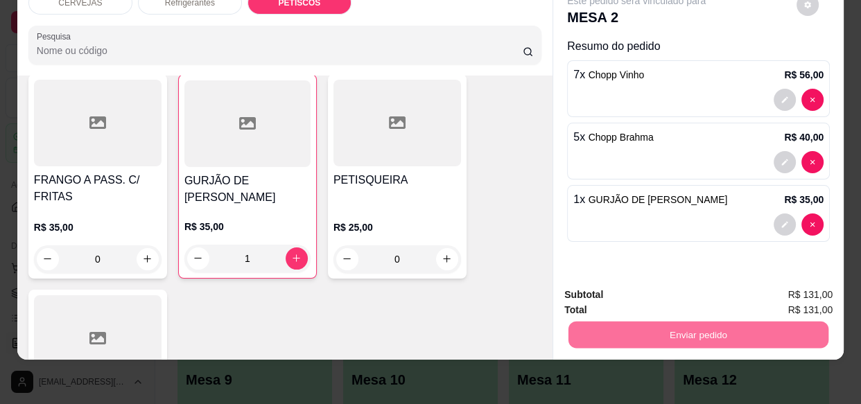
click at [785, 295] on button "Enviar pedido" at bounding box center [797, 291] width 76 height 26
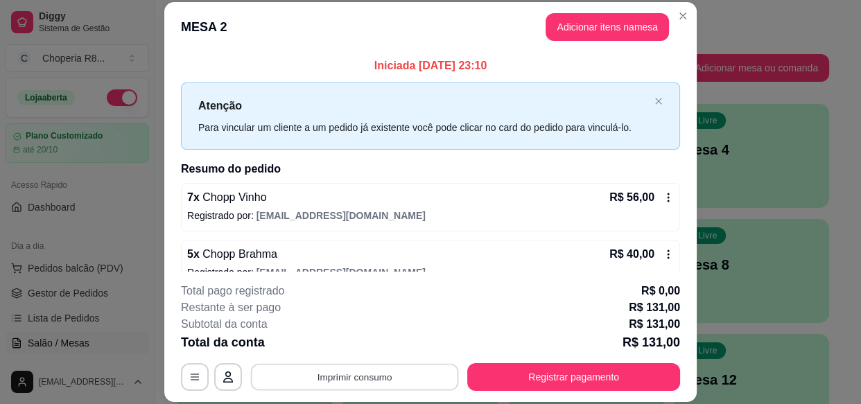
click at [413, 378] on button "Imprimir consumo" at bounding box center [355, 377] width 208 height 27
click at [368, 340] on button "IMPRESSORA" at bounding box center [354, 344] width 97 height 21
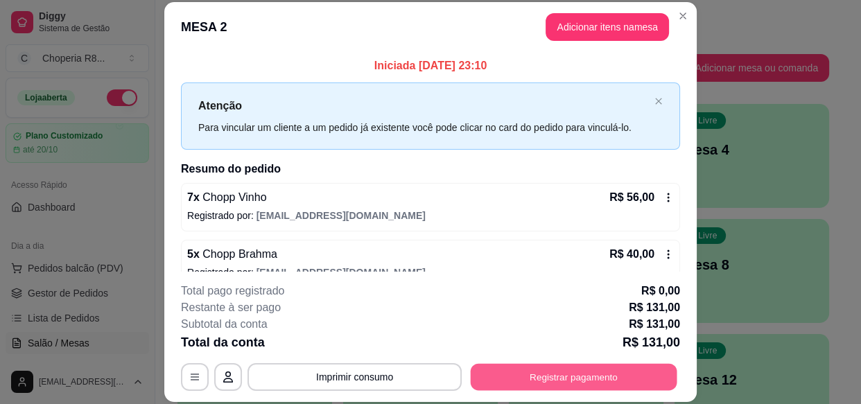
click at [554, 380] on button "Registrar pagamento" at bounding box center [574, 377] width 207 height 27
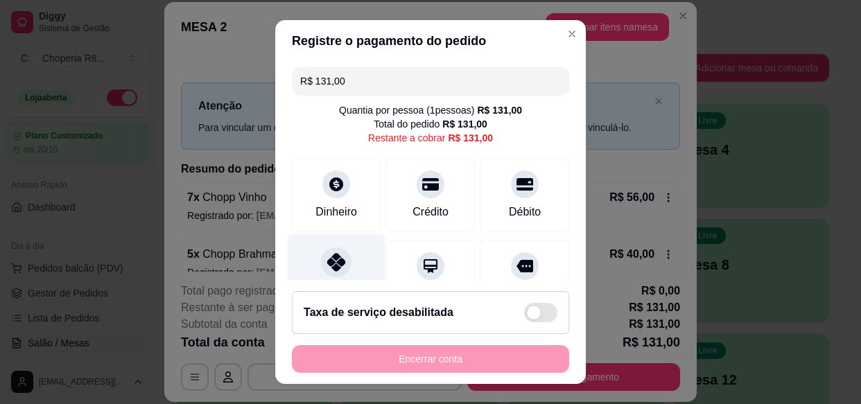
click at [327, 265] on icon at bounding box center [336, 262] width 18 height 18
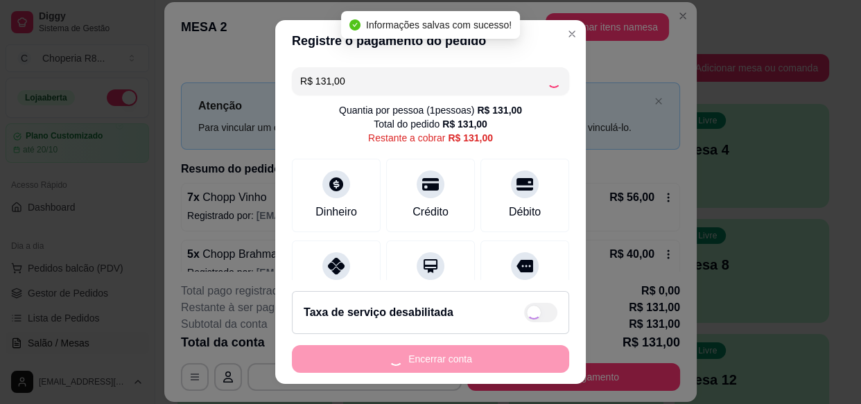
type input "R$ 0,00"
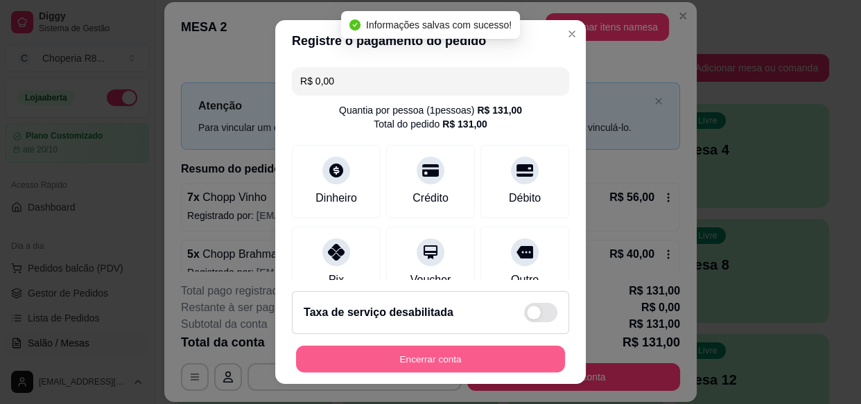
click at [457, 362] on button "Encerrar conta" at bounding box center [430, 358] width 269 height 27
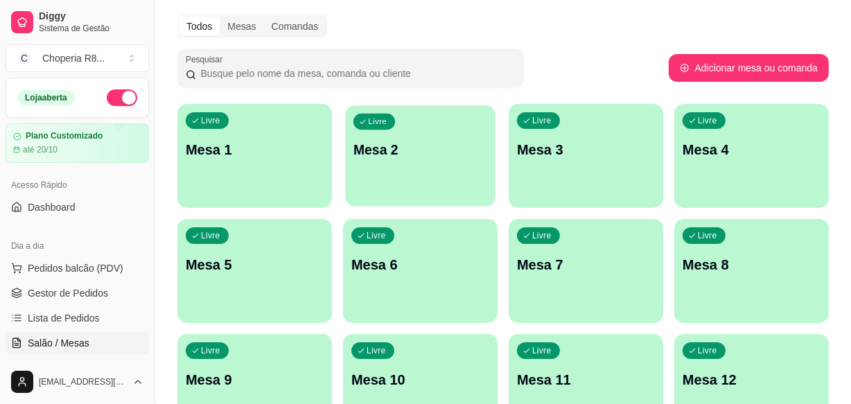
click at [407, 161] on div "Livre Mesa 2" at bounding box center [420, 147] width 150 height 85
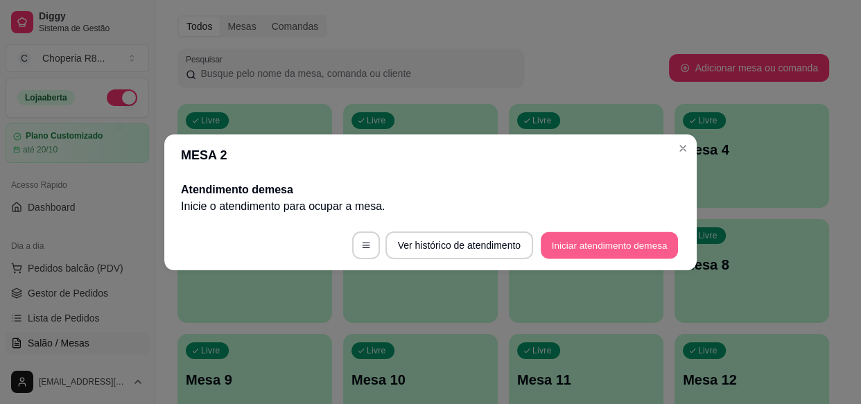
click at [596, 250] on button "Iniciar atendimento de mesa" at bounding box center [609, 244] width 137 height 27
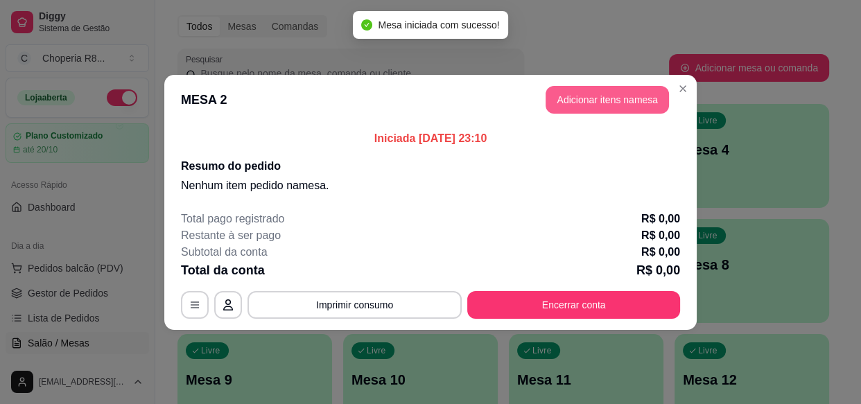
click at [592, 94] on button "Adicionar itens na mesa" at bounding box center [606, 100] width 123 height 28
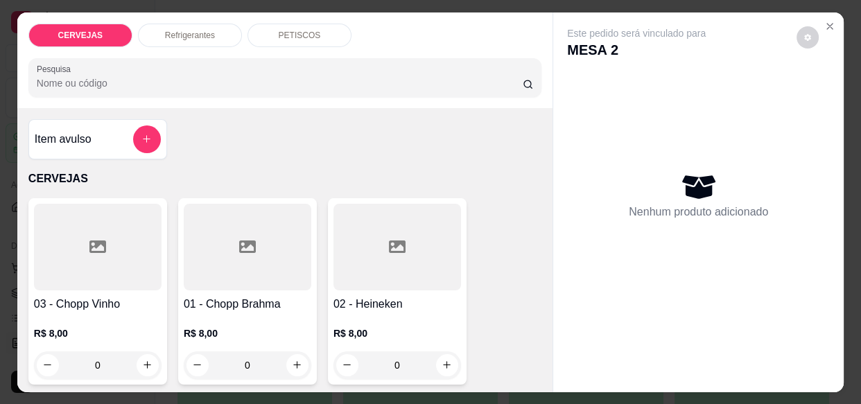
drag, startPoint x: 105, startPoint y: 356, endPoint x: 82, endPoint y: 363, distance: 24.6
click at [82, 363] on input "0" at bounding box center [98, 365] width 78 height 28
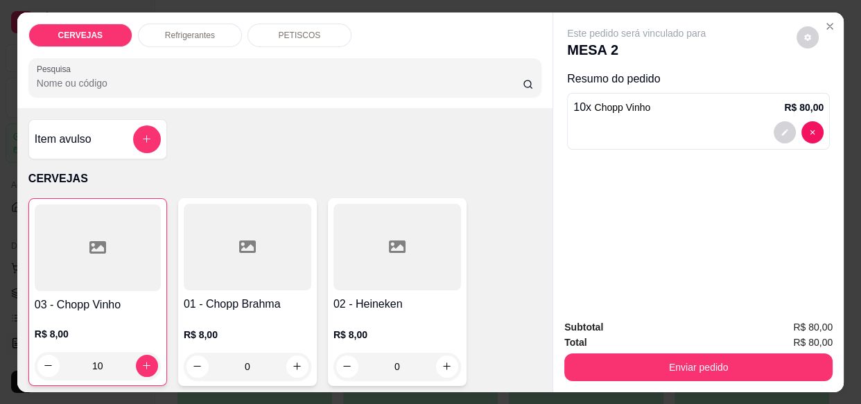
type input "10"
click at [282, 24] on div "PETISCOS" at bounding box center [299, 36] width 104 height 24
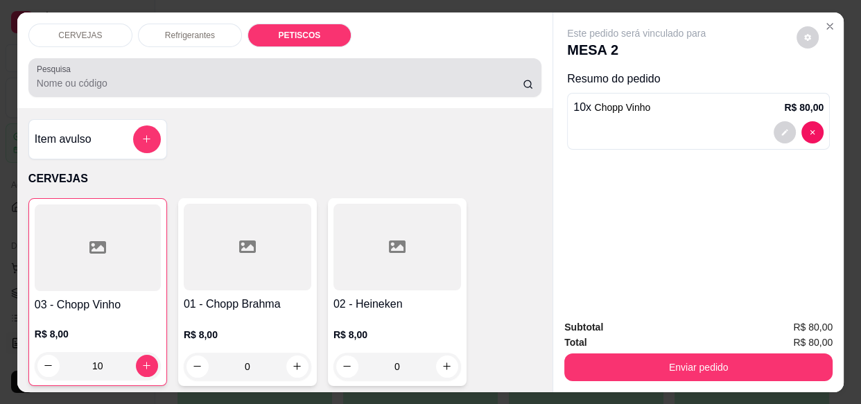
scroll to position [37, 0]
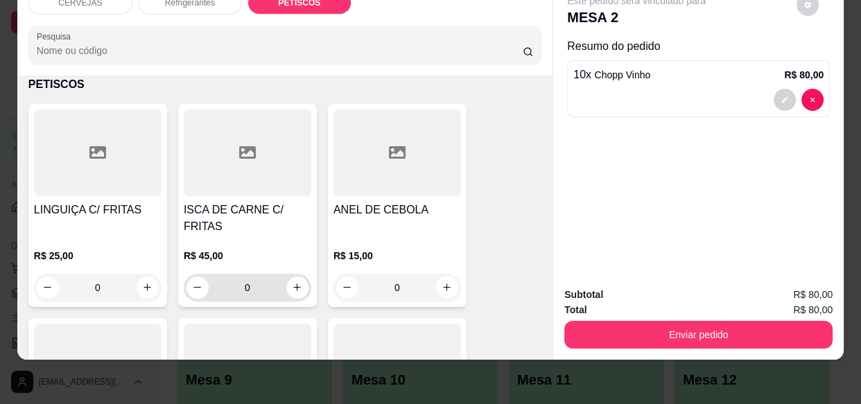
click at [301, 274] on div "0" at bounding box center [247, 288] width 122 height 28
type input "1"
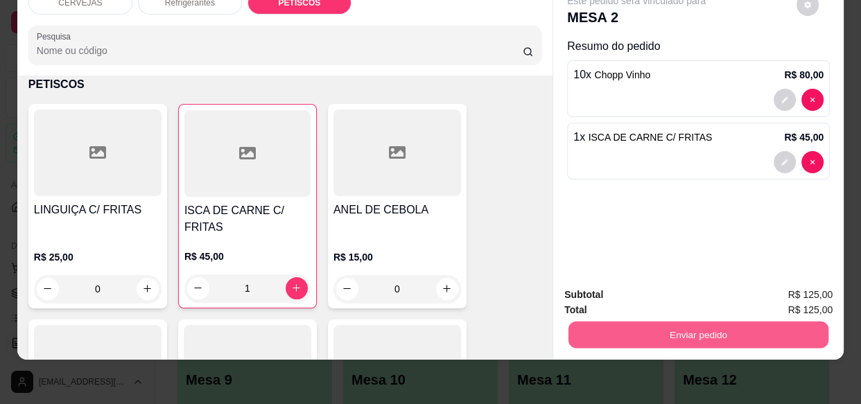
click at [789, 321] on button "Enviar pedido" at bounding box center [698, 334] width 260 height 27
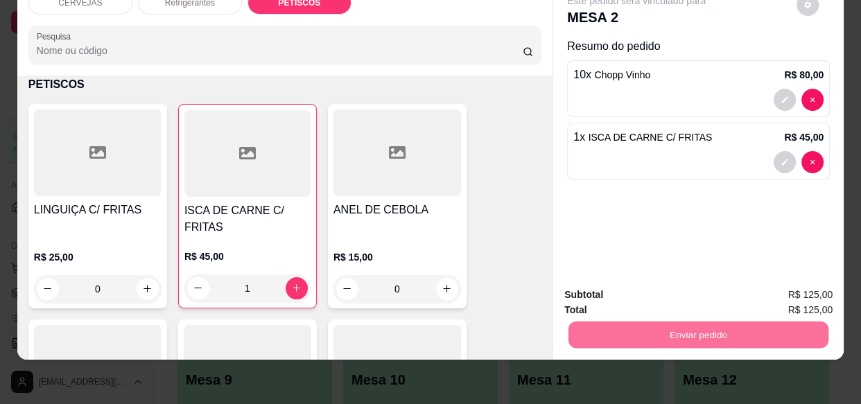
click at [780, 292] on button "Enviar pedido" at bounding box center [796, 291] width 78 height 26
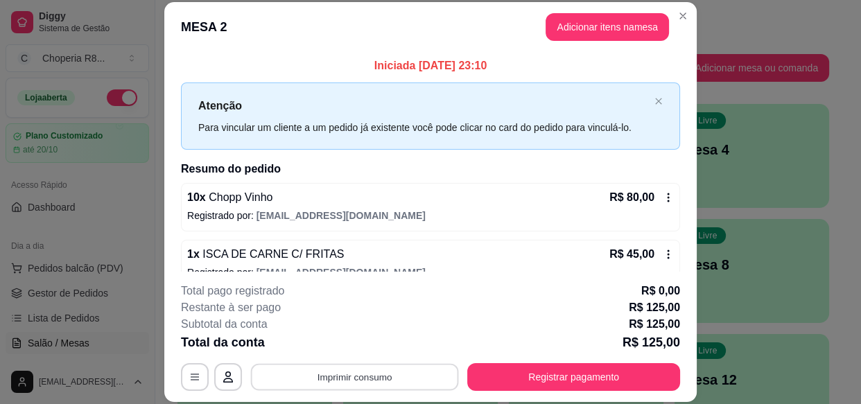
click at [379, 385] on button "Imprimir consumo" at bounding box center [355, 377] width 208 height 27
click at [371, 351] on button "IMPRESSORA" at bounding box center [354, 344] width 97 height 21
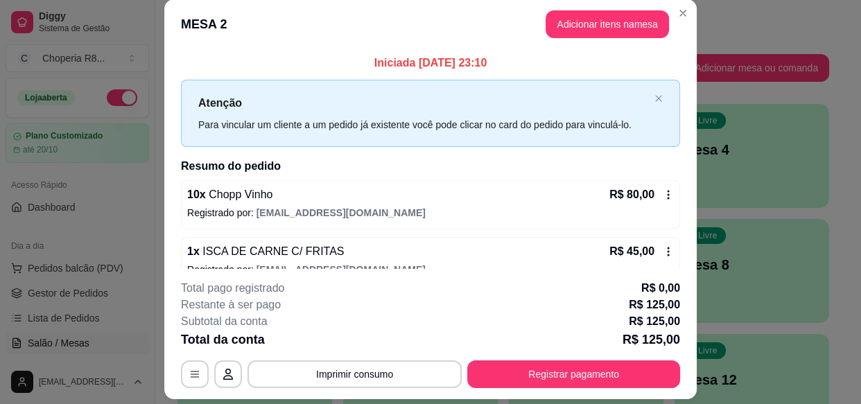
scroll to position [3, 0]
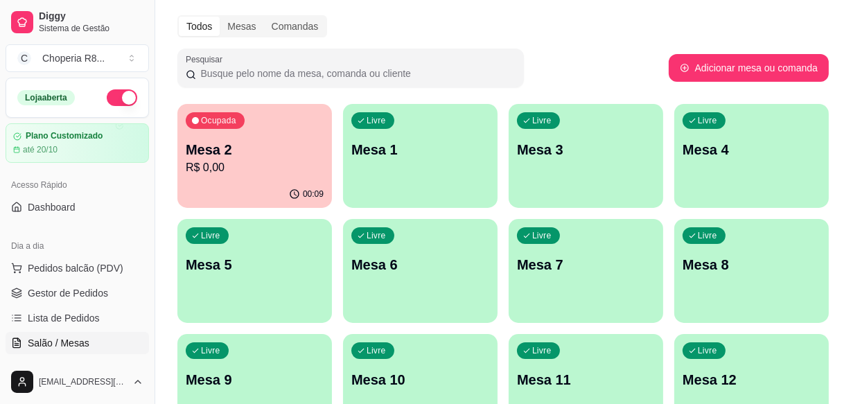
click at [250, 244] on div "Livre Mesa 5" at bounding box center [254, 262] width 155 height 87
click at [282, 133] on div "Ocupada Mesa 2 R$ 0,00" at bounding box center [254, 142] width 155 height 77
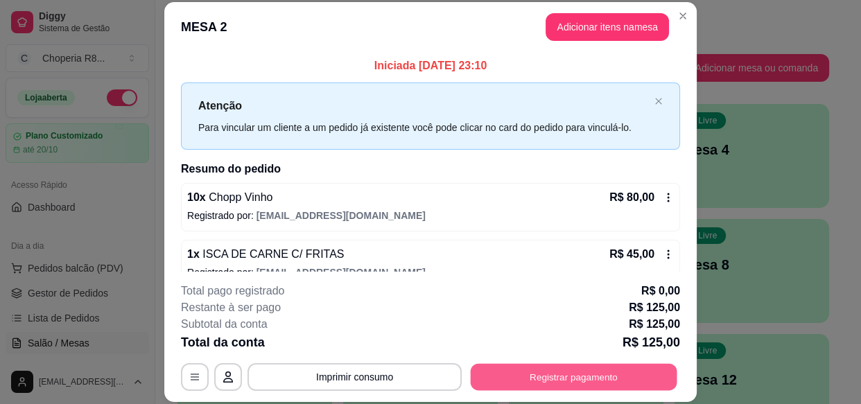
click at [519, 380] on button "Registrar pagamento" at bounding box center [574, 377] width 207 height 27
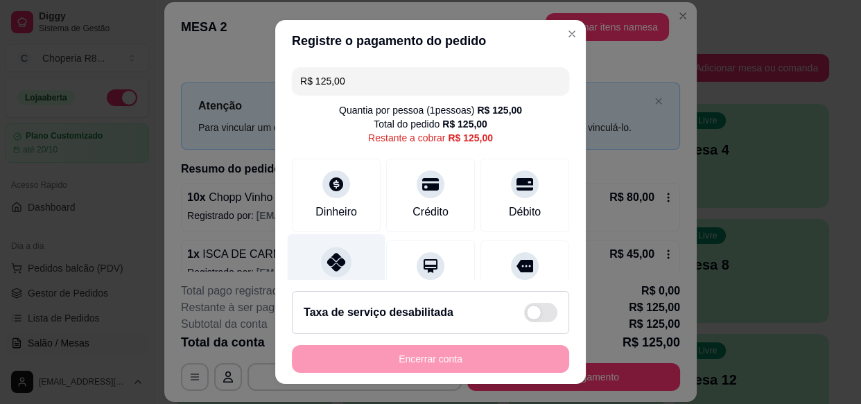
click at [333, 270] on icon at bounding box center [336, 262] width 18 height 18
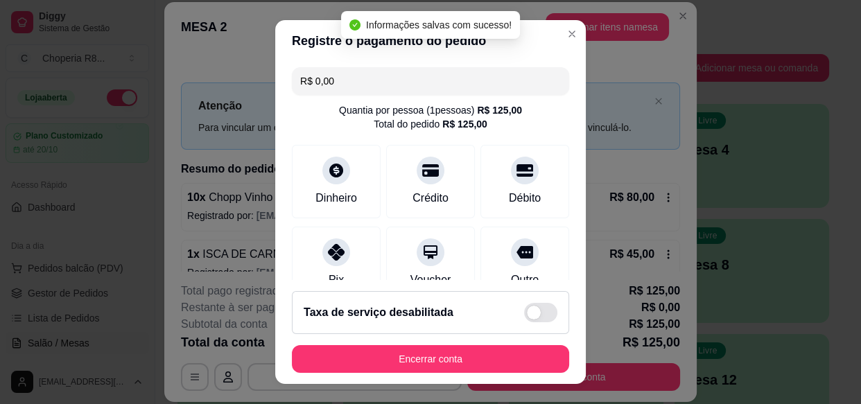
type input "R$ 0,00"
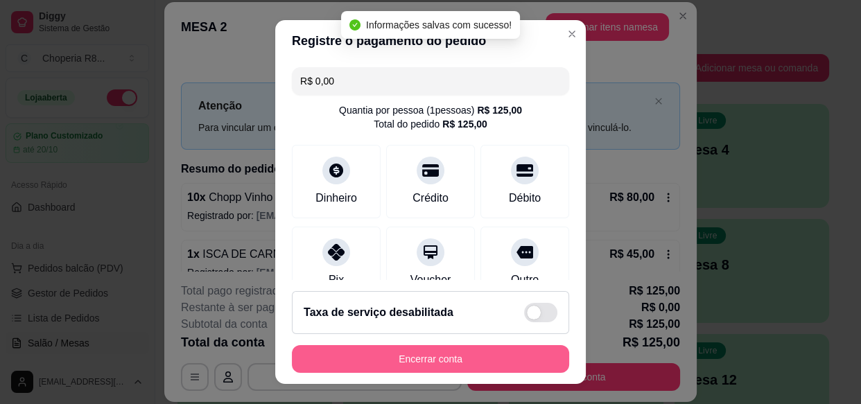
click at [414, 351] on button "Encerrar conta" at bounding box center [430, 359] width 277 height 28
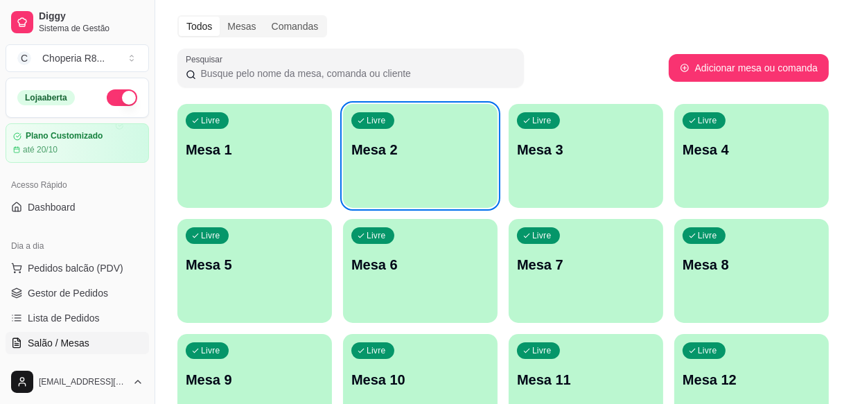
click at [374, 186] on div "Livre Mesa 2" at bounding box center [420, 147] width 155 height 87
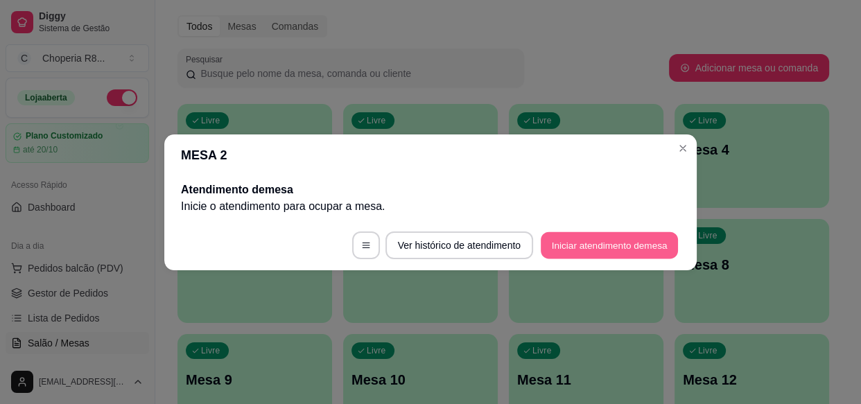
click at [556, 235] on button "Iniciar atendimento de mesa" at bounding box center [609, 244] width 137 height 27
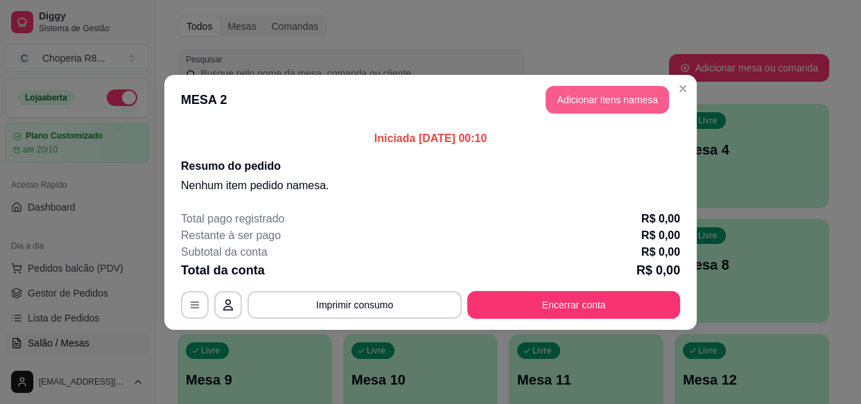
click at [586, 104] on button "Adicionar itens na mesa" at bounding box center [606, 100] width 123 height 28
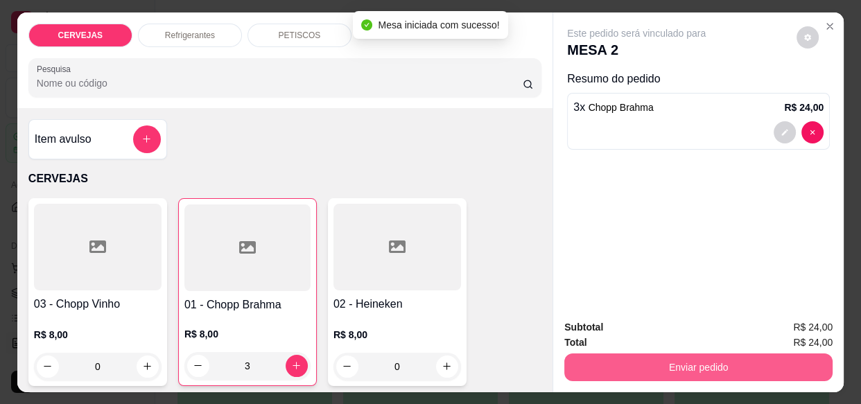
type input "3"
click at [729, 371] on button "Enviar pedido" at bounding box center [698, 367] width 268 height 28
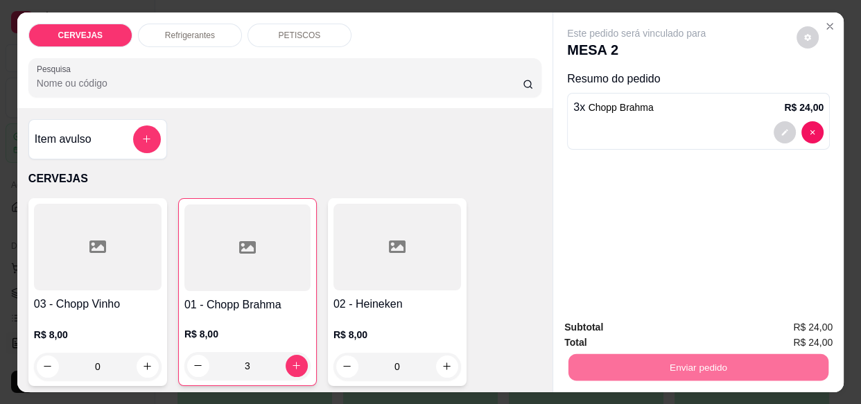
click at [799, 325] on button "Enviar pedido" at bounding box center [796, 328] width 78 height 26
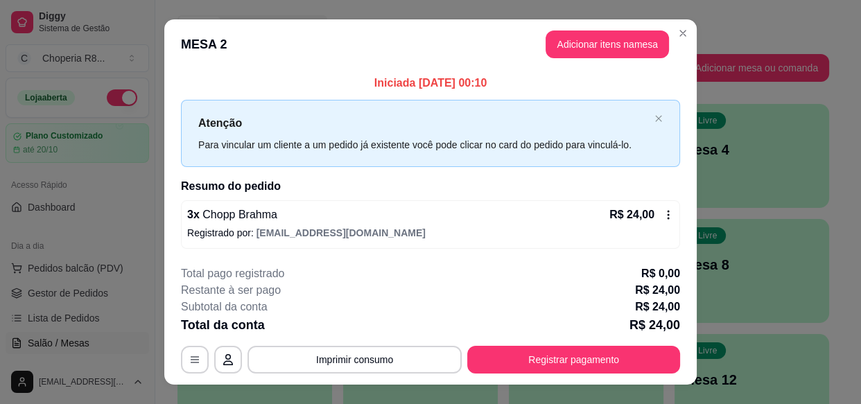
click at [396, 365] on button "Imprimir consumo" at bounding box center [354, 360] width 214 height 28
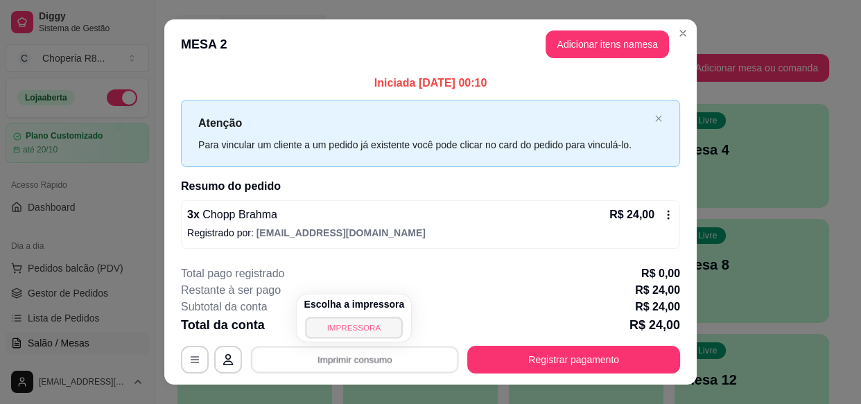
click at [385, 332] on button "IMPRESSORA" at bounding box center [354, 327] width 97 height 21
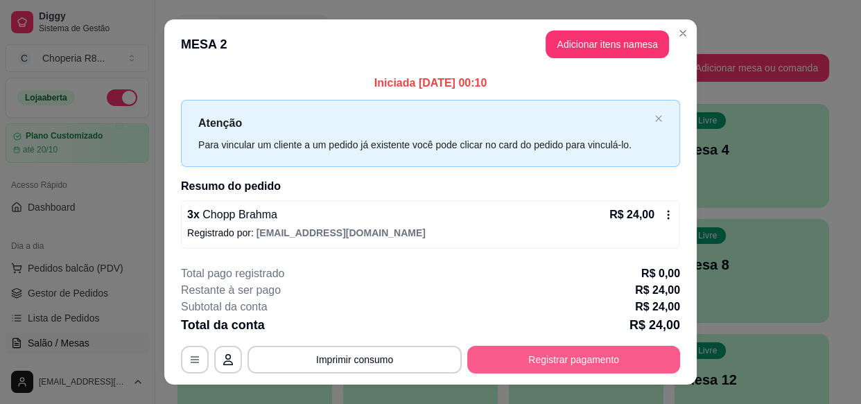
click at [533, 371] on button "Registrar pagamento" at bounding box center [573, 360] width 213 height 28
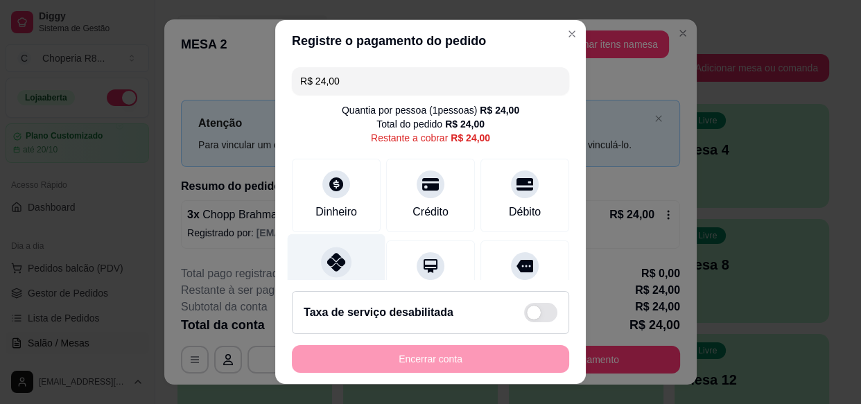
click at [343, 258] on div "Pix" at bounding box center [337, 274] width 98 height 81
type input "R$ 0,00"
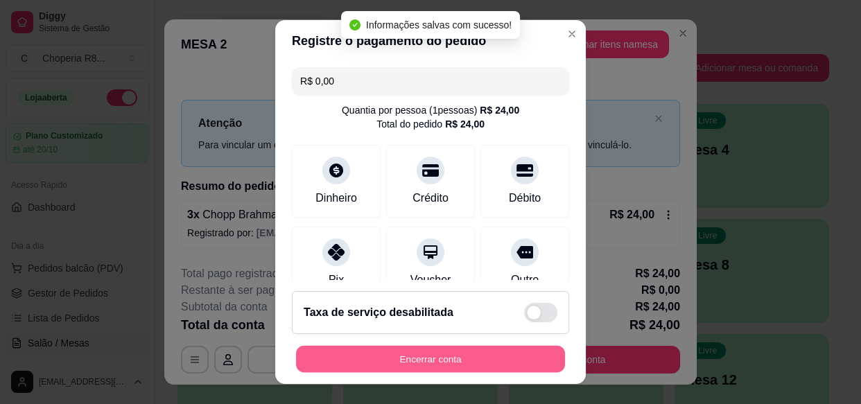
click at [434, 347] on button "Encerrar conta" at bounding box center [430, 358] width 269 height 27
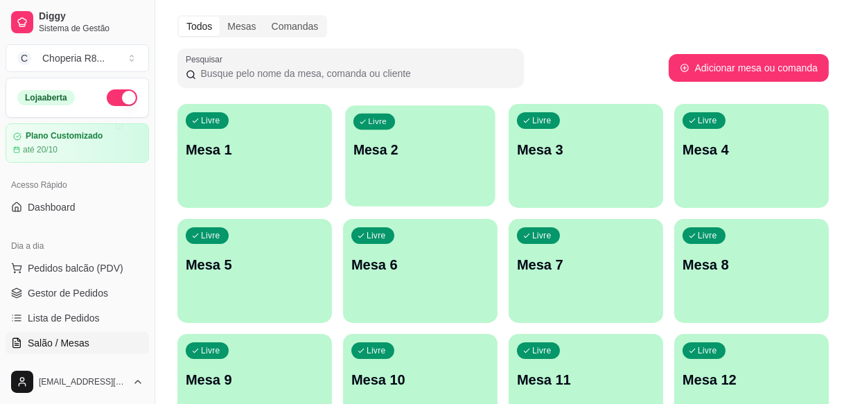
click at [444, 168] on div "Livre Mesa 2" at bounding box center [420, 147] width 150 height 85
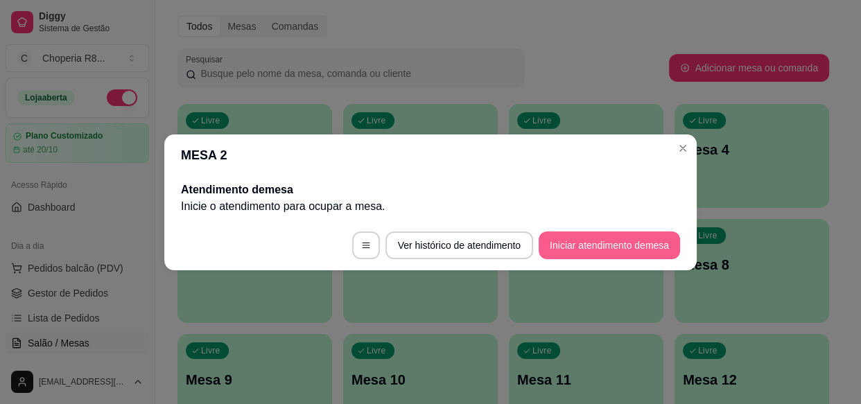
click at [615, 245] on button "Iniciar atendimento de mesa" at bounding box center [608, 245] width 141 height 28
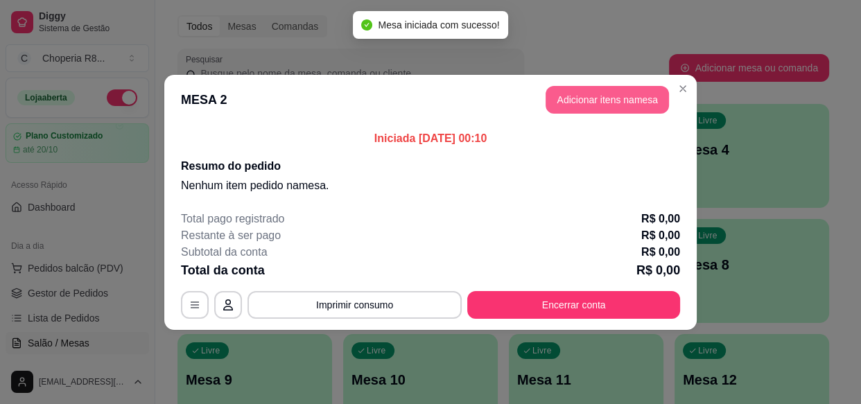
click at [637, 103] on button "Adicionar itens na mesa" at bounding box center [606, 100] width 123 height 28
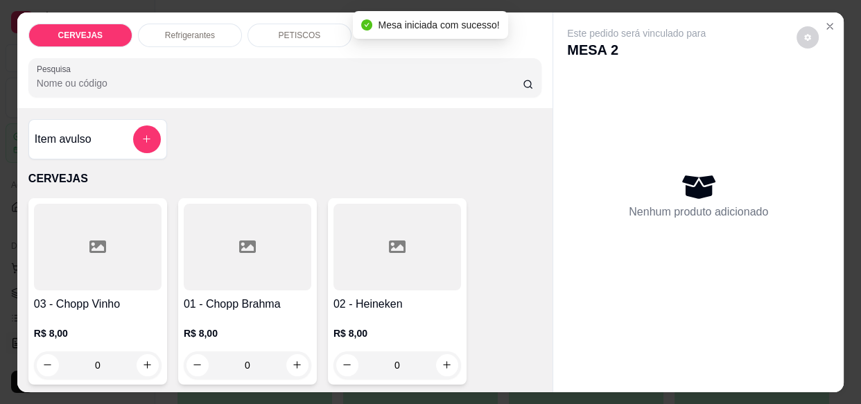
drag, startPoint x: 256, startPoint y: 373, endPoint x: 231, endPoint y: 369, distance: 25.9
click at [232, 373] on input "0" at bounding box center [248, 365] width 78 height 28
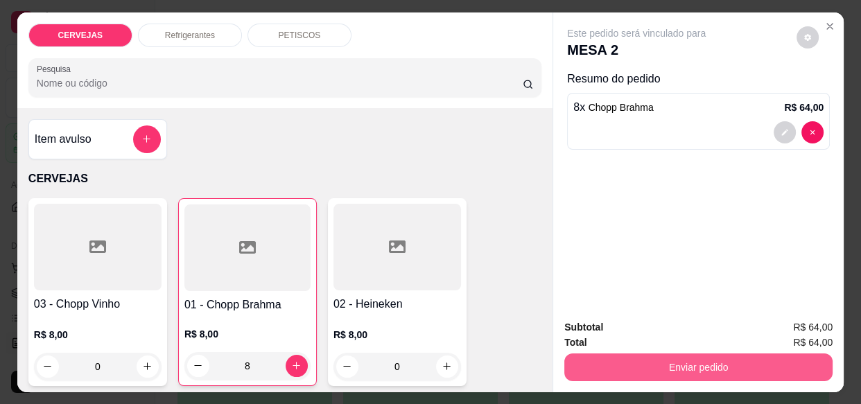
type input "8"
click at [721, 358] on button "Enviar pedido" at bounding box center [698, 367] width 268 height 28
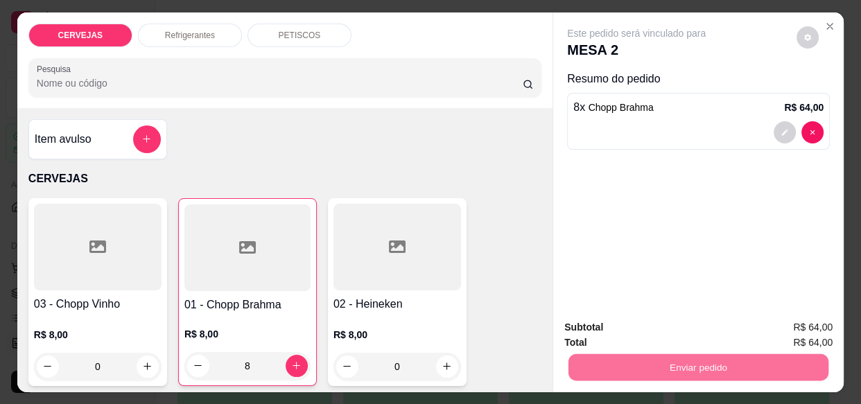
click at [782, 324] on button "Enviar pedido" at bounding box center [796, 328] width 78 height 26
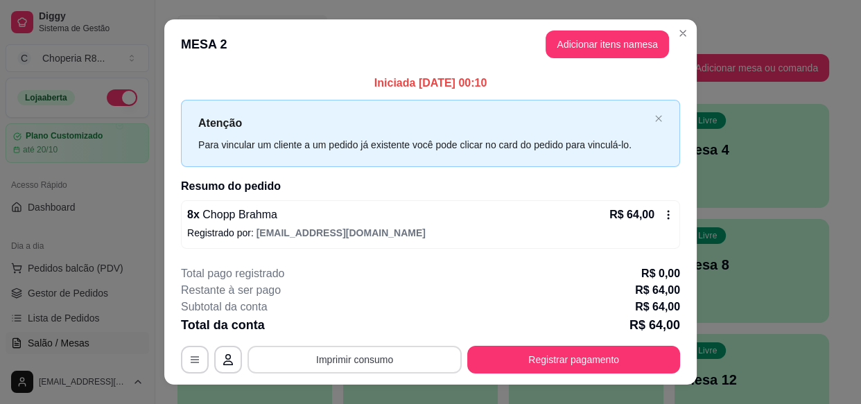
click at [405, 357] on button "Imprimir consumo" at bounding box center [354, 360] width 214 height 28
click at [378, 328] on button "IMPRESSORA" at bounding box center [354, 328] width 100 height 22
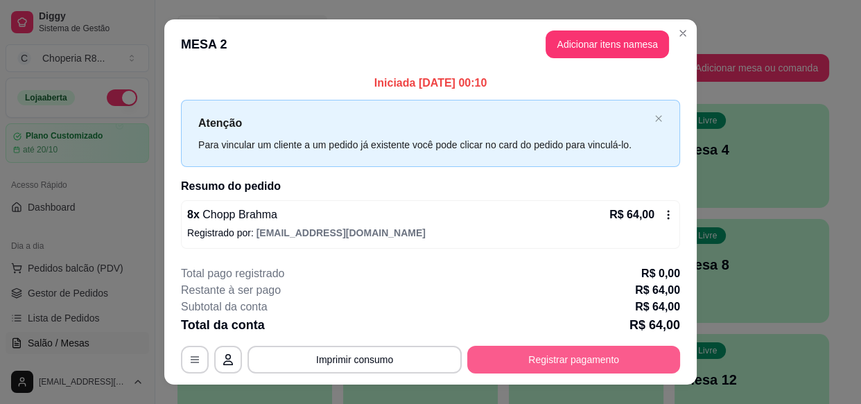
click at [550, 349] on button "Registrar pagamento" at bounding box center [573, 360] width 213 height 28
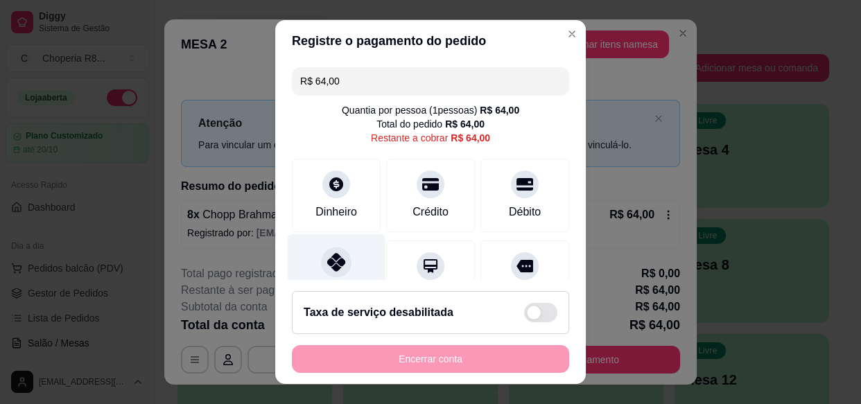
click at [342, 265] on div at bounding box center [336, 262] width 30 height 30
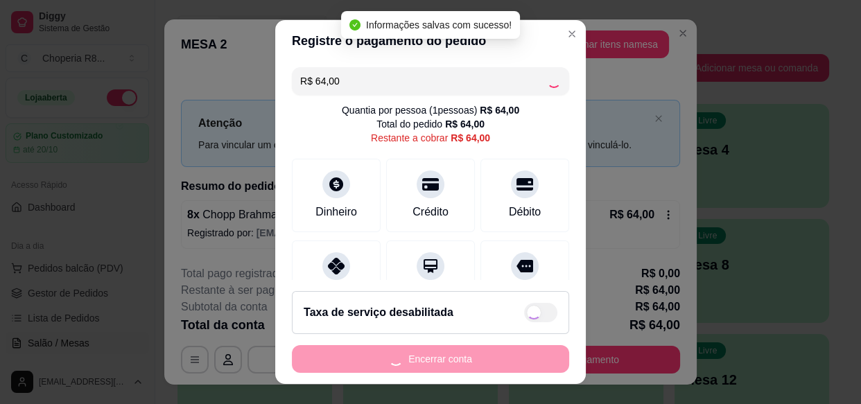
type input "R$ 0,00"
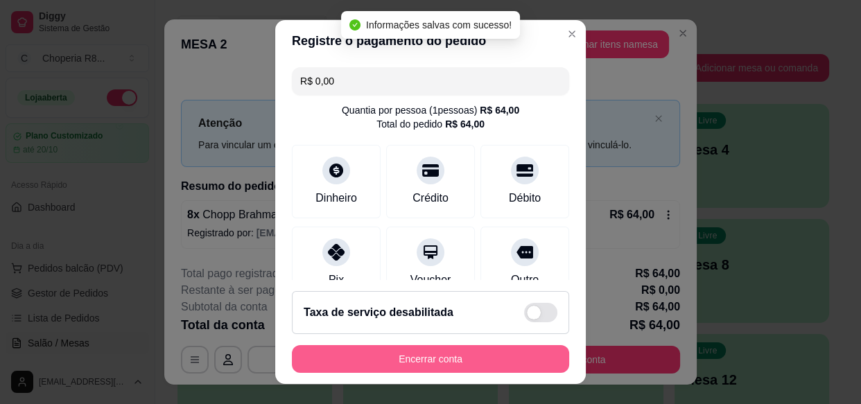
click at [412, 357] on button "Encerrar conta" at bounding box center [430, 359] width 277 height 28
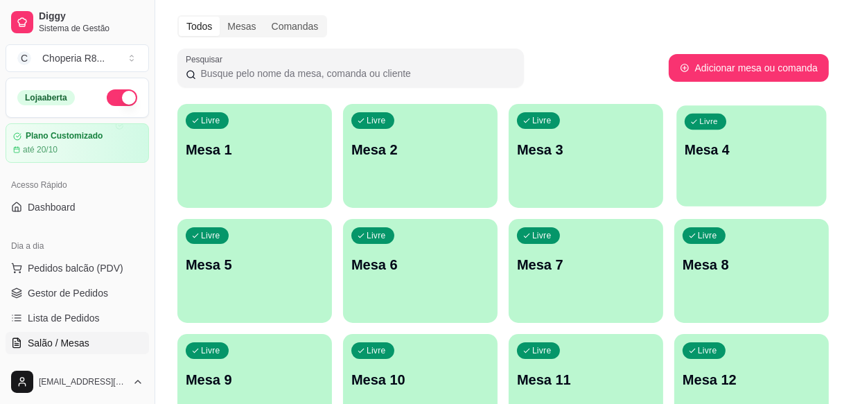
click at [682, 133] on div "Livre Mesa 4" at bounding box center [751, 147] width 150 height 85
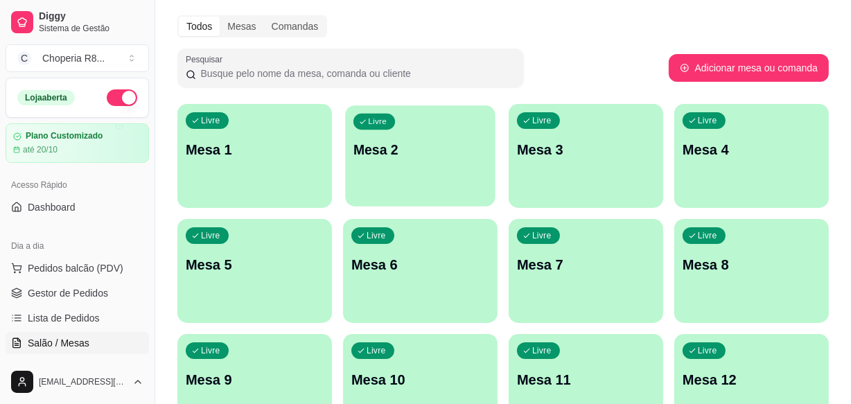
click at [428, 168] on div "Livre Mesa 2" at bounding box center [420, 147] width 150 height 85
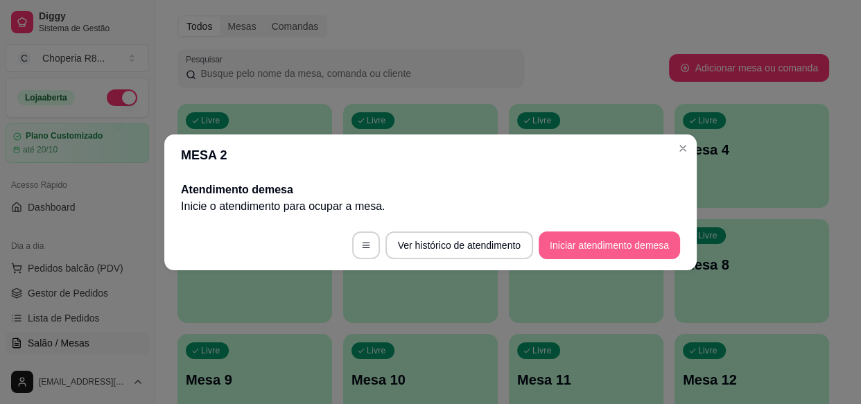
click at [589, 237] on button "Iniciar atendimento de mesa" at bounding box center [608, 245] width 141 height 28
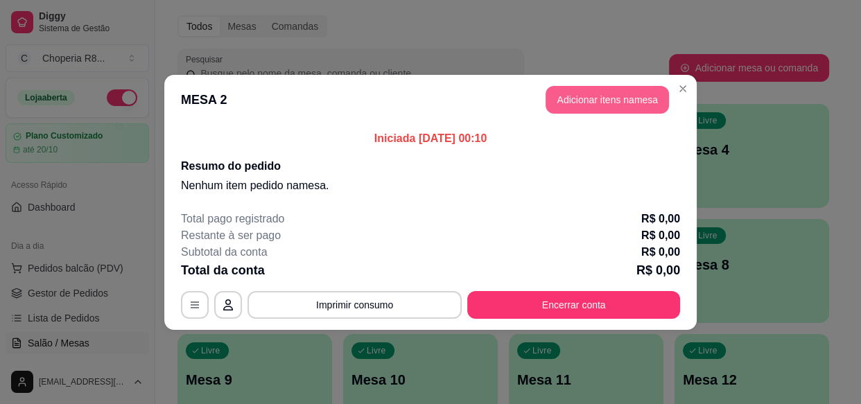
click at [598, 99] on button "Adicionar itens na mesa" at bounding box center [606, 100] width 123 height 28
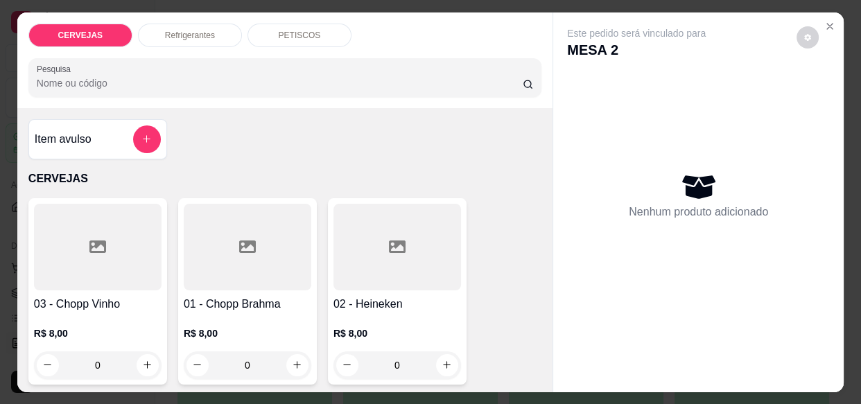
drag, startPoint x: 263, startPoint y: 353, endPoint x: 200, endPoint y: 362, distance: 63.7
click at [201, 362] on div "0" at bounding box center [247, 365] width 122 height 28
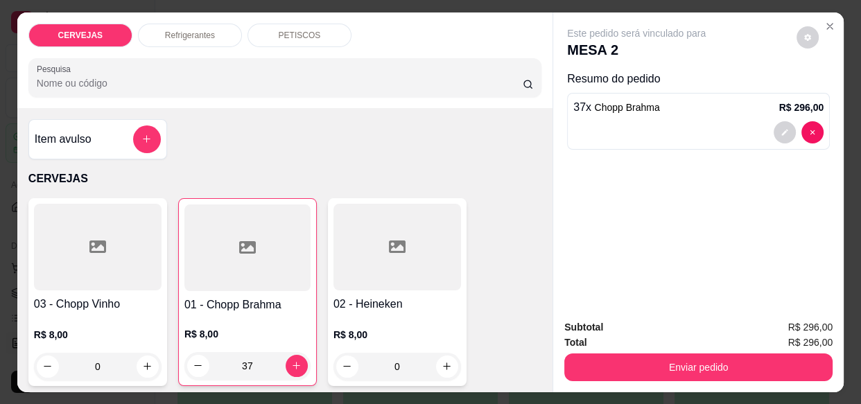
type input "37"
click at [210, 34] on div "Refrigerantes" at bounding box center [190, 36] width 104 height 24
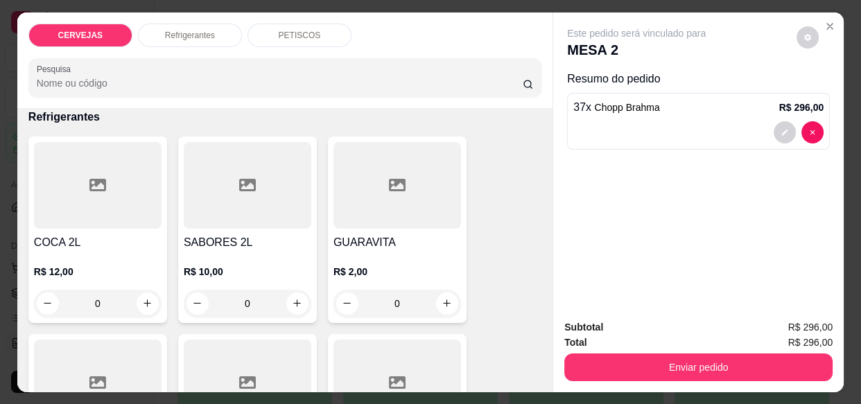
scroll to position [37, 0]
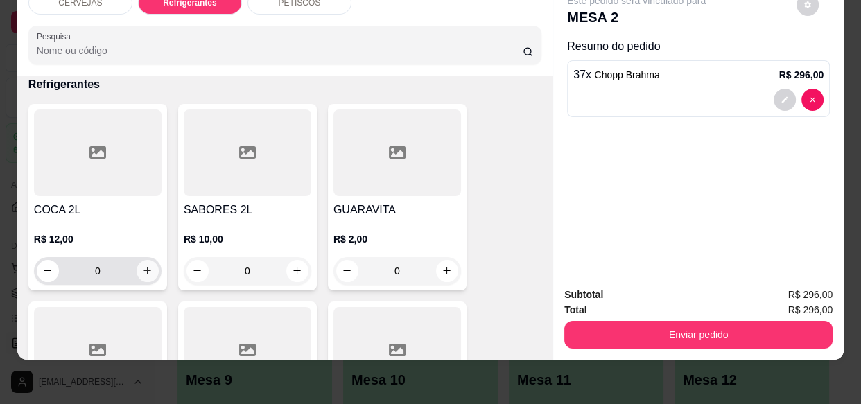
click at [148, 262] on button "increase-product-quantity" at bounding box center [148, 271] width 22 height 22
type input "1"
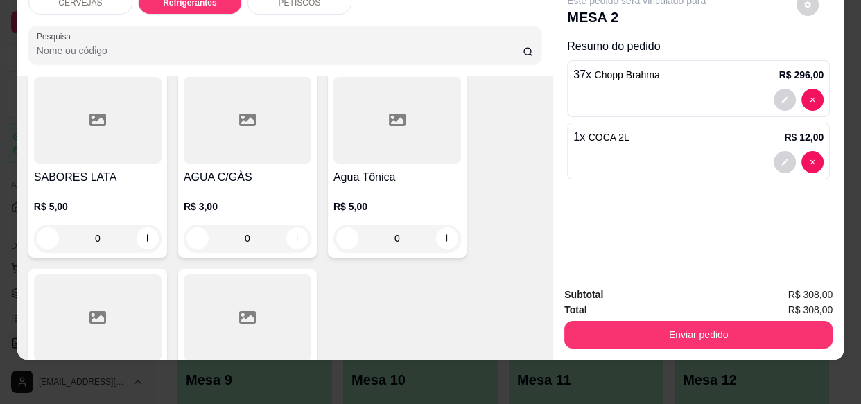
scroll to position [936, 0]
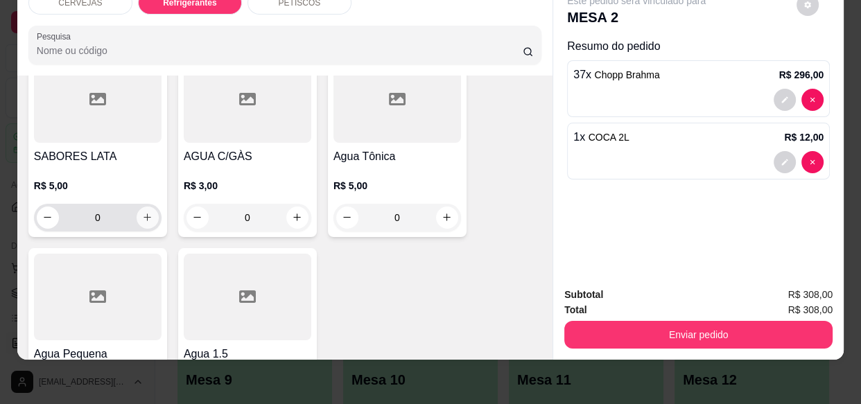
click at [146, 215] on button "increase-product-quantity" at bounding box center [148, 218] width 22 height 22
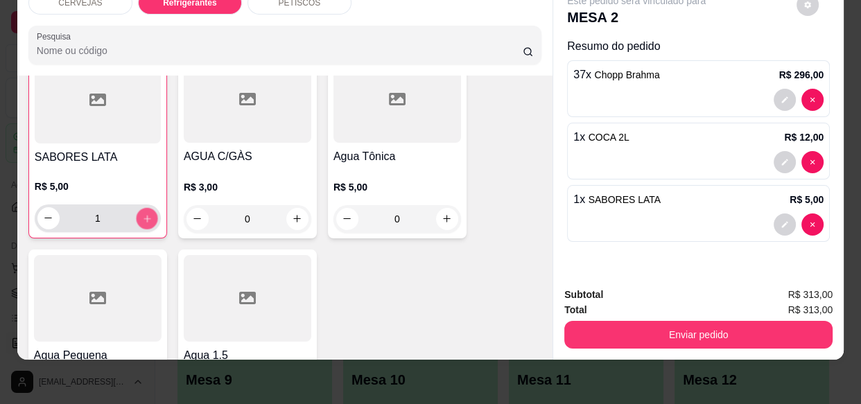
click at [146, 214] on button "increase-product-quantity" at bounding box center [146, 217] width 21 height 21
type input "2"
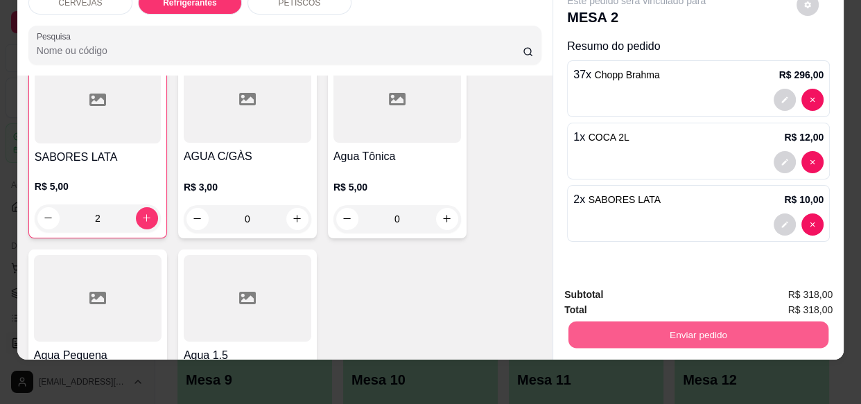
click at [686, 328] on button "Enviar pedido" at bounding box center [698, 334] width 260 height 27
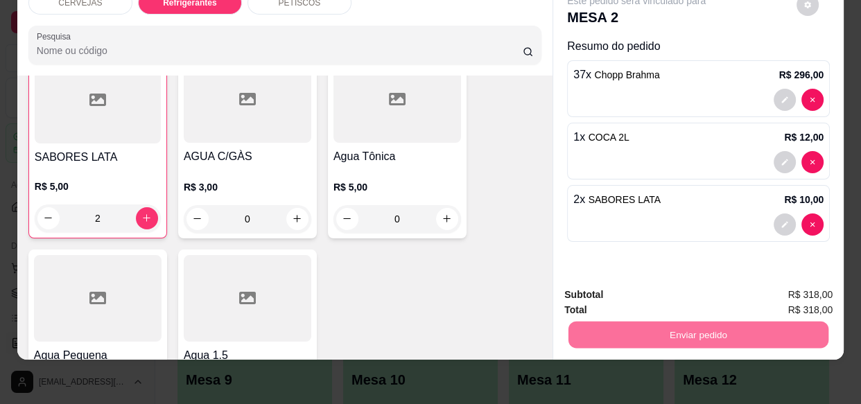
click at [771, 288] on button "Enviar pedido" at bounding box center [796, 291] width 78 height 26
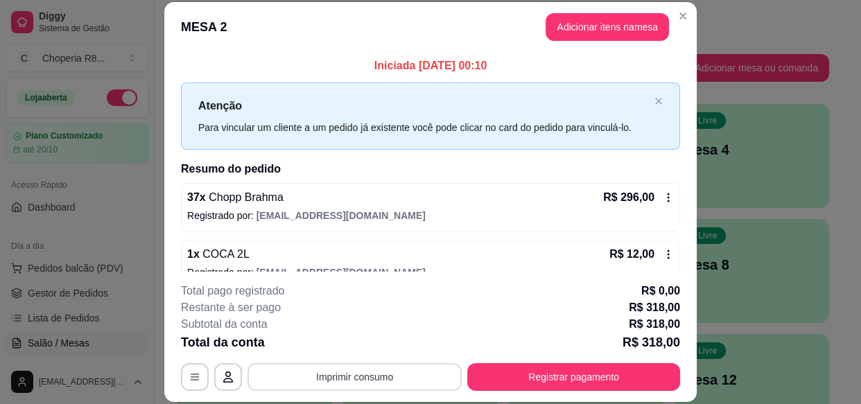
click at [394, 376] on button "Imprimir consumo" at bounding box center [354, 377] width 214 height 28
click at [370, 346] on button "IMPRESSORA" at bounding box center [354, 348] width 80 height 18
click at [508, 359] on div "**********" at bounding box center [430, 337] width 499 height 108
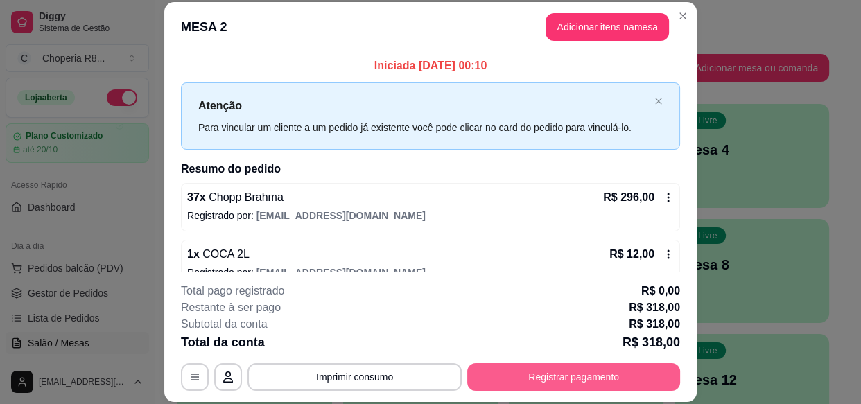
click at [509, 375] on button "Registrar pagamento" at bounding box center [573, 377] width 213 height 28
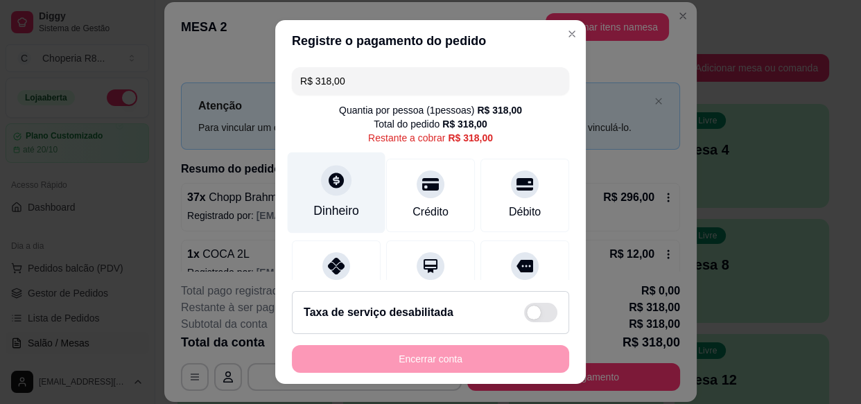
click at [316, 203] on div "Dinheiro" at bounding box center [336, 211] width 46 height 18
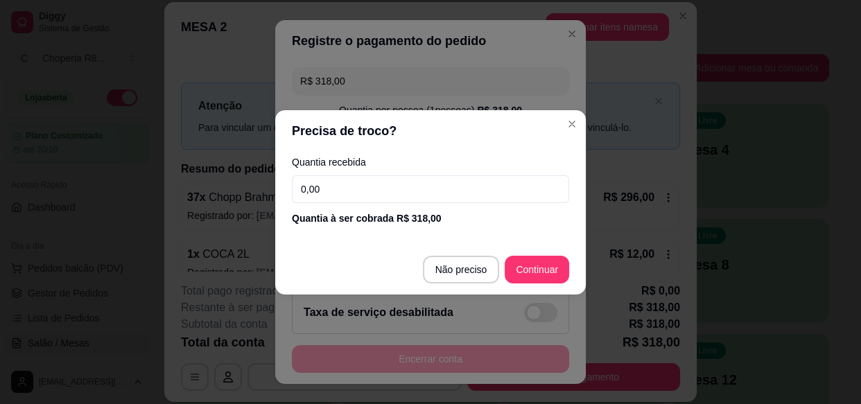
drag, startPoint x: 359, startPoint y: 191, endPoint x: 298, endPoint y: 202, distance: 62.0
click at [298, 202] on div "Quantia recebida 0,00 Quantia à ser cobrada R$ 318,00" at bounding box center [430, 191] width 310 height 79
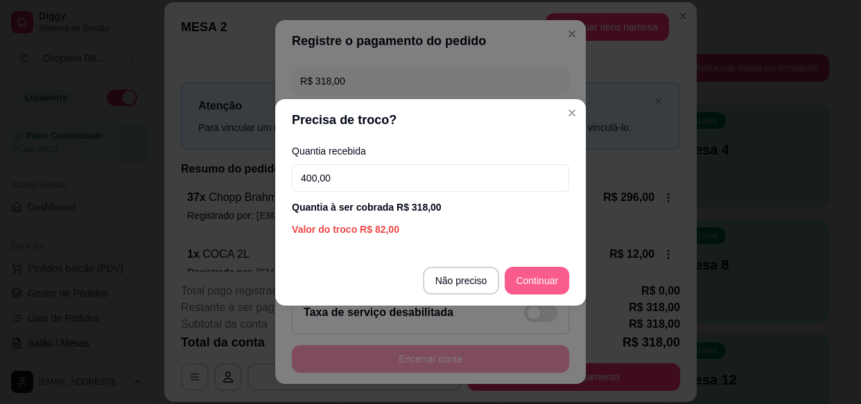
type input "400,00"
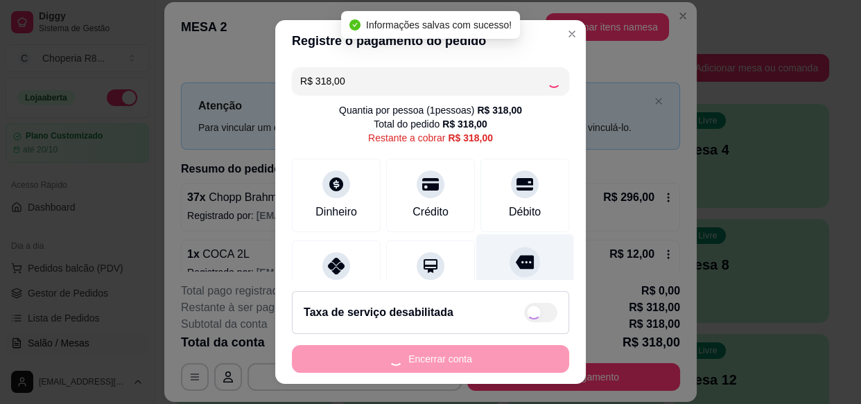
type input "R$ 0,00"
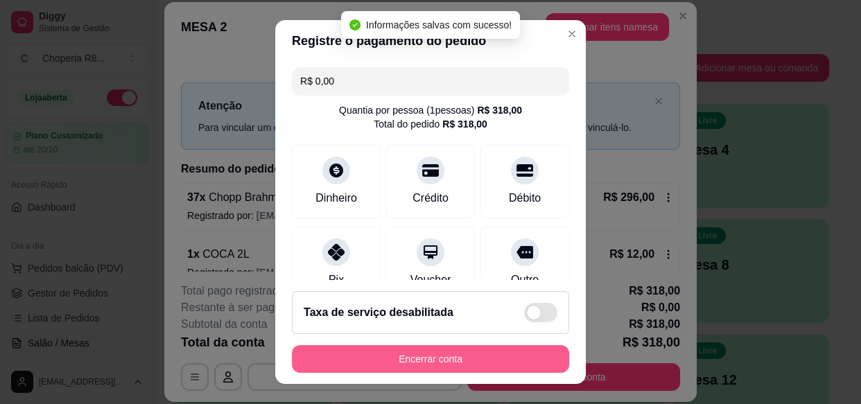
click at [434, 356] on button "Encerrar conta" at bounding box center [430, 359] width 277 height 28
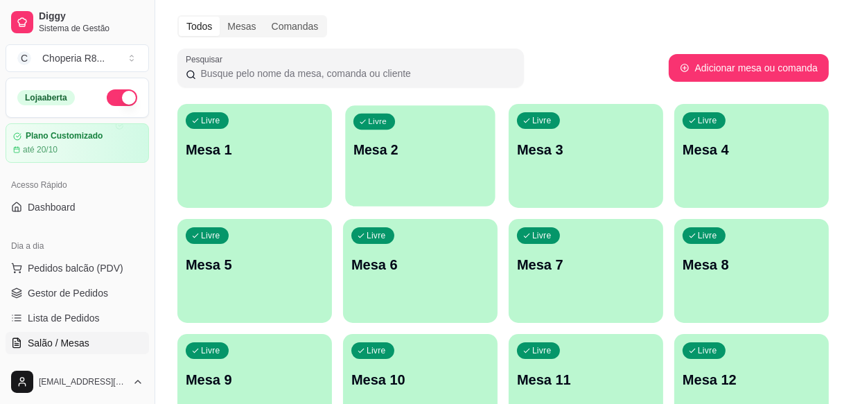
click at [381, 149] on p "Mesa 2" at bounding box center [420, 150] width 134 height 19
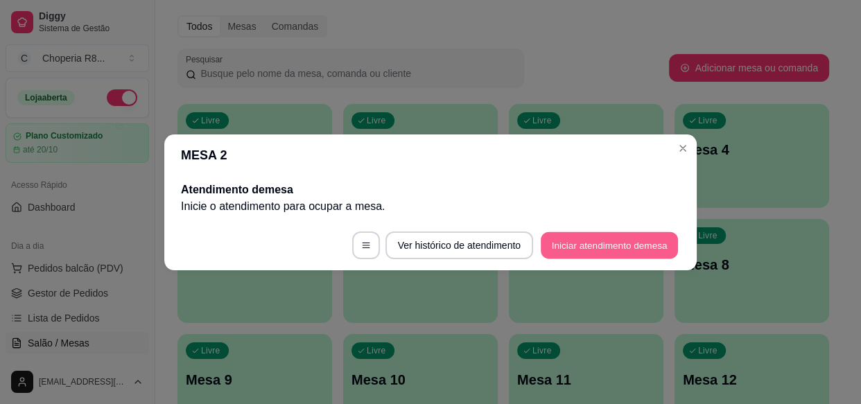
click at [592, 243] on button "Iniciar atendimento de mesa" at bounding box center [609, 244] width 137 height 27
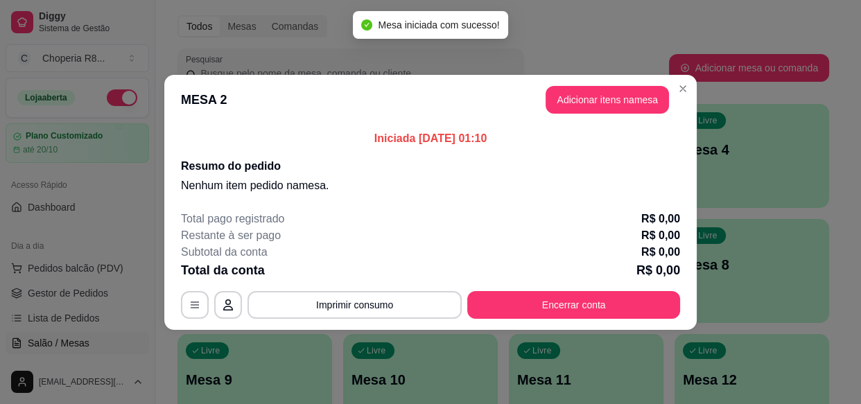
click at [578, 103] on button "Adicionar itens na mesa" at bounding box center [606, 100] width 123 height 28
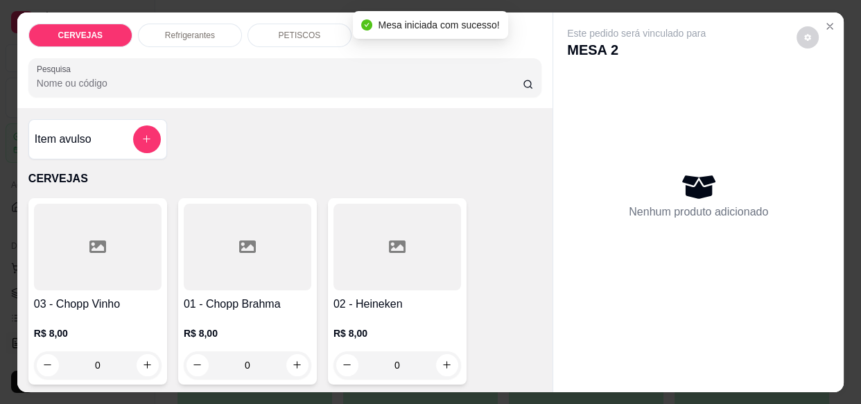
drag, startPoint x: 254, startPoint y: 357, endPoint x: 188, endPoint y: 362, distance: 66.0
click at [188, 362] on div "0" at bounding box center [247, 365] width 122 height 28
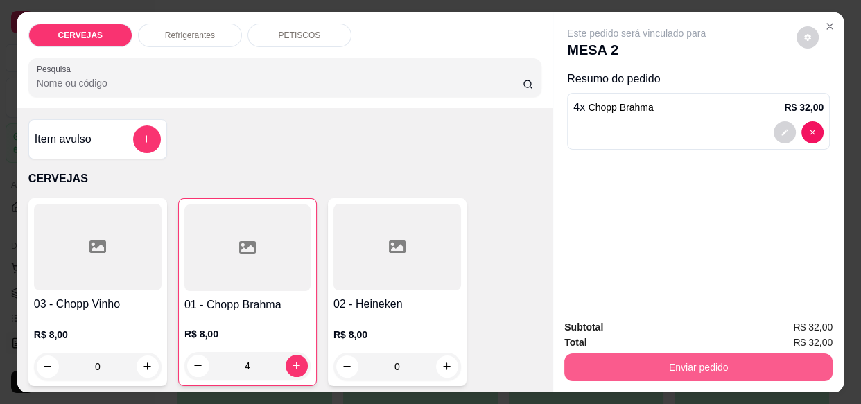
type input "4"
click at [658, 358] on button "Enviar pedido" at bounding box center [698, 366] width 260 height 27
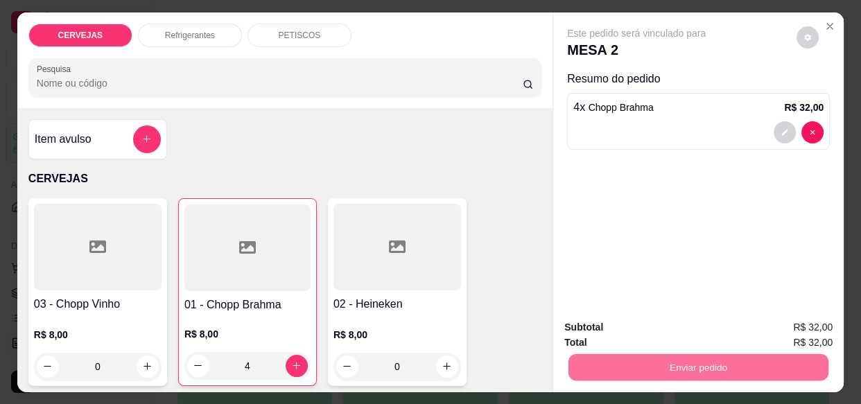
click at [815, 325] on button "Enviar pedido" at bounding box center [796, 328] width 78 height 26
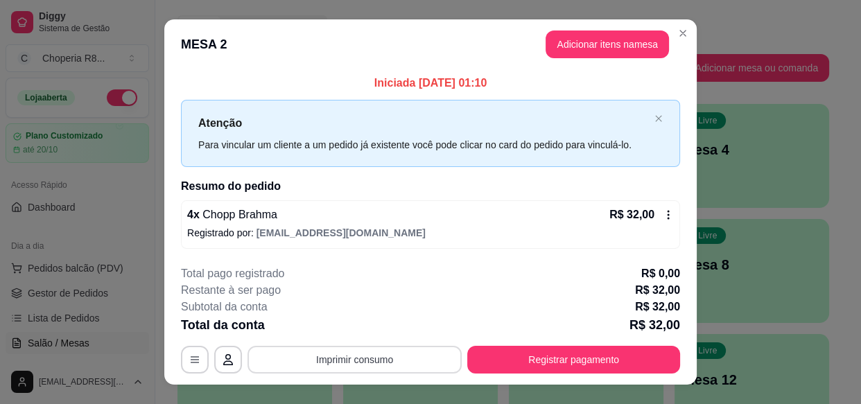
click at [430, 351] on button "Imprimir consumo" at bounding box center [354, 360] width 214 height 28
click at [362, 331] on button "IMPRESSORA" at bounding box center [354, 331] width 80 height 18
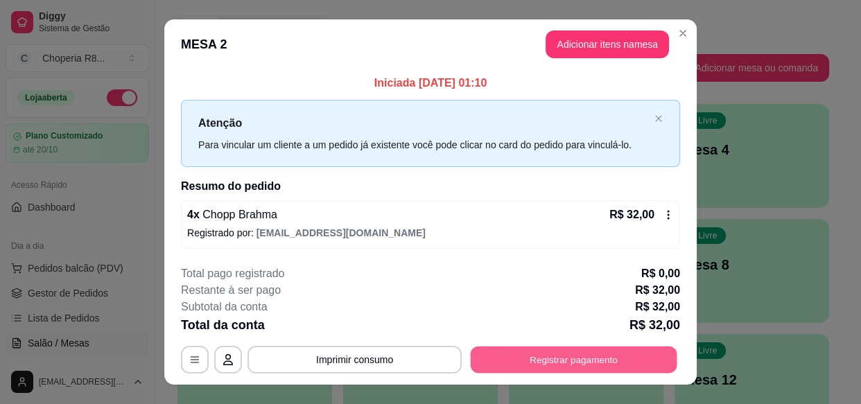
click at [566, 363] on button "Registrar pagamento" at bounding box center [574, 360] width 207 height 27
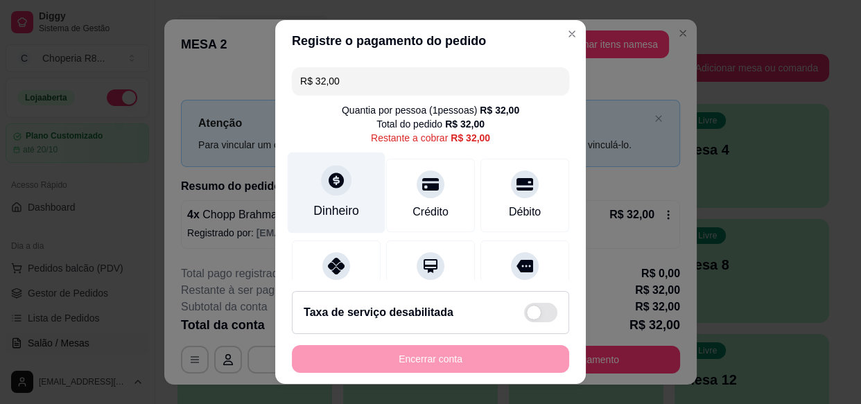
click at [346, 180] on div "Dinheiro" at bounding box center [337, 192] width 98 height 81
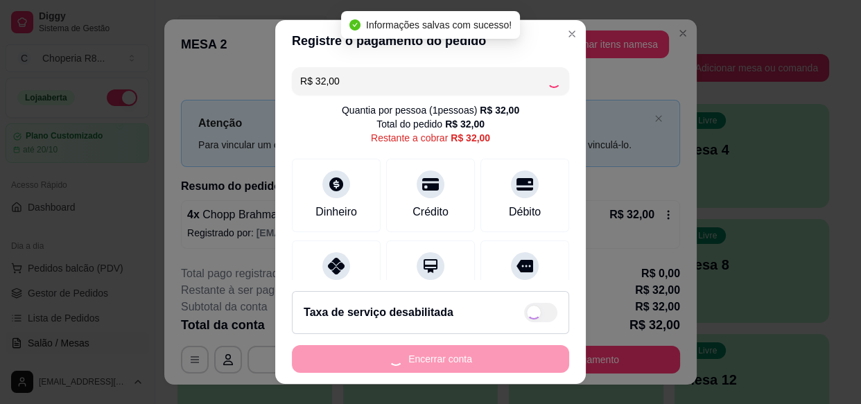
type input "R$ 0,00"
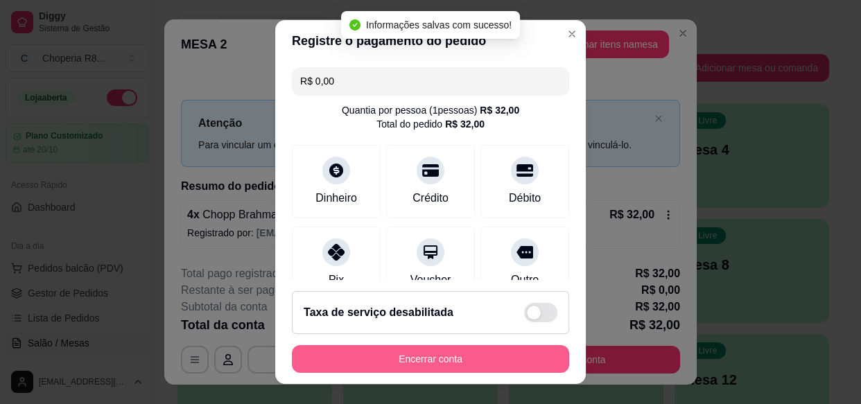
click at [471, 357] on button "Encerrar conta" at bounding box center [430, 359] width 277 height 28
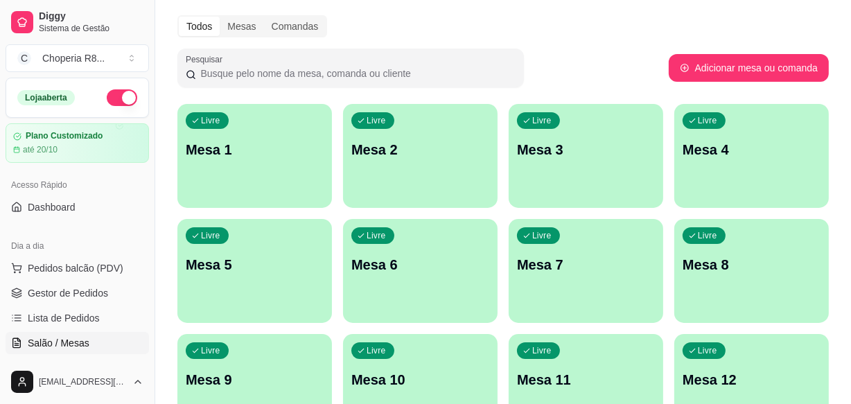
drag, startPoint x: 678, startPoint y: 141, endPoint x: 630, endPoint y: 26, distance: 124.9
click at [630, 26] on div "Todos Mesas Comandas" at bounding box center [502, 26] width 651 height 22
click at [447, 173] on div "Livre Mesa 2" at bounding box center [420, 147] width 155 height 87
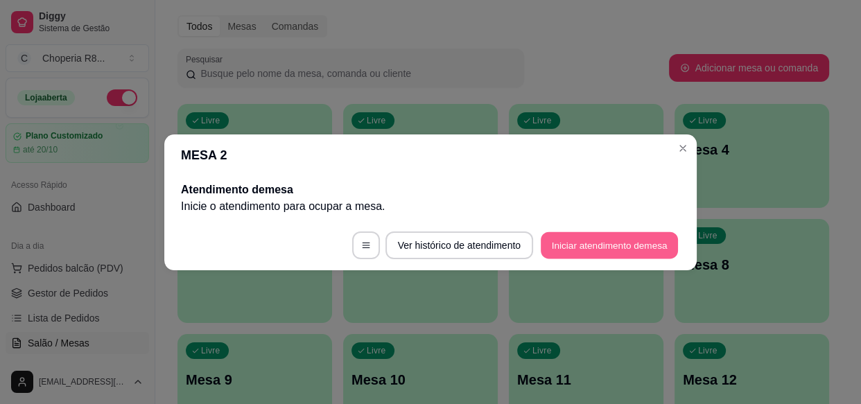
click at [567, 234] on button "Iniciar atendimento de mesa" at bounding box center [609, 244] width 137 height 27
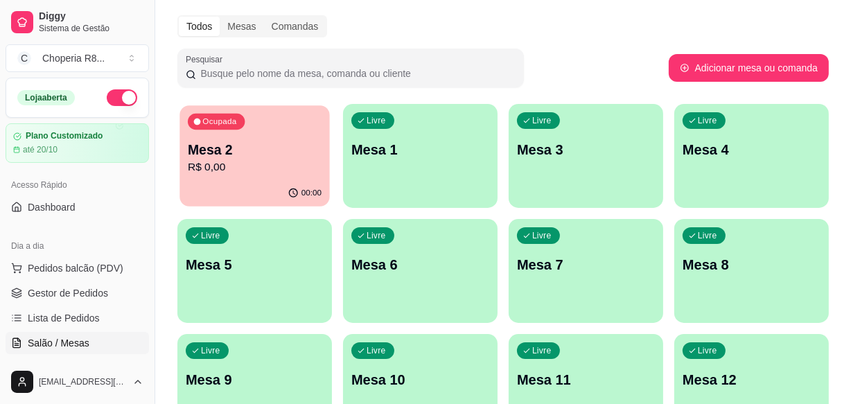
click at [275, 143] on p "Mesa 2" at bounding box center [255, 150] width 134 height 19
